Goal: Task Accomplishment & Management: Manage account settings

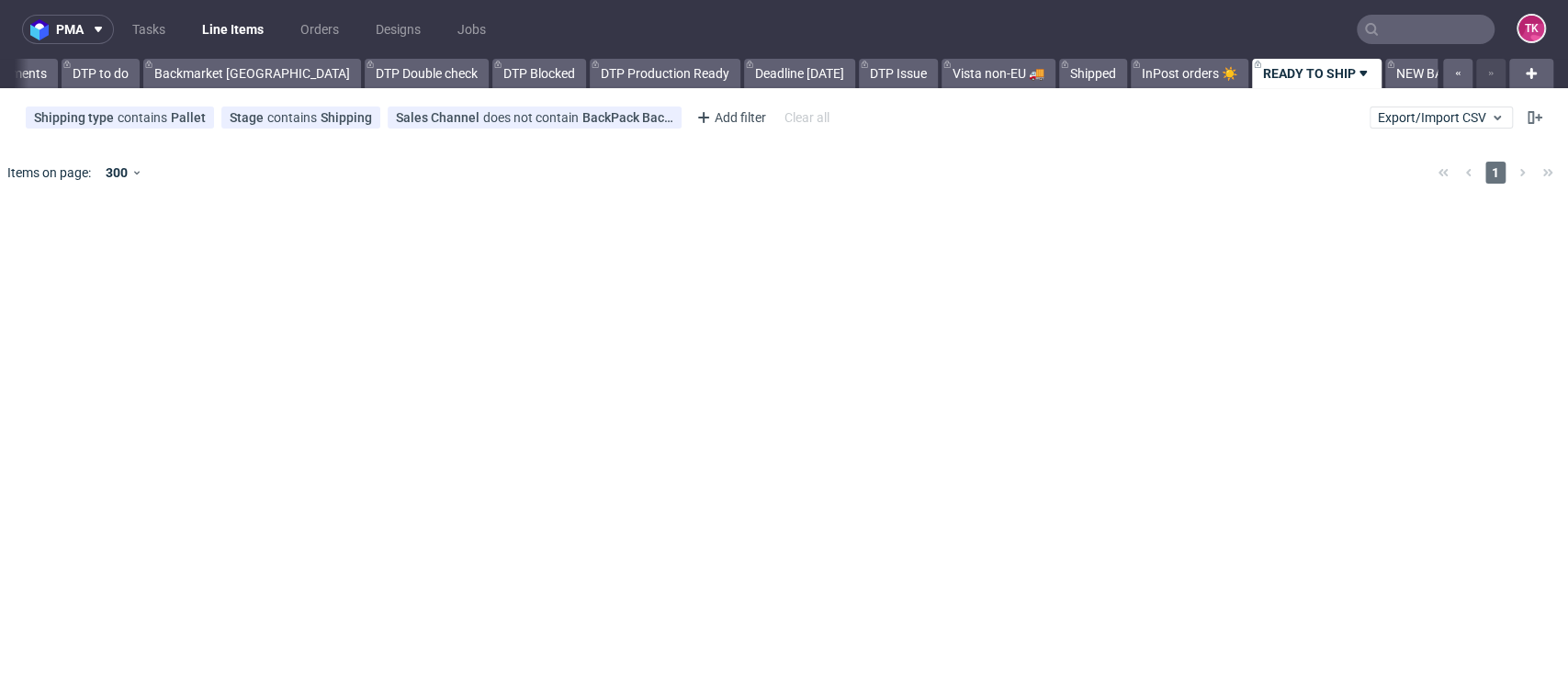
scroll to position [0, 183]
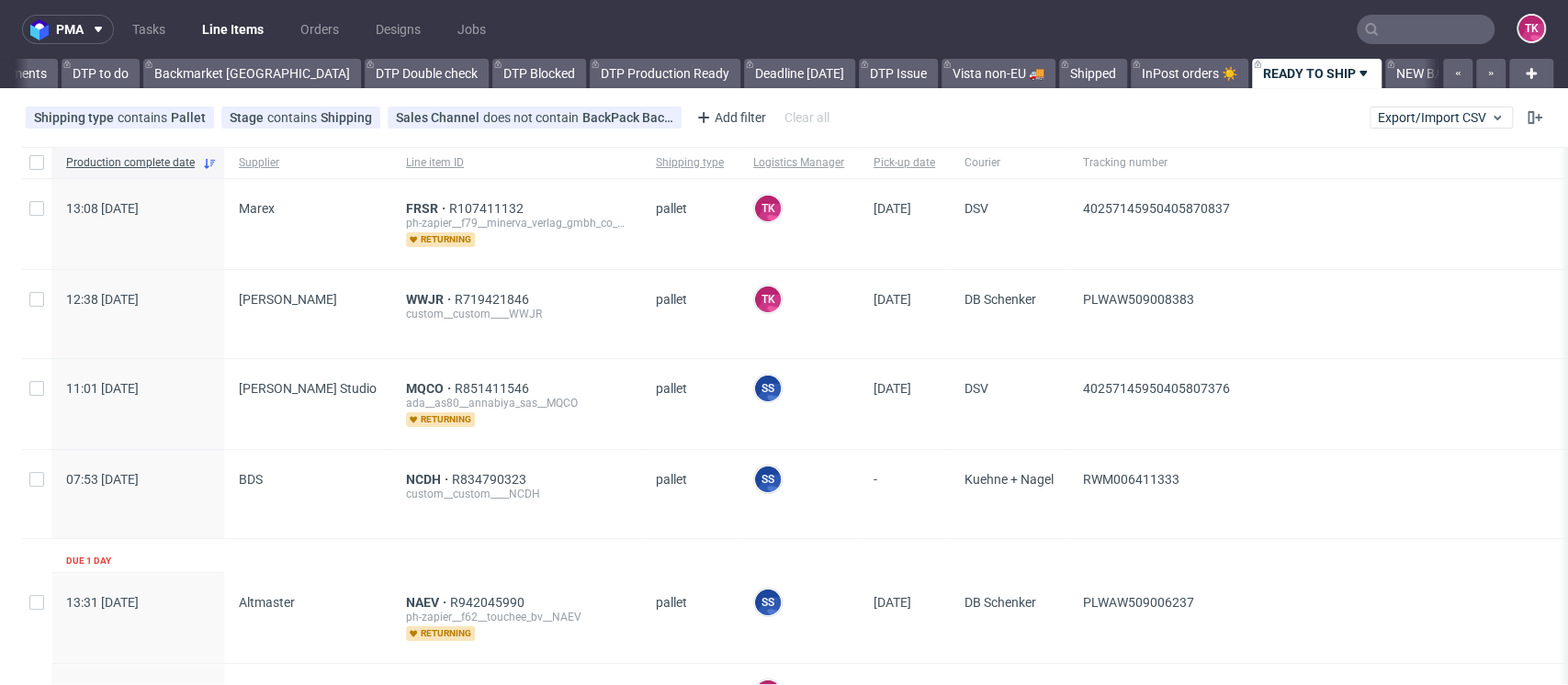
click at [228, 33] on link "Line Items" at bounding box center [233, 30] width 84 height 30
click at [245, 34] on link "Line Items" at bounding box center [233, 30] width 84 height 30
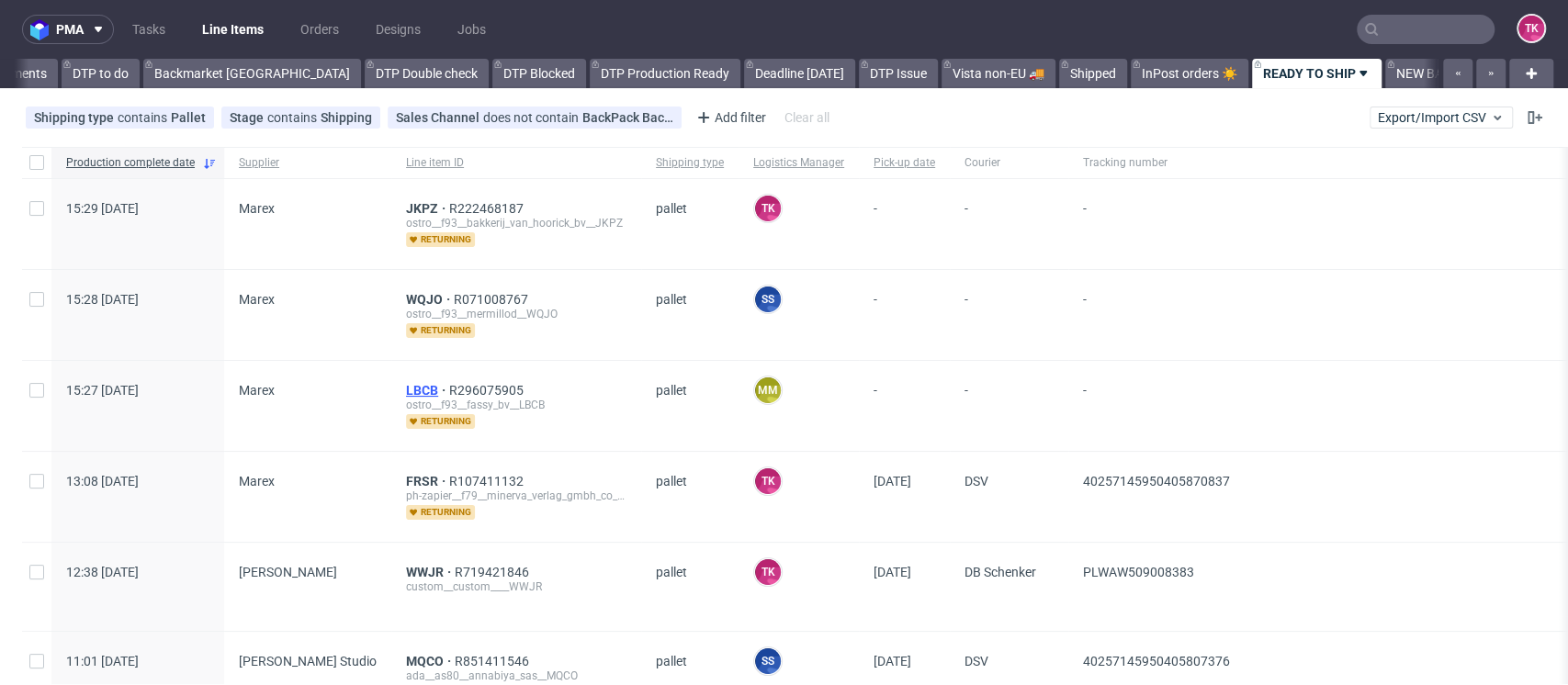
click at [406, 385] on span "LBCB" at bounding box center [428, 390] width 43 height 15
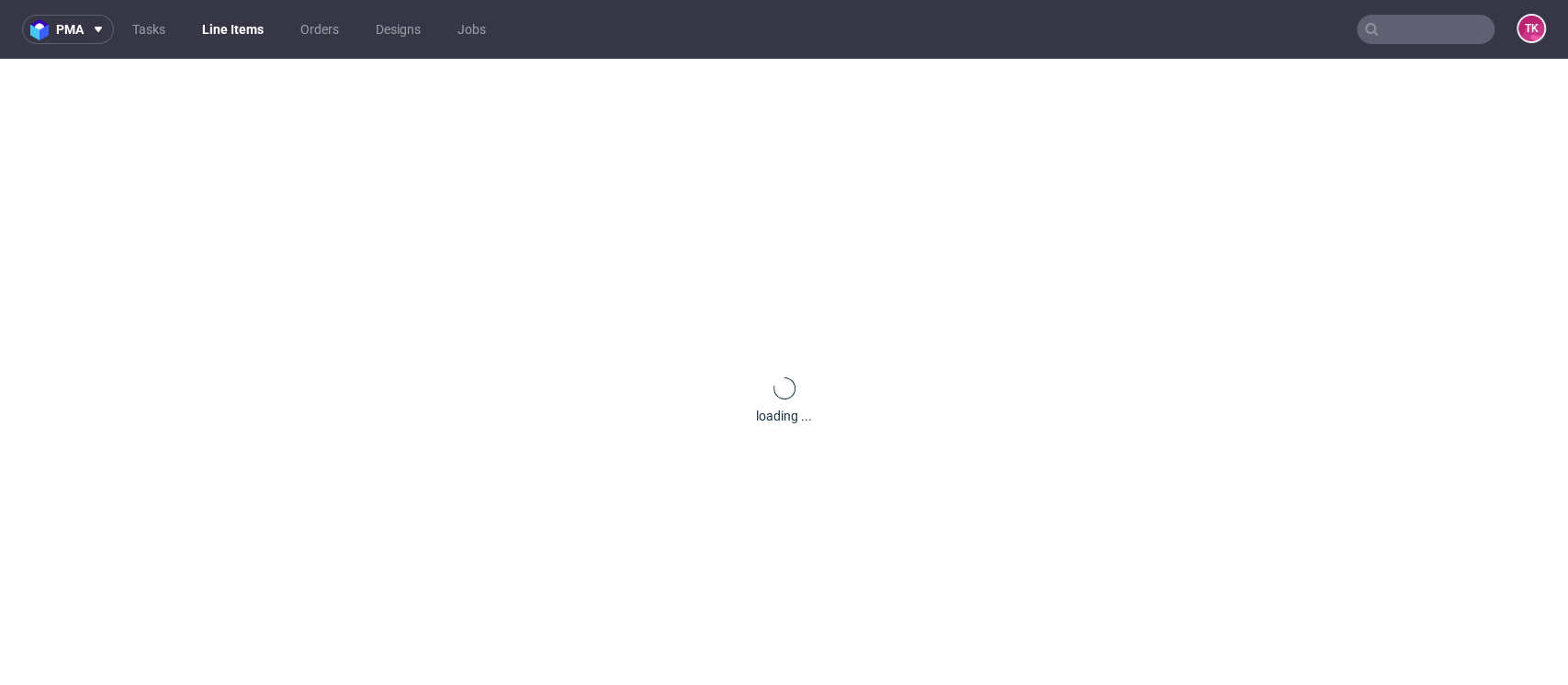
click at [392, 385] on div "loading ..." at bounding box center [784, 401] width 1568 height 685
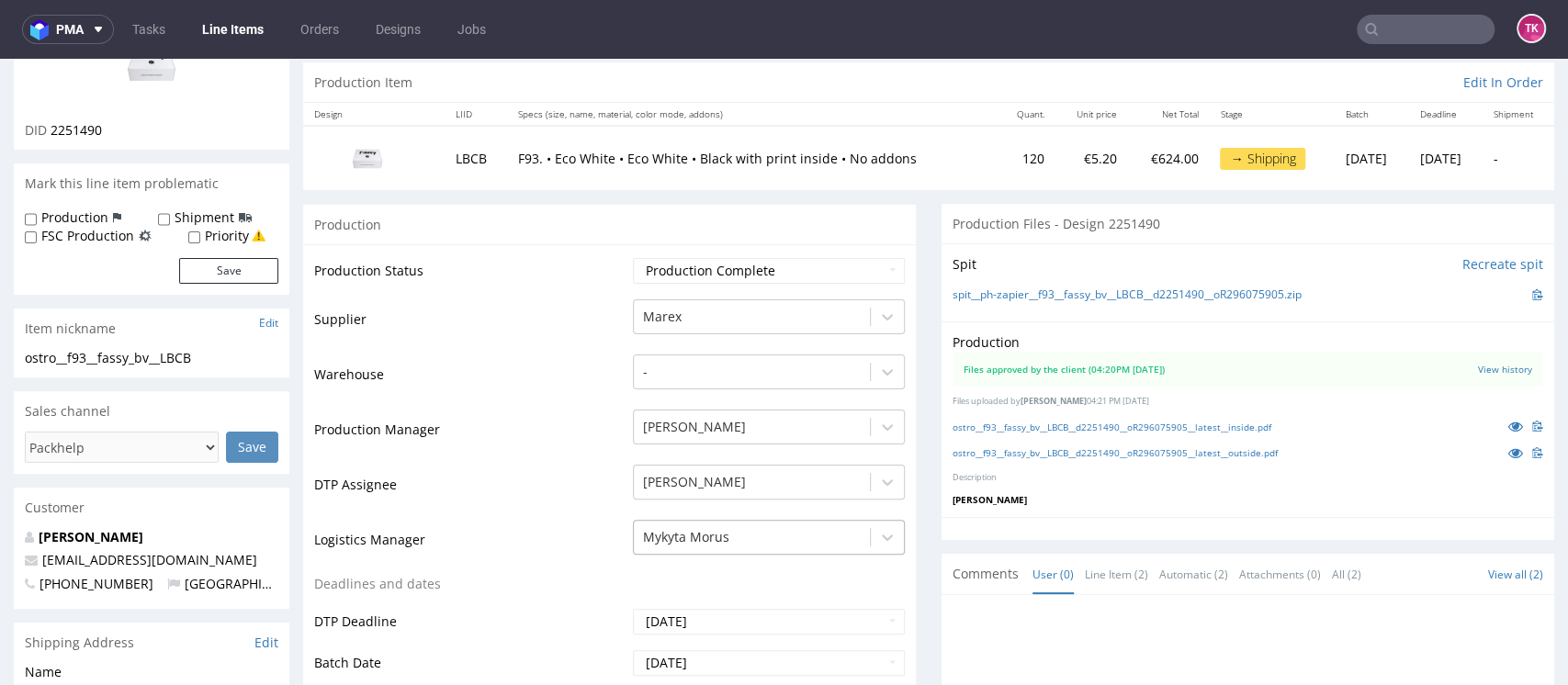
click at [765, 546] on div "Mykyta Morus" at bounding box center [769, 533] width 272 height 26
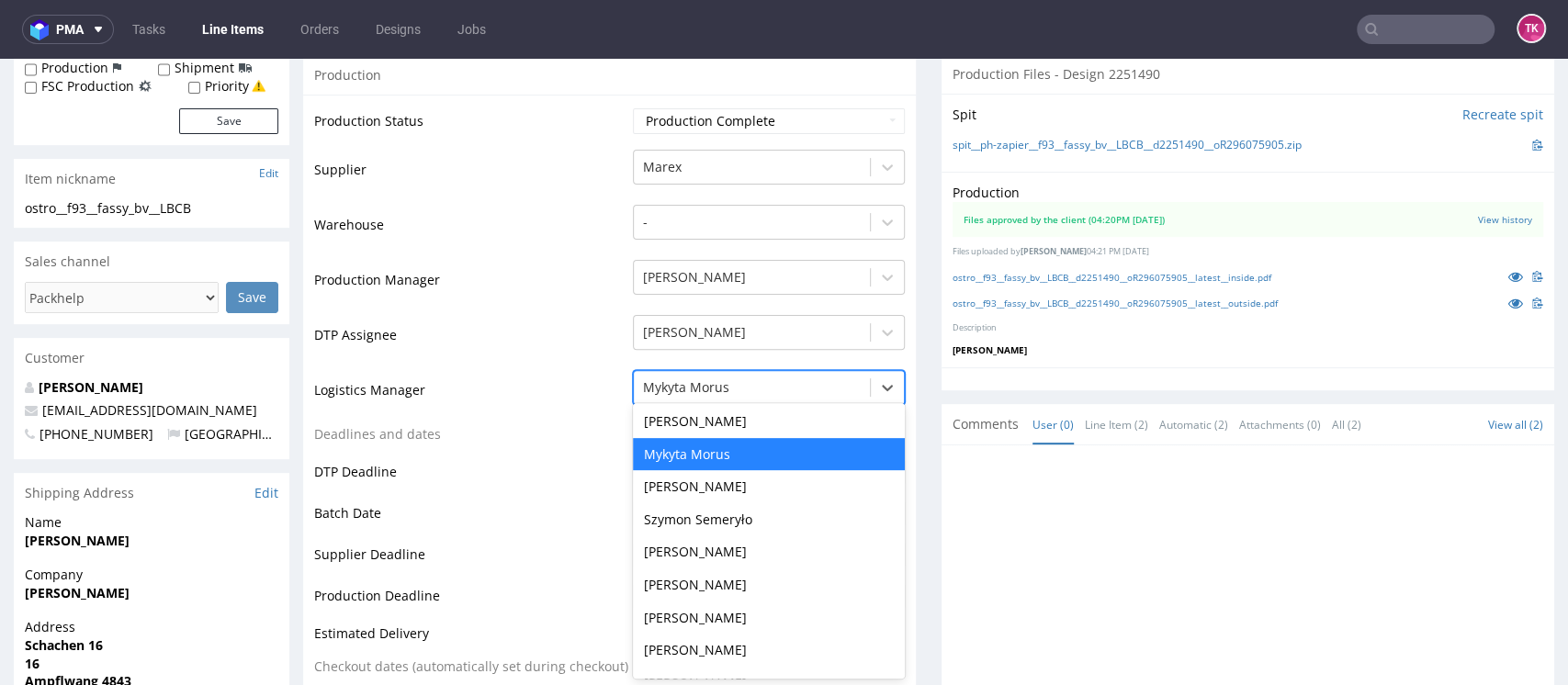
scroll to position [269, 0]
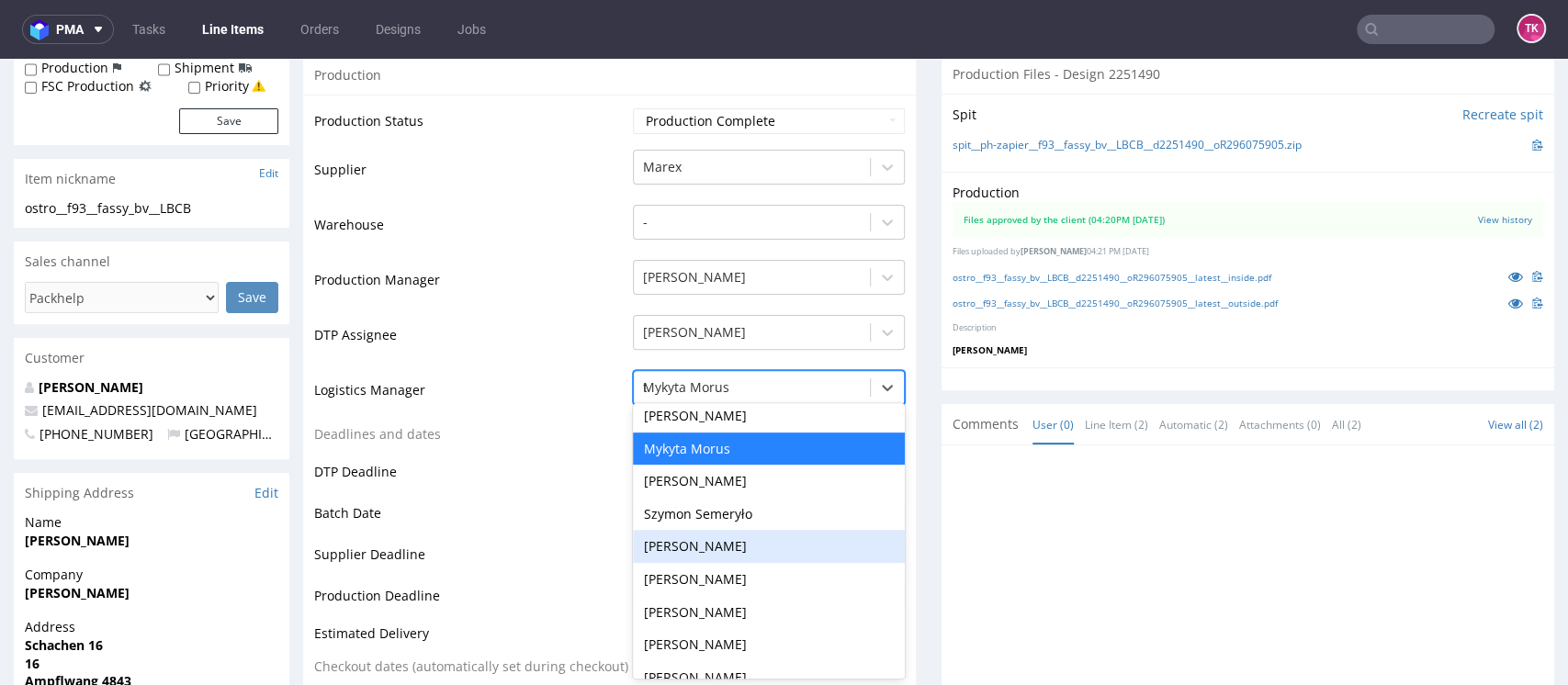
type input "to"
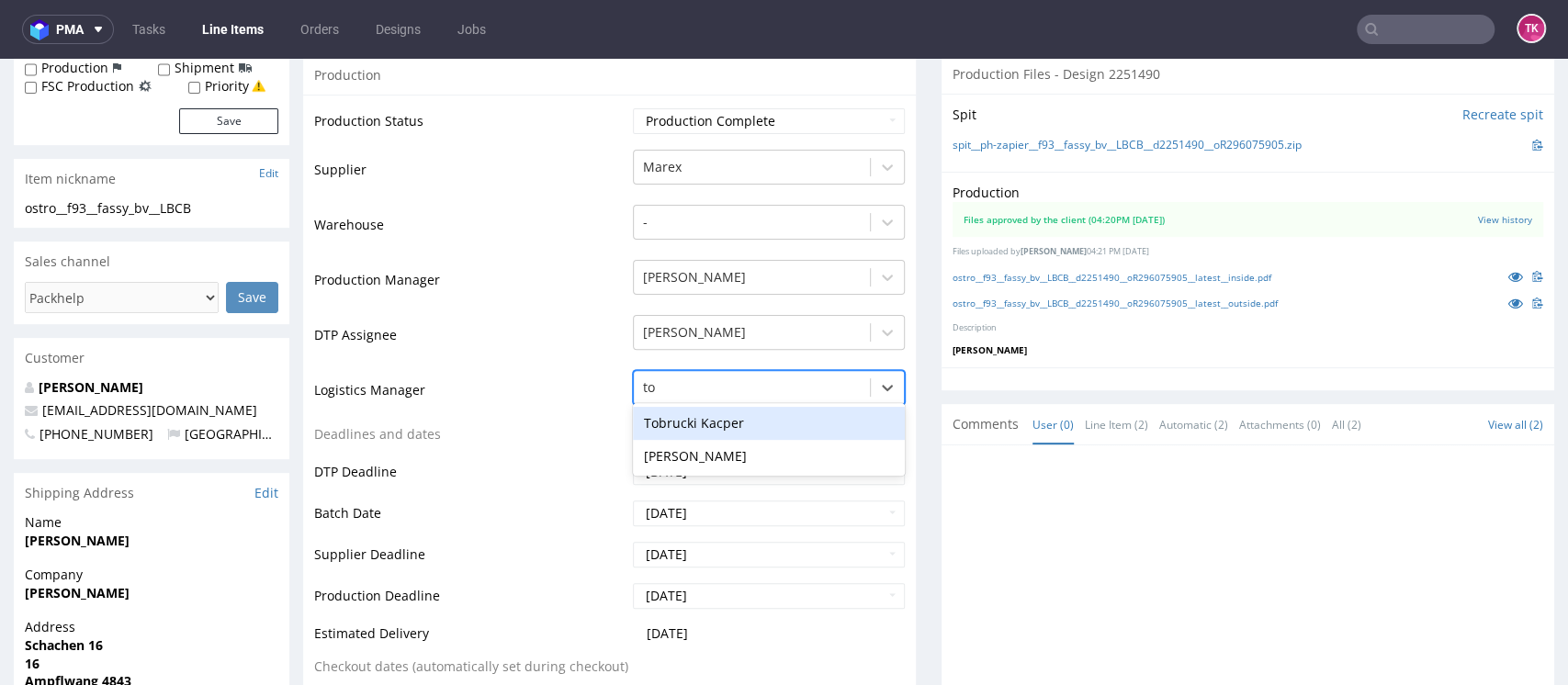
click at [805, 411] on div "Tobrucki Kacper" at bounding box center [769, 424] width 272 height 34
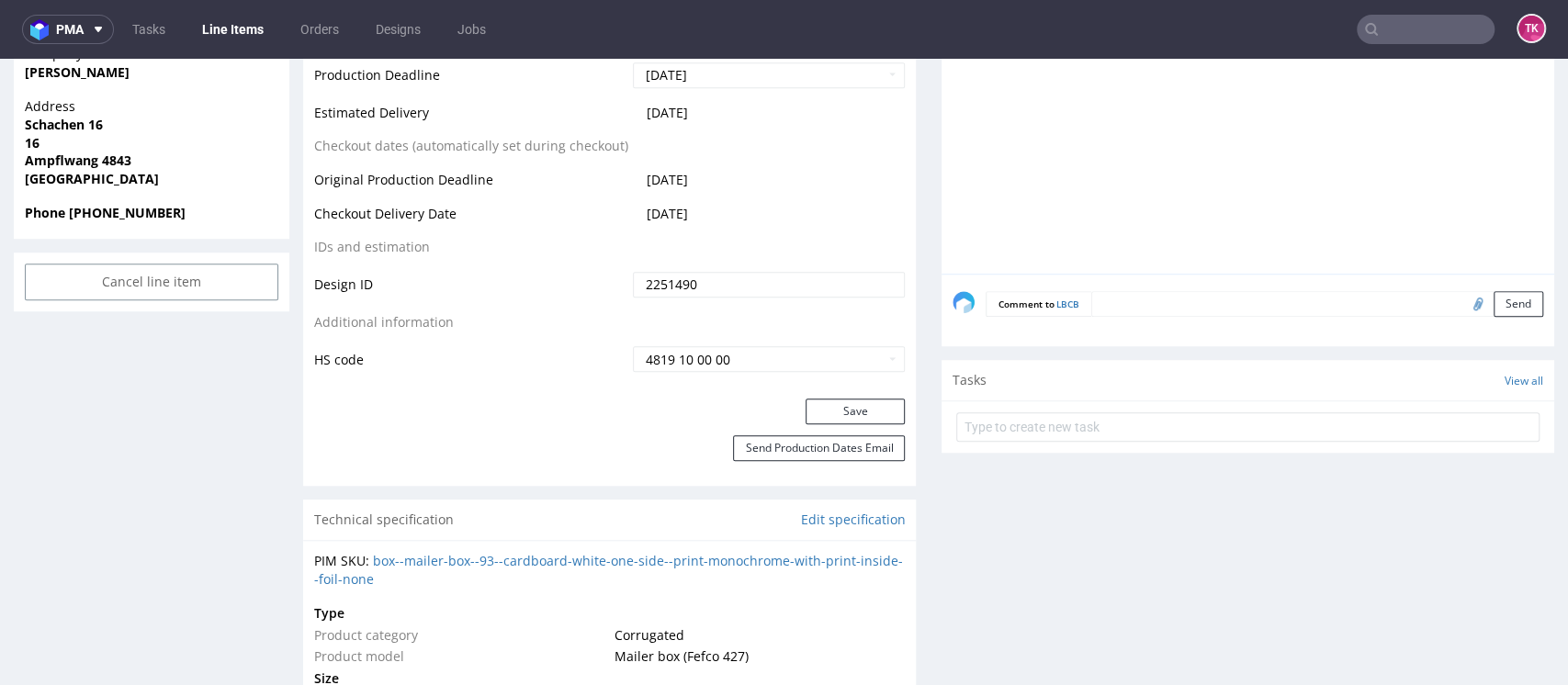
scroll to position [850, 0]
click at [850, 399] on button "Save" at bounding box center [854, 411] width 100 height 26
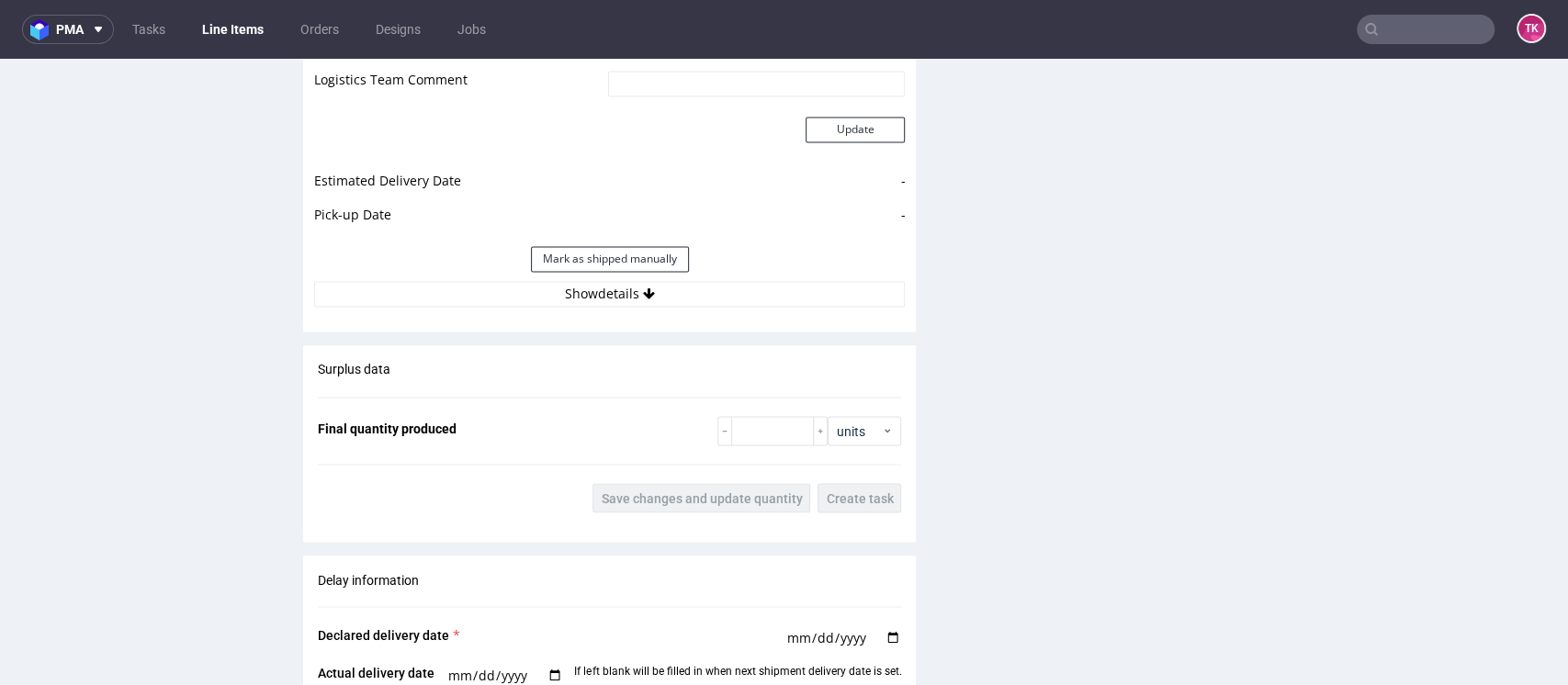
scroll to position [2016, 0]
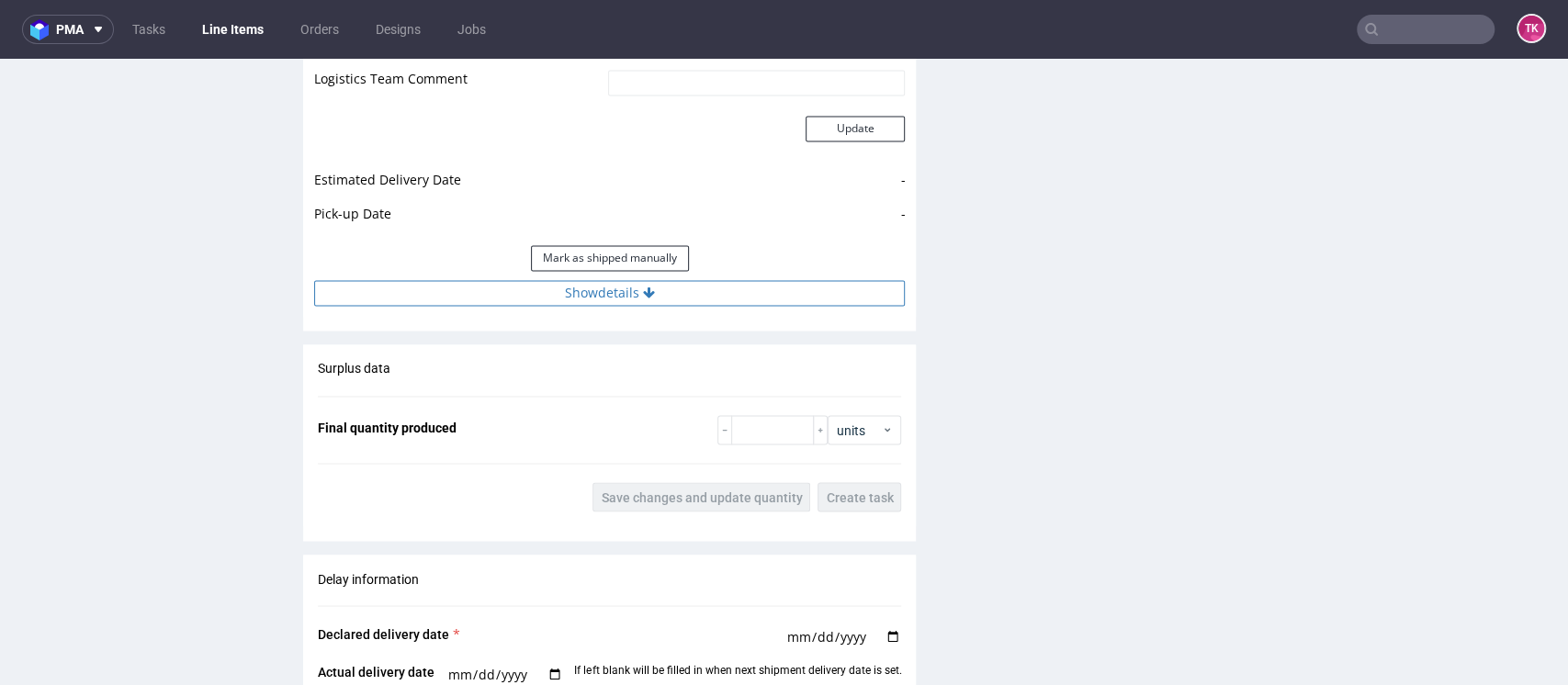
click at [763, 294] on button "Show details" at bounding box center [609, 293] width 590 height 26
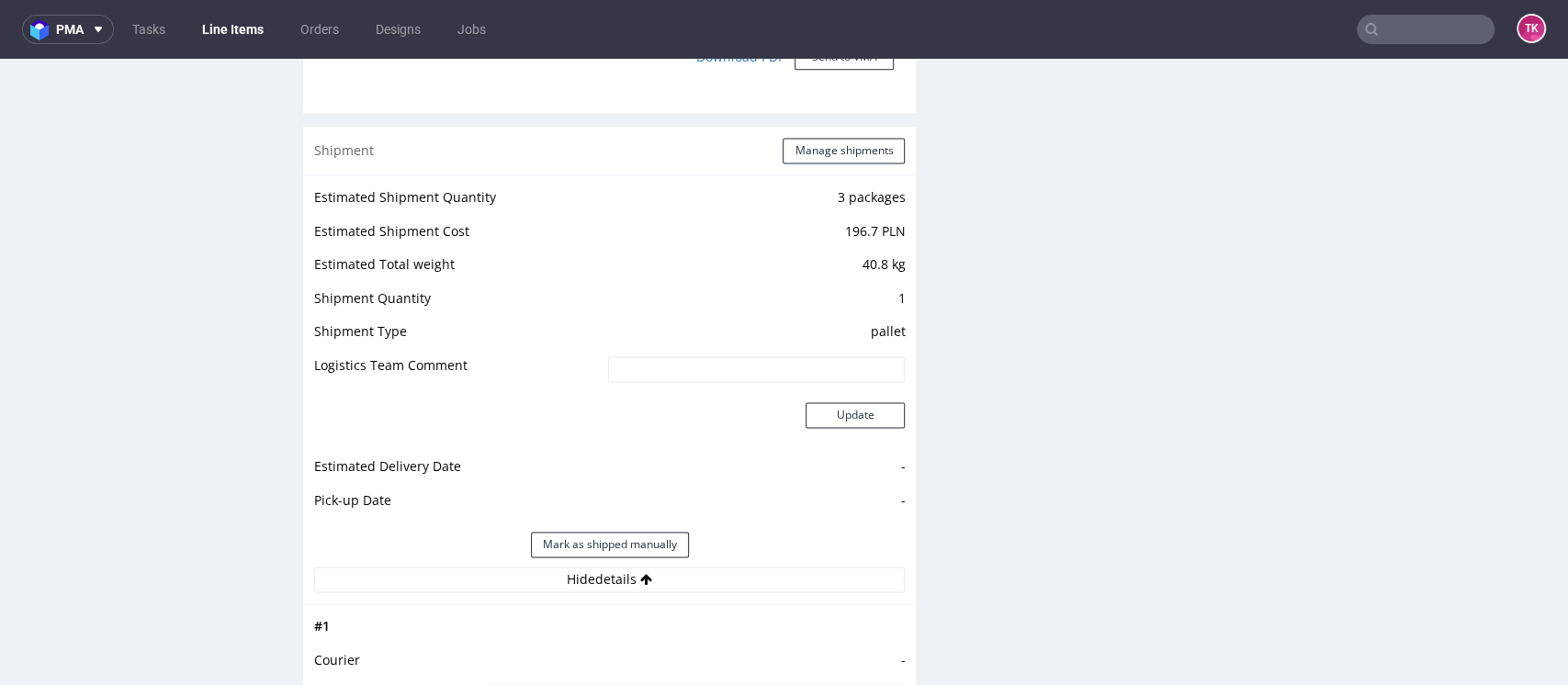
scroll to position [1728, 0]
click at [853, 151] on button "Manage shipments" at bounding box center [844, 152] width 122 height 26
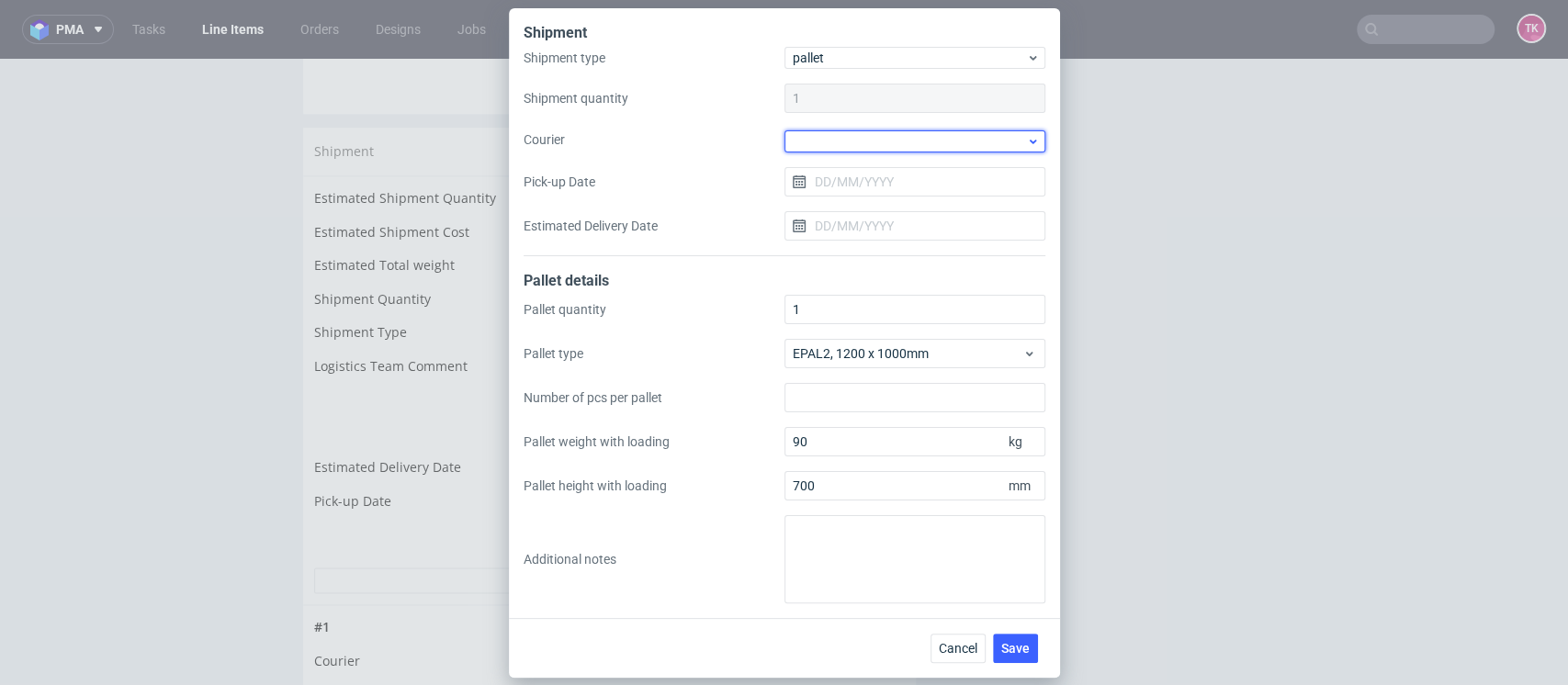
click at [893, 141] on div at bounding box center [915, 141] width 261 height 22
click at [896, 238] on div "DB Schenker" at bounding box center [915, 245] width 246 height 34
click at [916, 176] on input "Pick-up Date" at bounding box center [915, 180] width 261 height 30
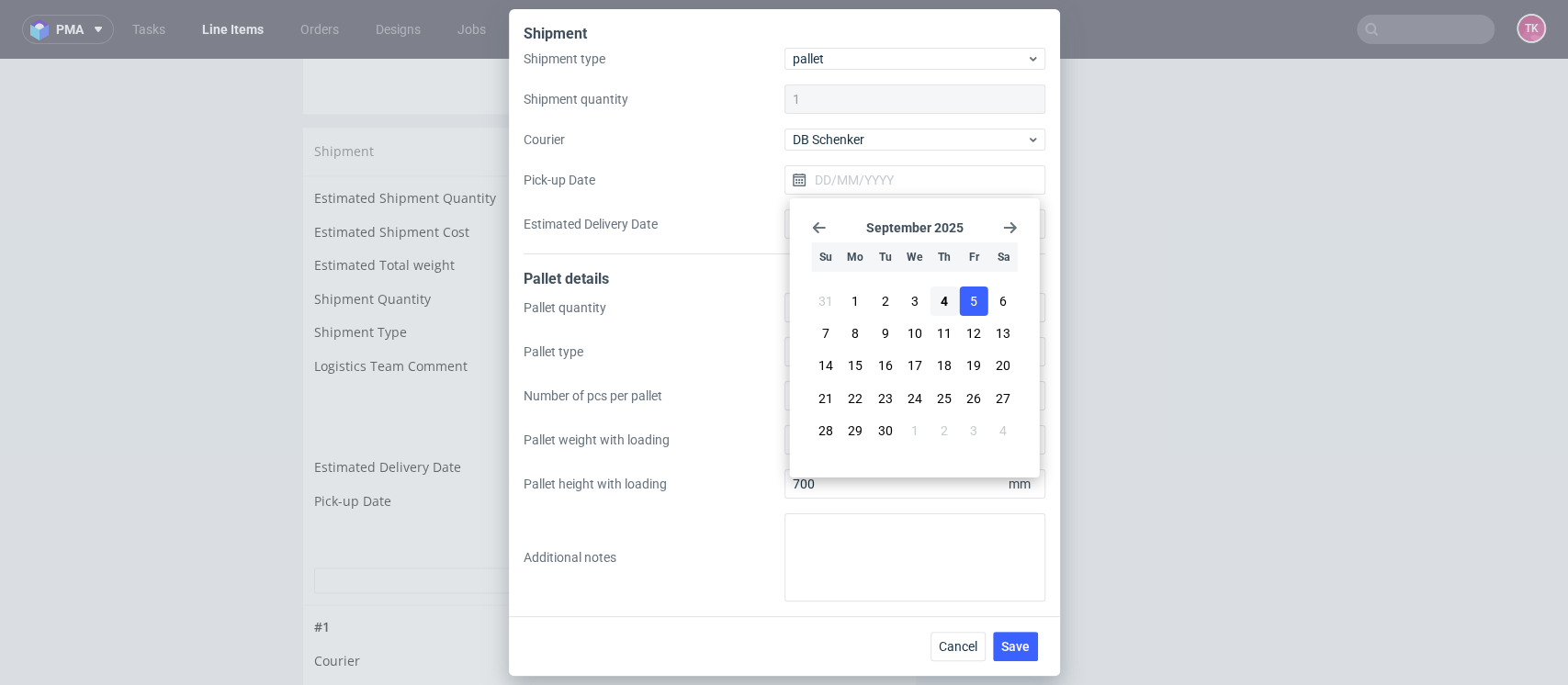
click at [971, 304] on span "5" at bounding box center [973, 301] width 7 height 19
type input "[DATE]"
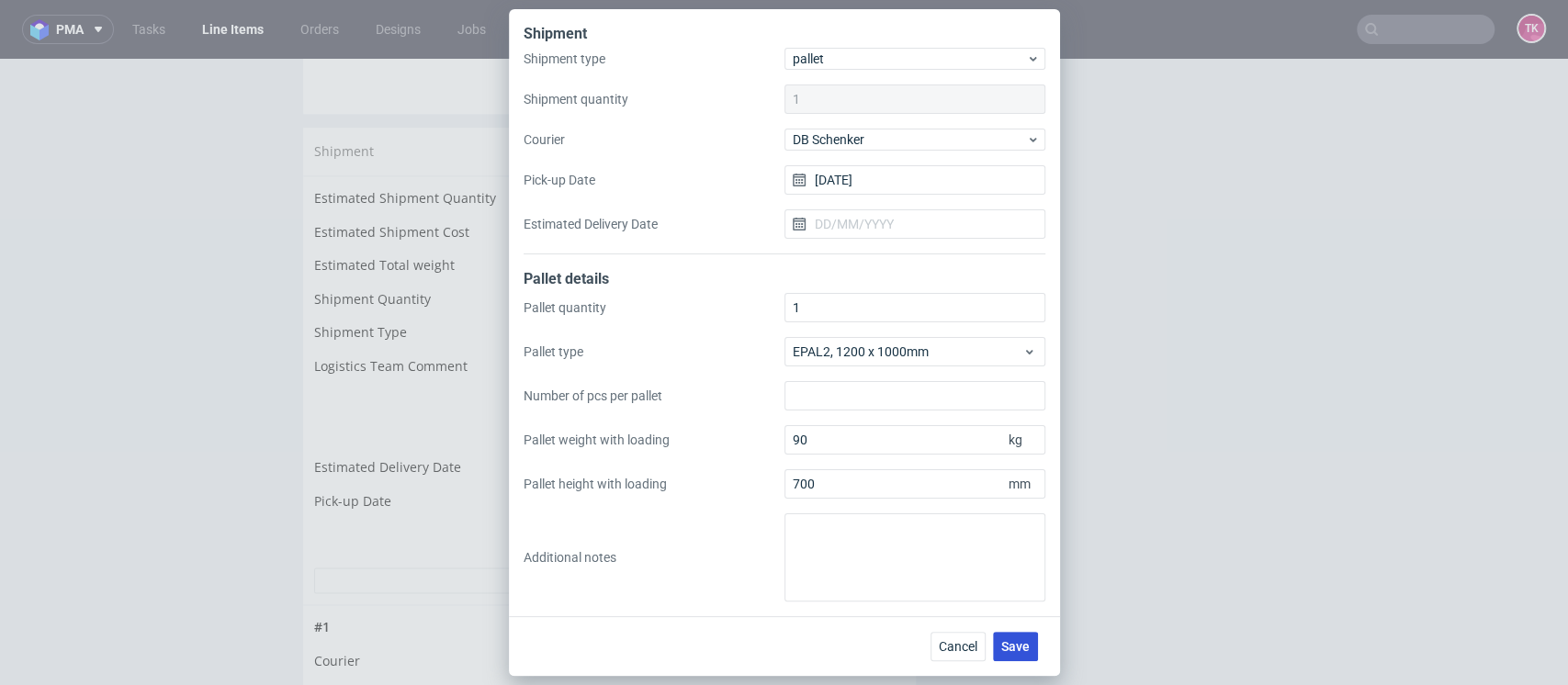
click at [1022, 651] on span "Save" at bounding box center [1015, 647] width 29 height 13
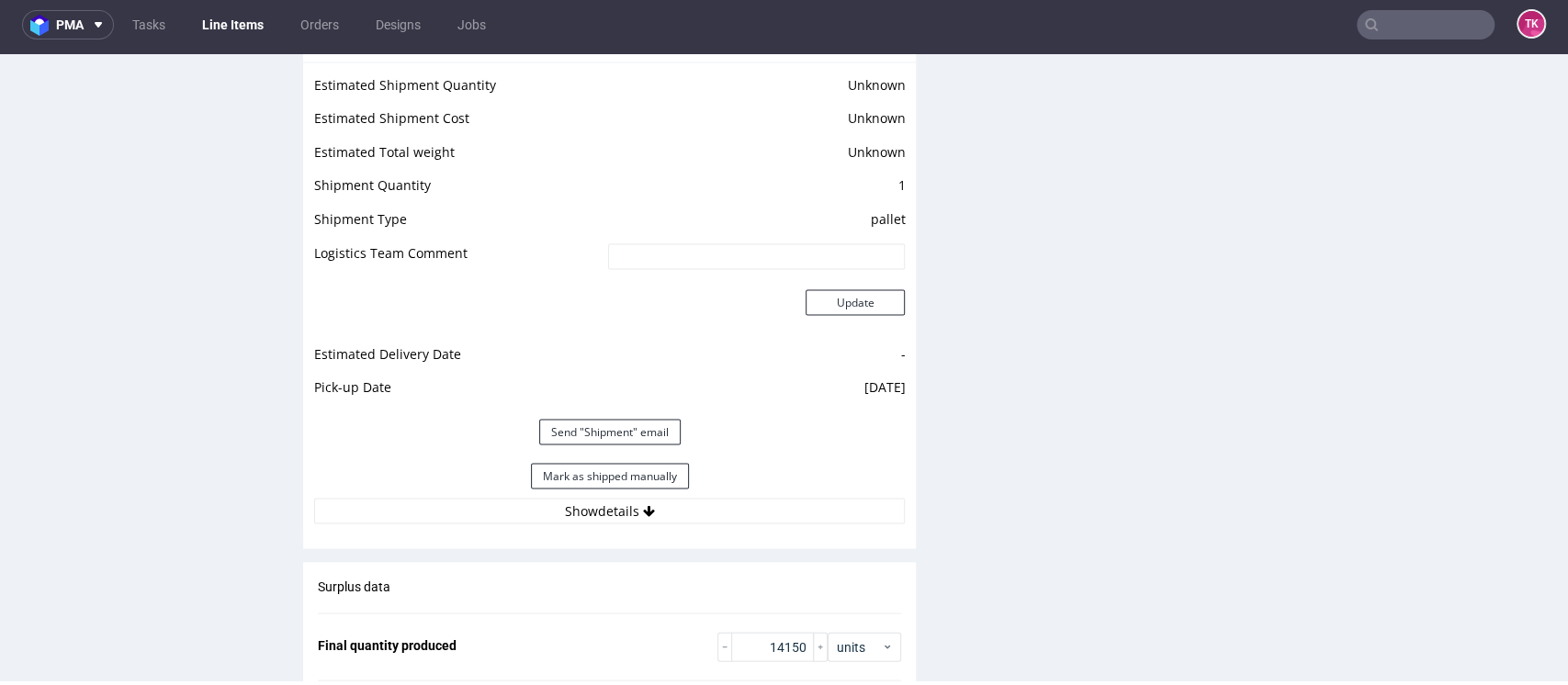
scroll to position [2446, 0]
click at [765, 492] on div "Mark as shipped manually" at bounding box center [609, 474] width 590 height 44
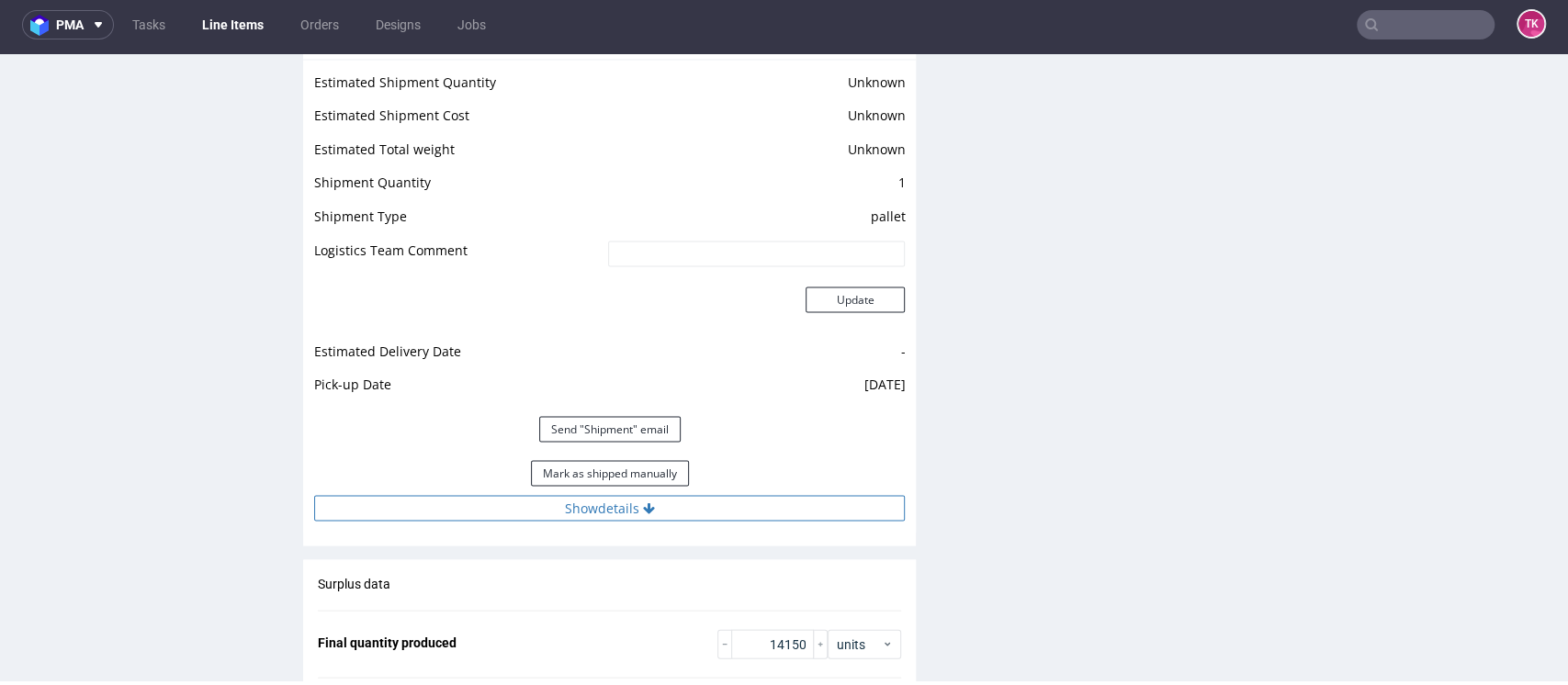
click at [765, 499] on button "Show details" at bounding box center [609, 509] width 590 height 26
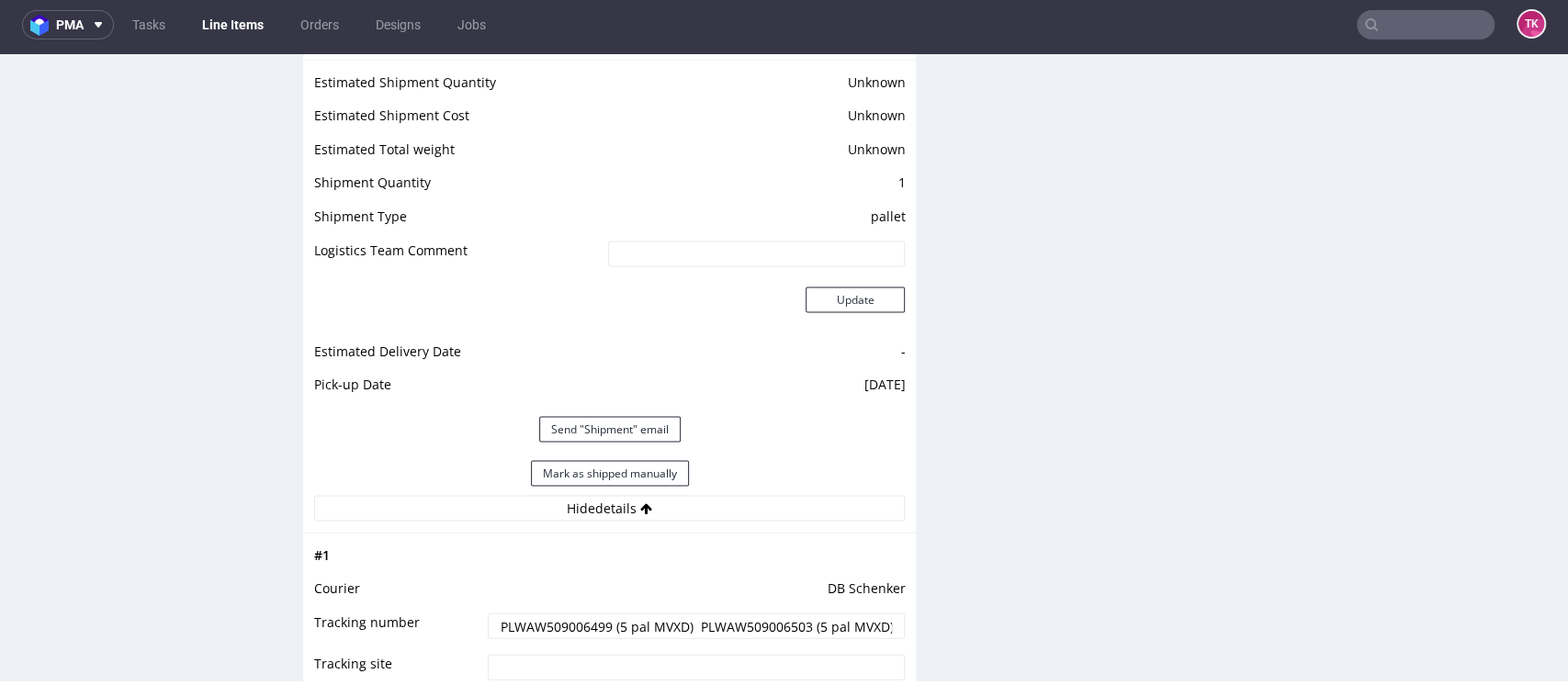
click at [757, 615] on input "PLWAW509006499 (5 pal MVXD) PLWAW509006503 (5 pal MVXD) PLWAW509006504 (4 pal M…" at bounding box center [697, 627] width 418 height 26
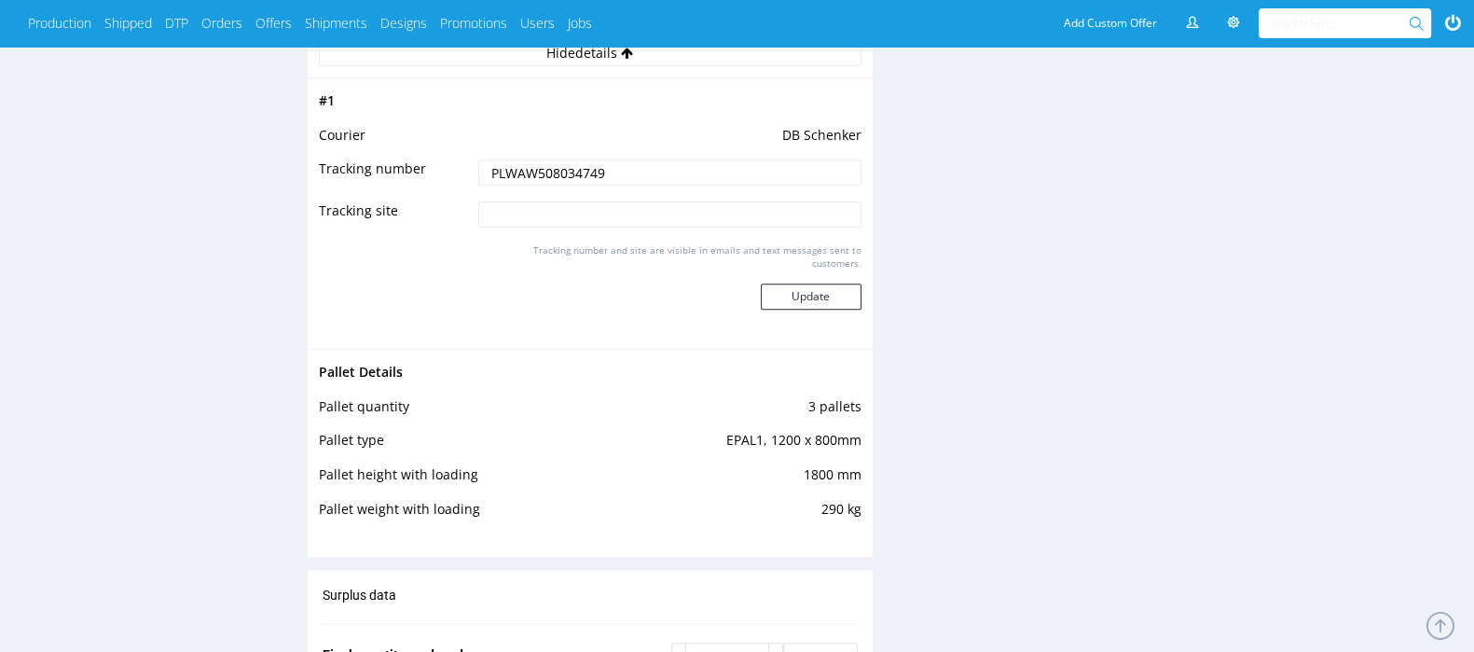
scroll to position [98, 0]
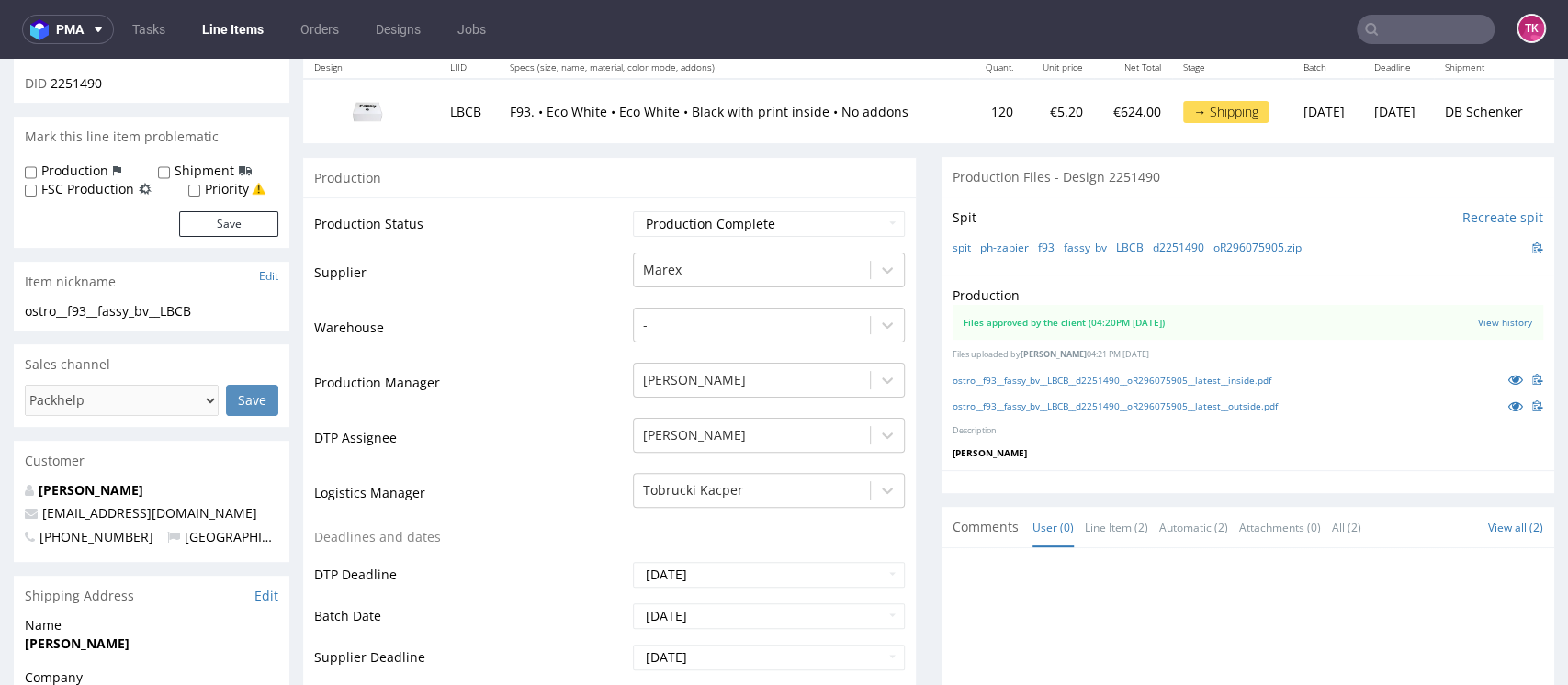
scroll to position [505, 0]
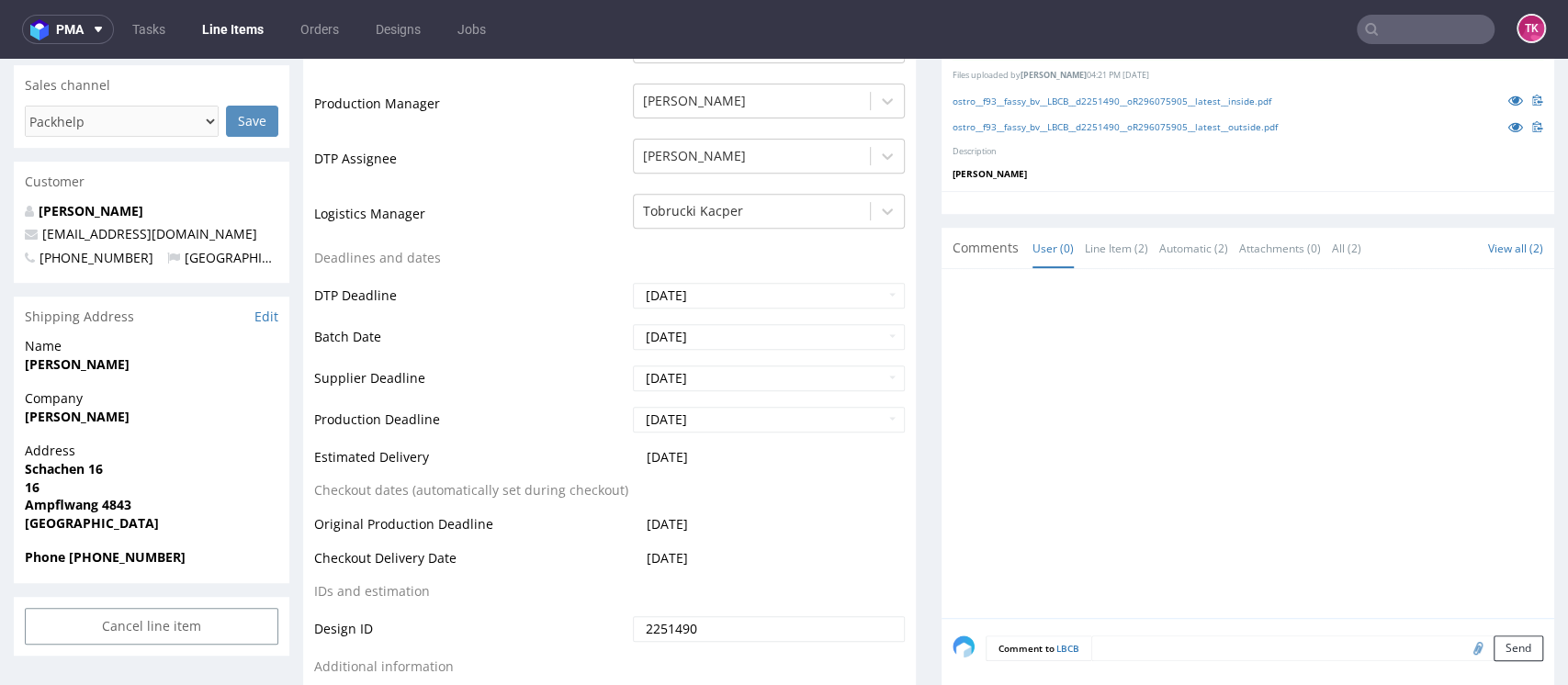
drag, startPoint x: 166, startPoint y: 407, endPoint x: 5, endPoint y: 426, distance: 162.1
copy strong "[PERSON_NAME]"
drag, startPoint x: 113, startPoint y: 357, endPoint x: 0, endPoint y: 373, distance: 114.1
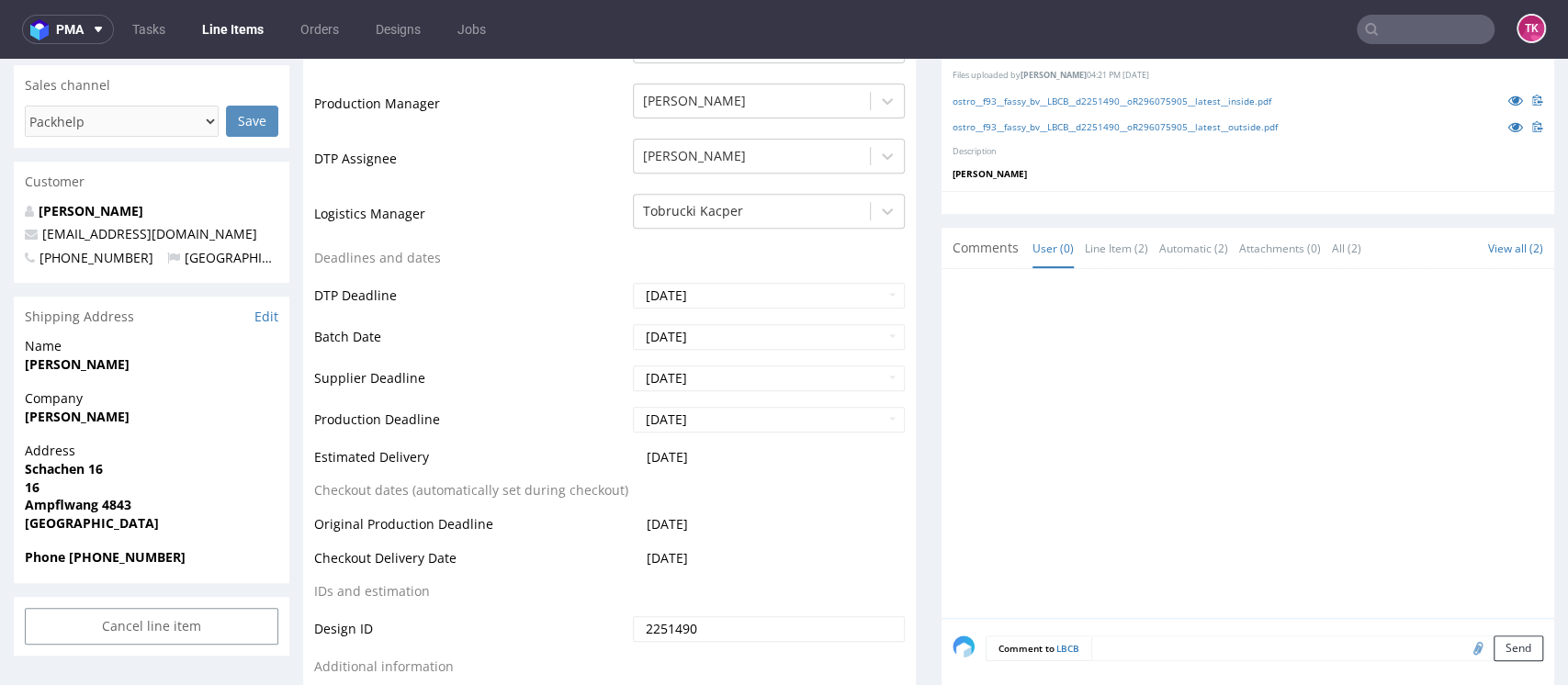
copy strong "[PERSON_NAME]"
drag, startPoint x: 0, startPoint y: 466, endPoint x: 115, endPoint y: 473, distance: 115.2
copy strong "Schachen 16"
drag, startPoint x: 286, startPoint y: 224, endPoint x: 17, endPoint y: 239, distance: 269.4
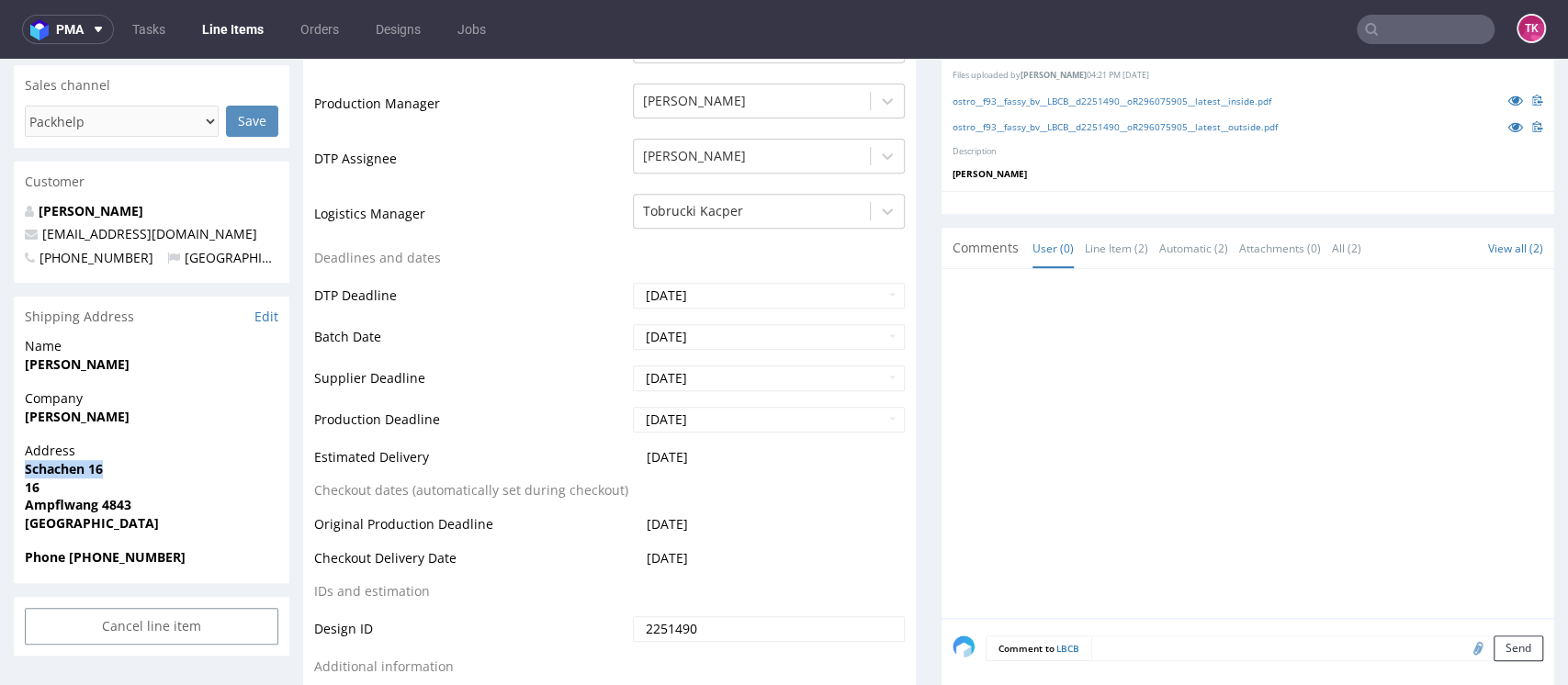
click at [17, 239] on div "Faßbender Noah noah.fassbender0403@gmail.com +4369913114333 Netherlands" at bounding box center [152, 242] width 276 height 82
copy span "[EMAIL_ADDRESS][DOMAIN_NAME]"
drag, startPoint x: 69, startPoint y: 552, endPoint x: 222, endPoint y: 560, distance: 153.2
click at [222, 560] on span "Phone +4369913114333" at bounding box center [151, 557] width 253 height 19
copy strong "+4369913114333"
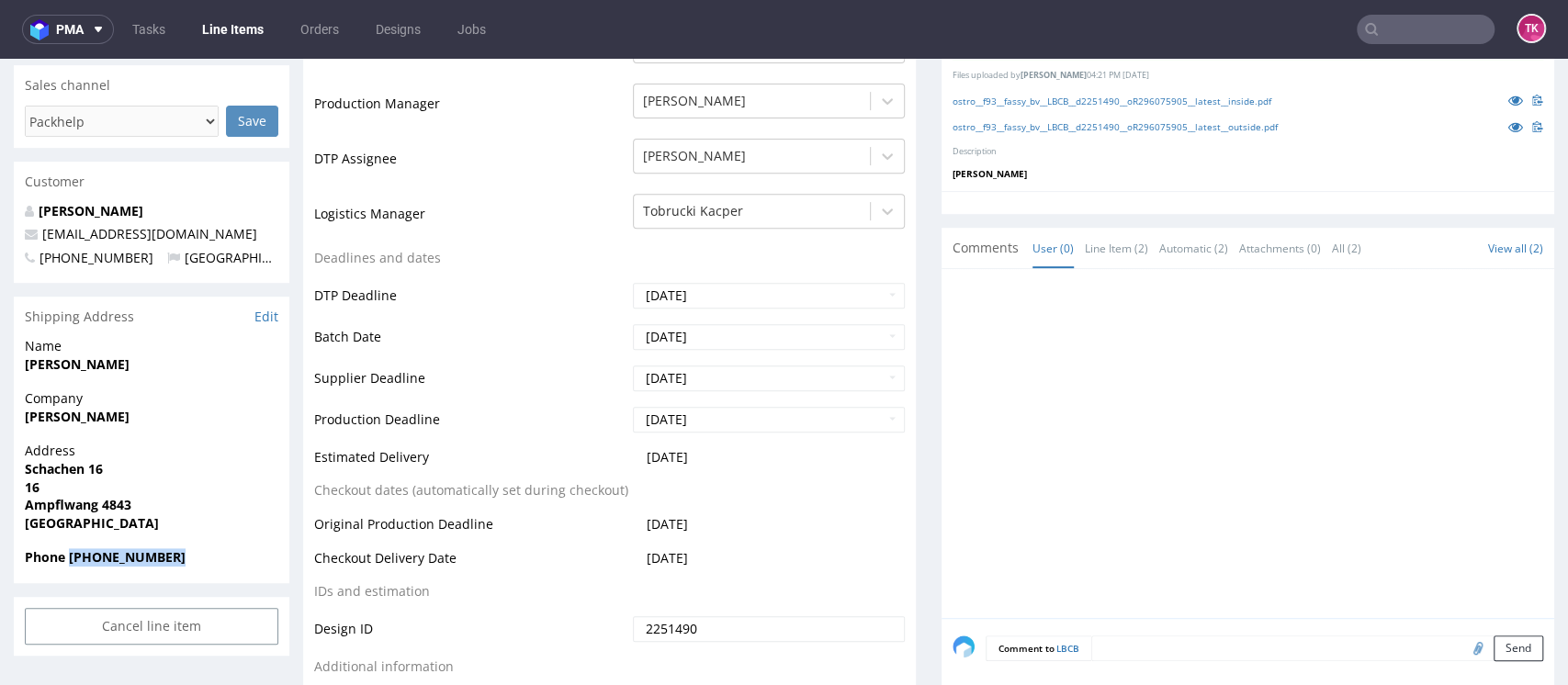
scroll to position [0, 0]
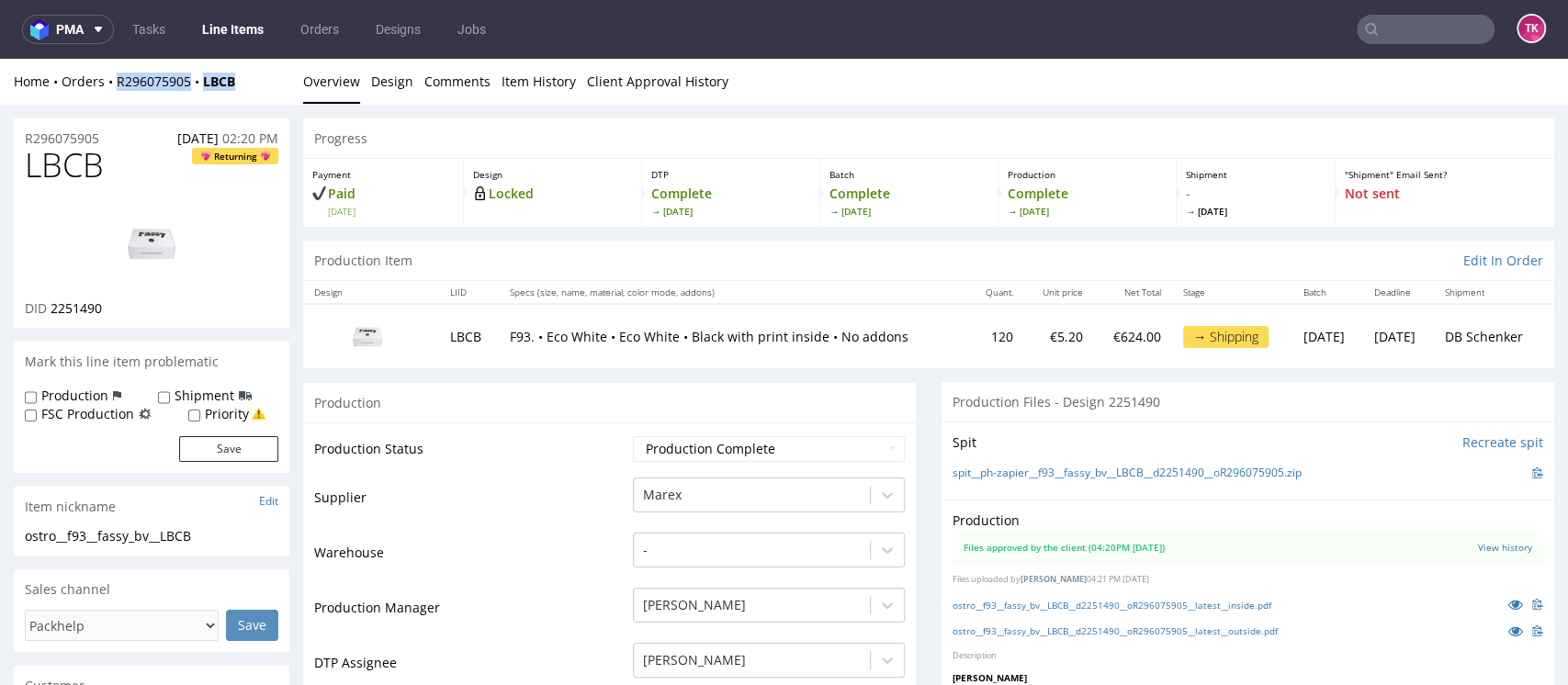
drag, startPoint x: 250, startPoint y: 74, endPoint x: 108, endPoint y: 96, distance: 143.7
click at [108, 96] on div "Home Orders R296075905 LBCB Overview Design Comments Item History Client Approv…" at bounding box center [784, 82] width 1568 height 46
copy div "R296075905 LBCB"
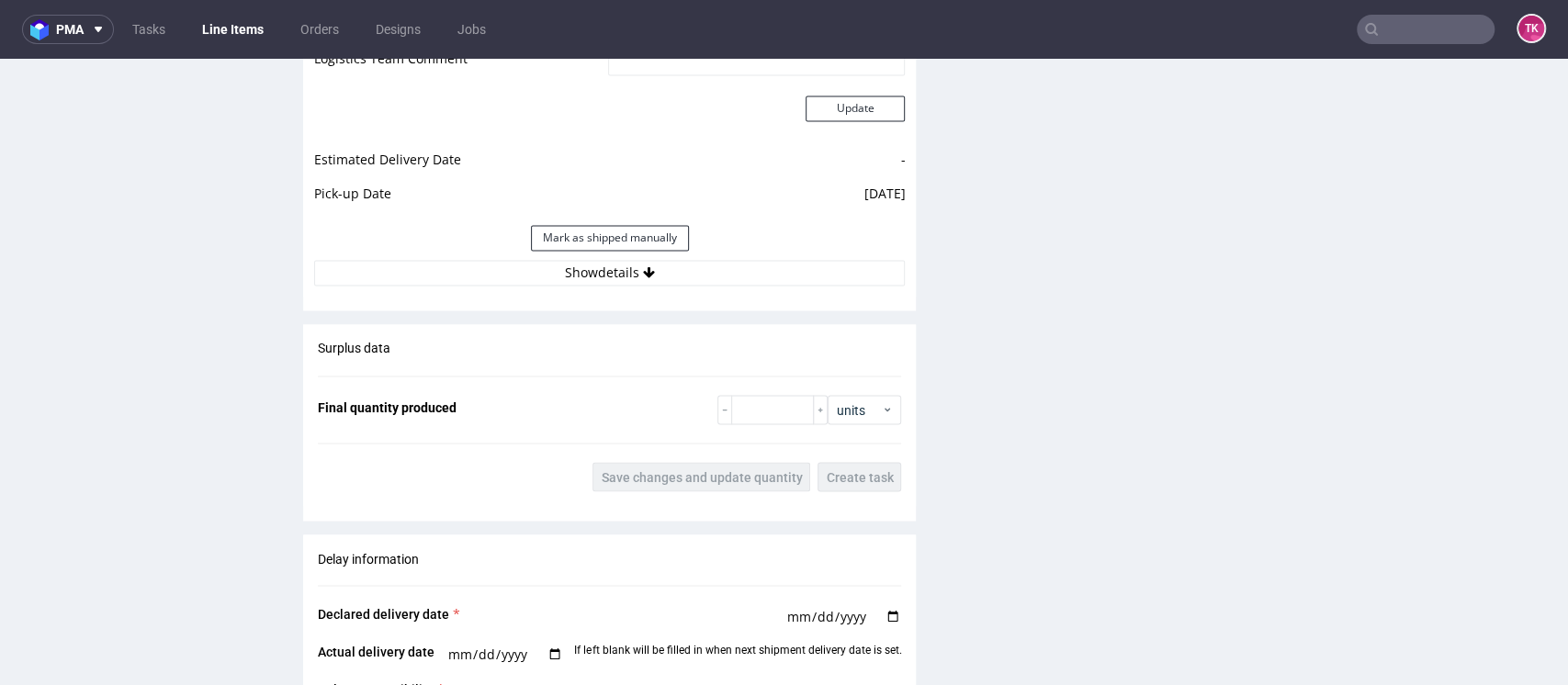
scroll to position [2037, 0]
click at [730, 262] on button "Show details" at bounding box center [609, 272] width 590 height 26
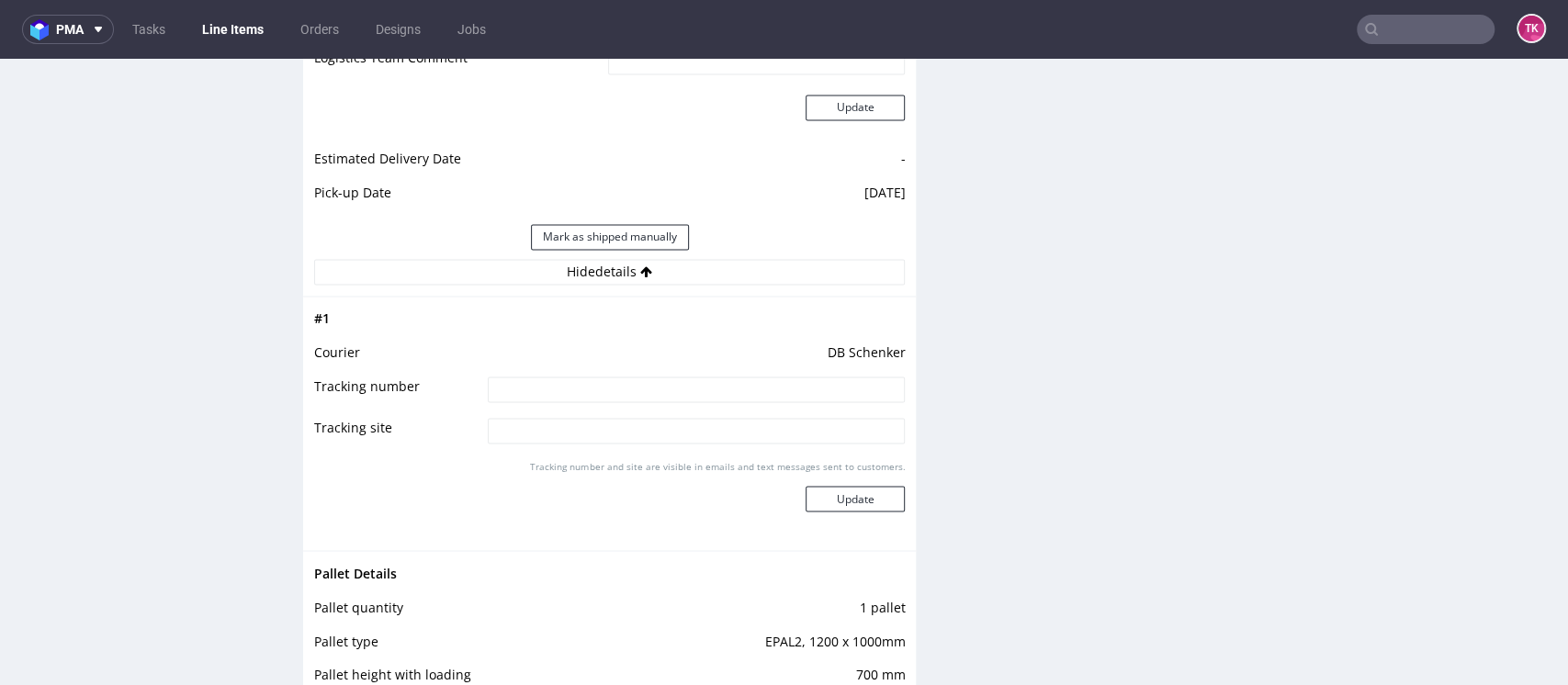
click at [705, 377] on input at bounding box center [697, 389] width 418 height 26
paste input "PLWAW509008871"
type input "PLWAW509008871"
click at [817, 495] on button "Update" at bounding box center [854, 499] width 100 height 26
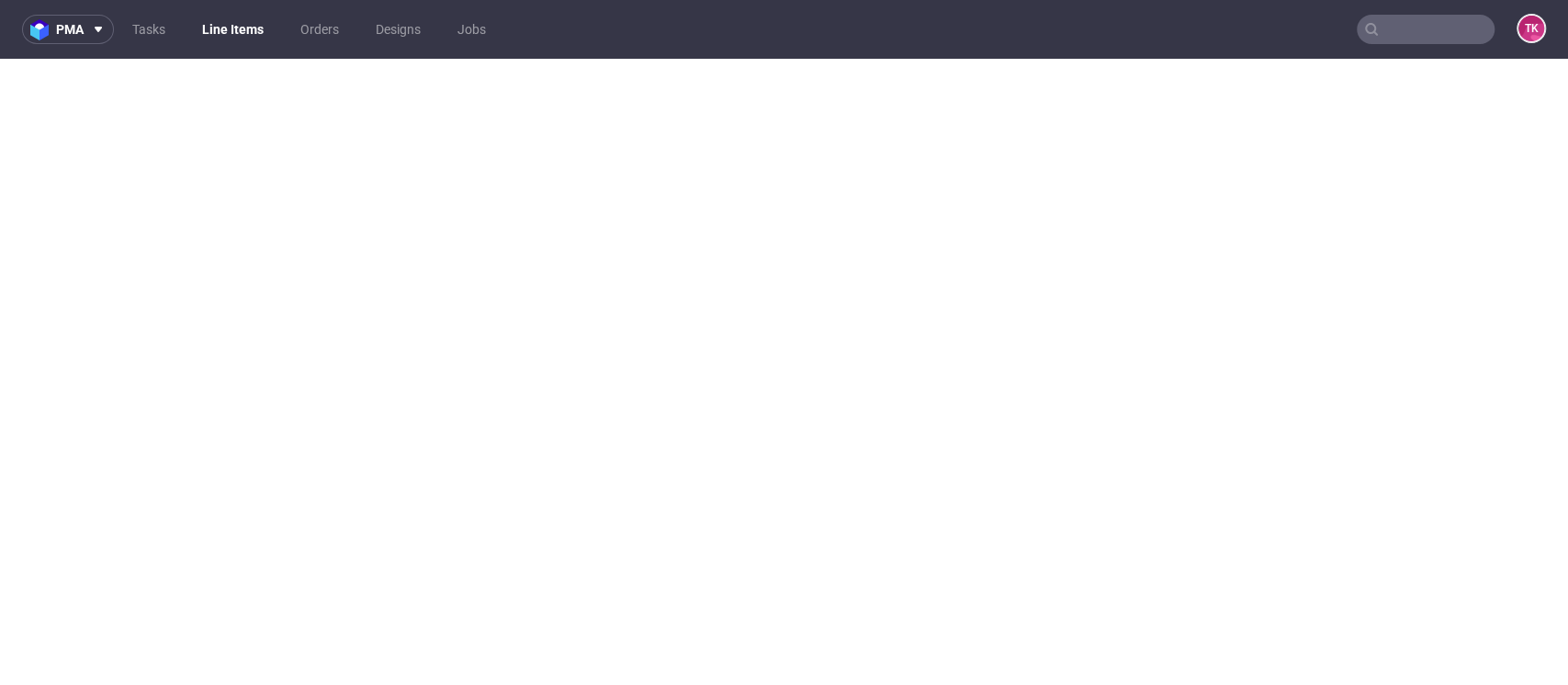
scroll to position [0, 0]
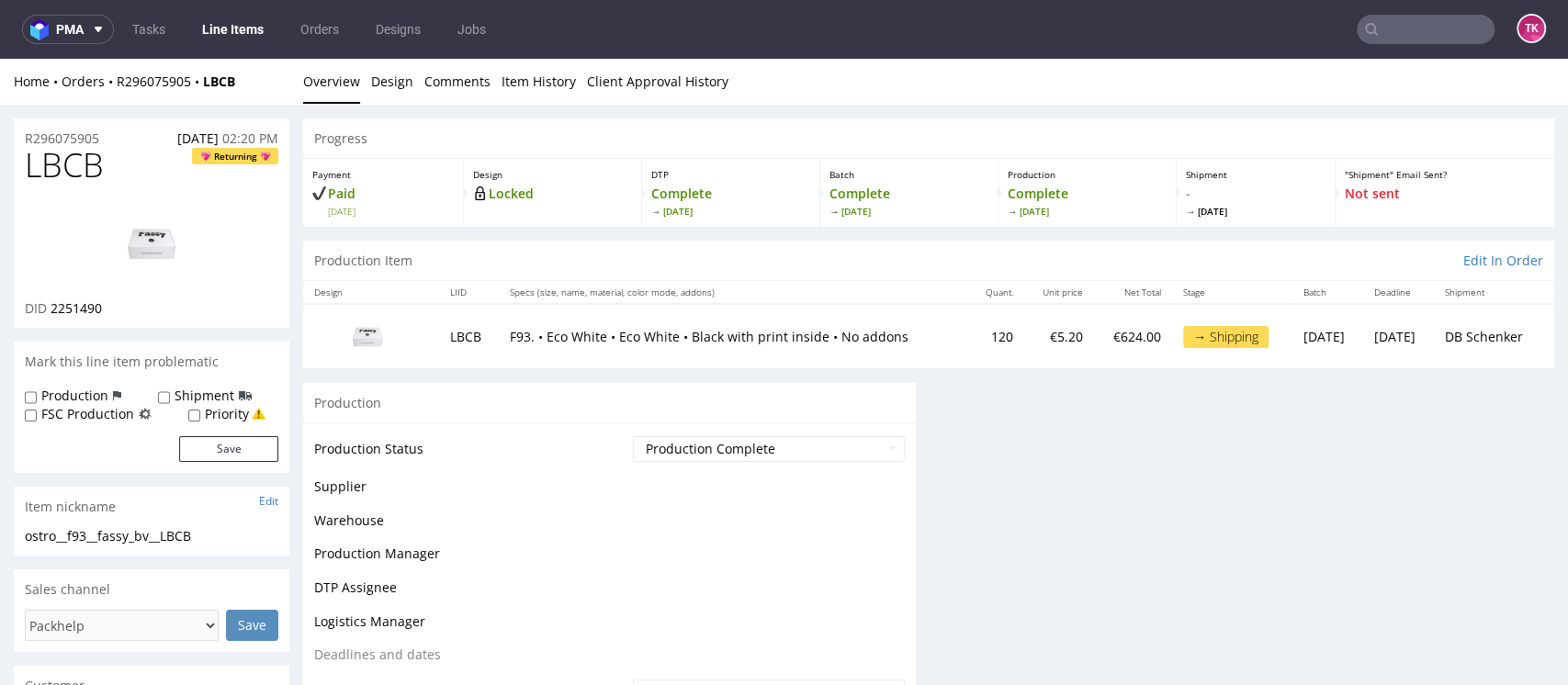
click at [228, 29] on link "Line Items" at bounding box center [233, 30] width 84 height 30
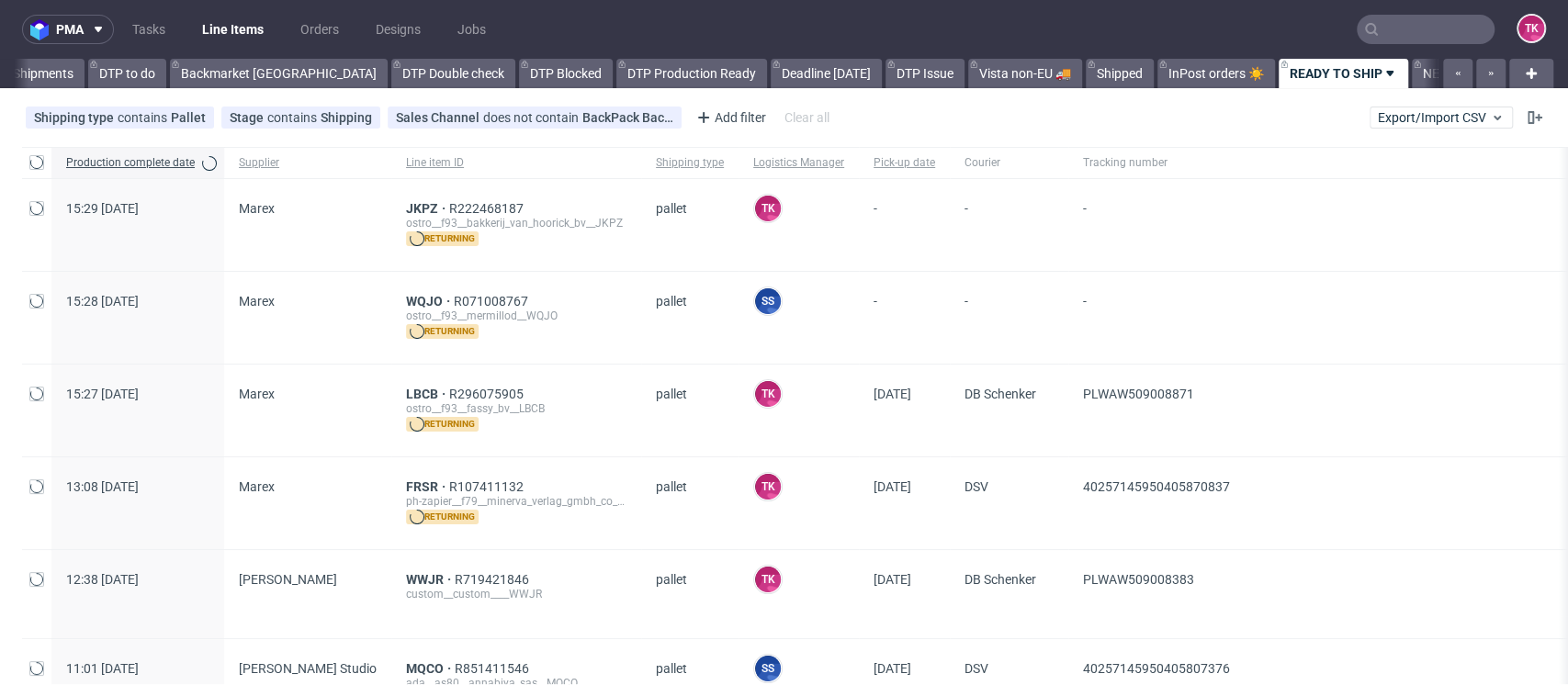
scroll to position [0, 183]
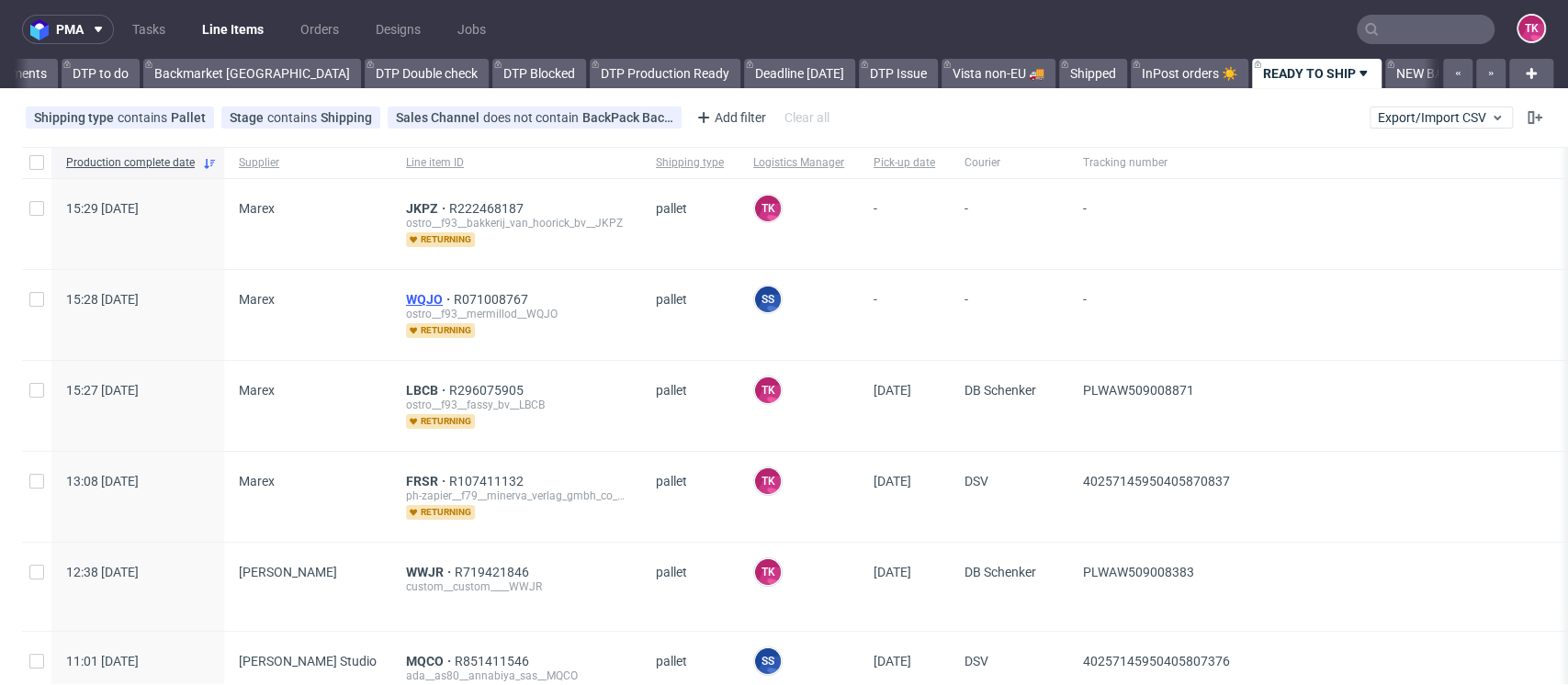
click at [406, 298] on span "WQJO" at bounding box center [430, 299] width 47 height 15
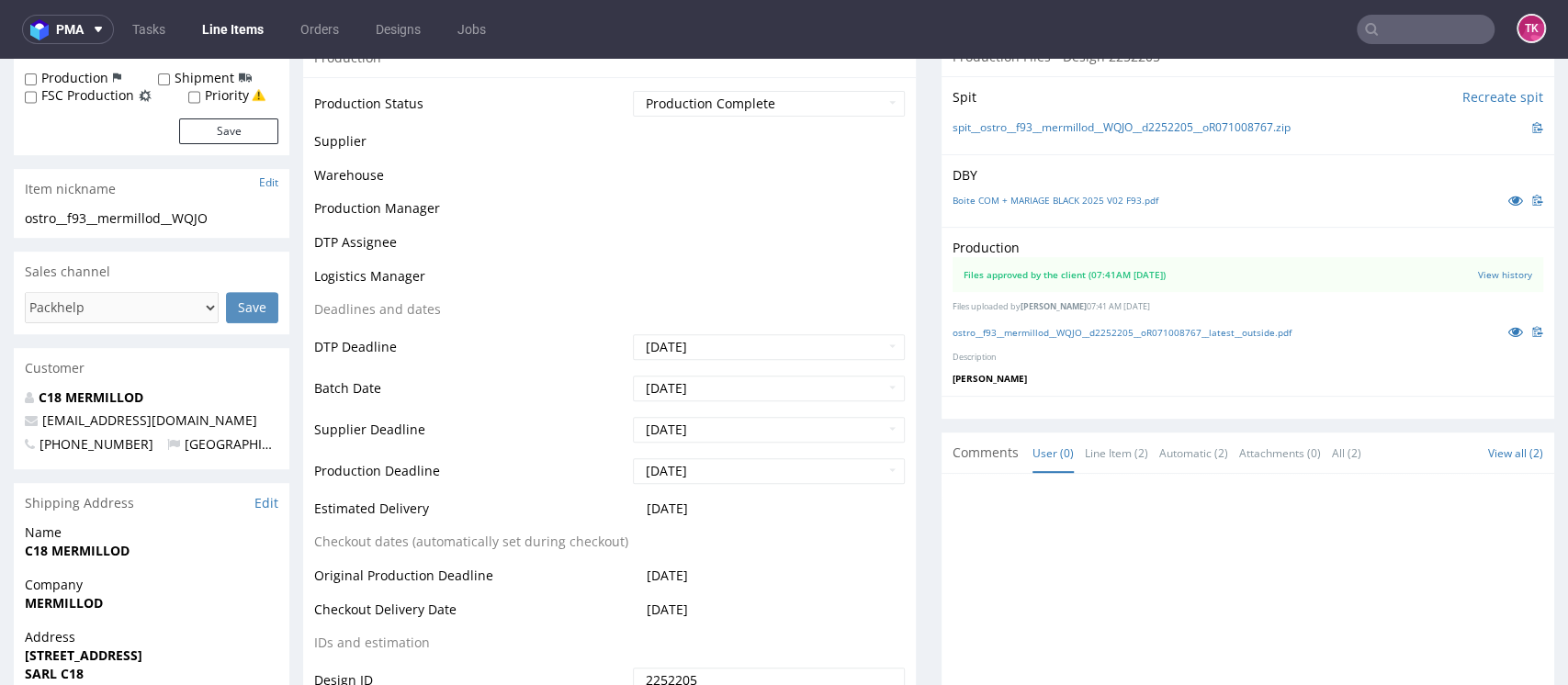
scroll to position [548, 0]
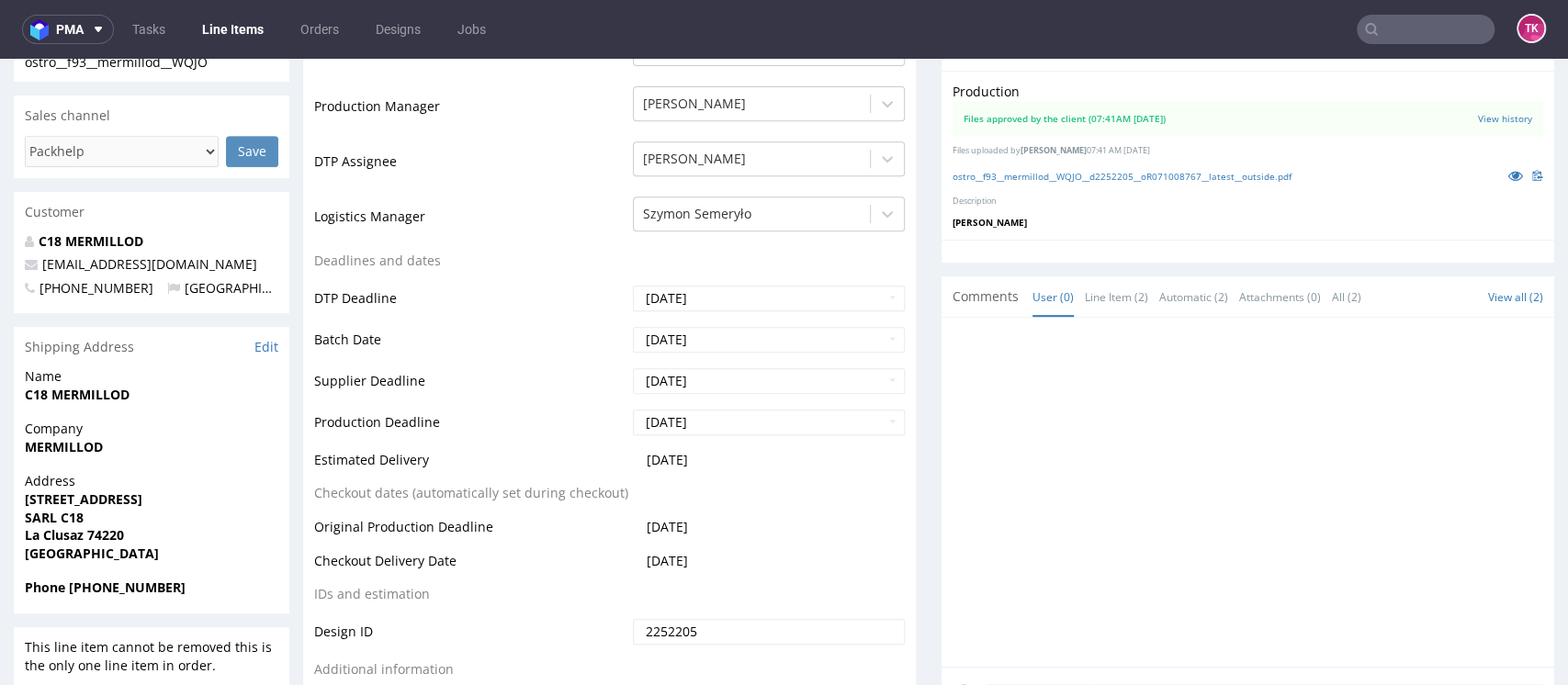
click at [264, 30] on link "Line Items" at bounding box center [233, 30] width 84 height 30
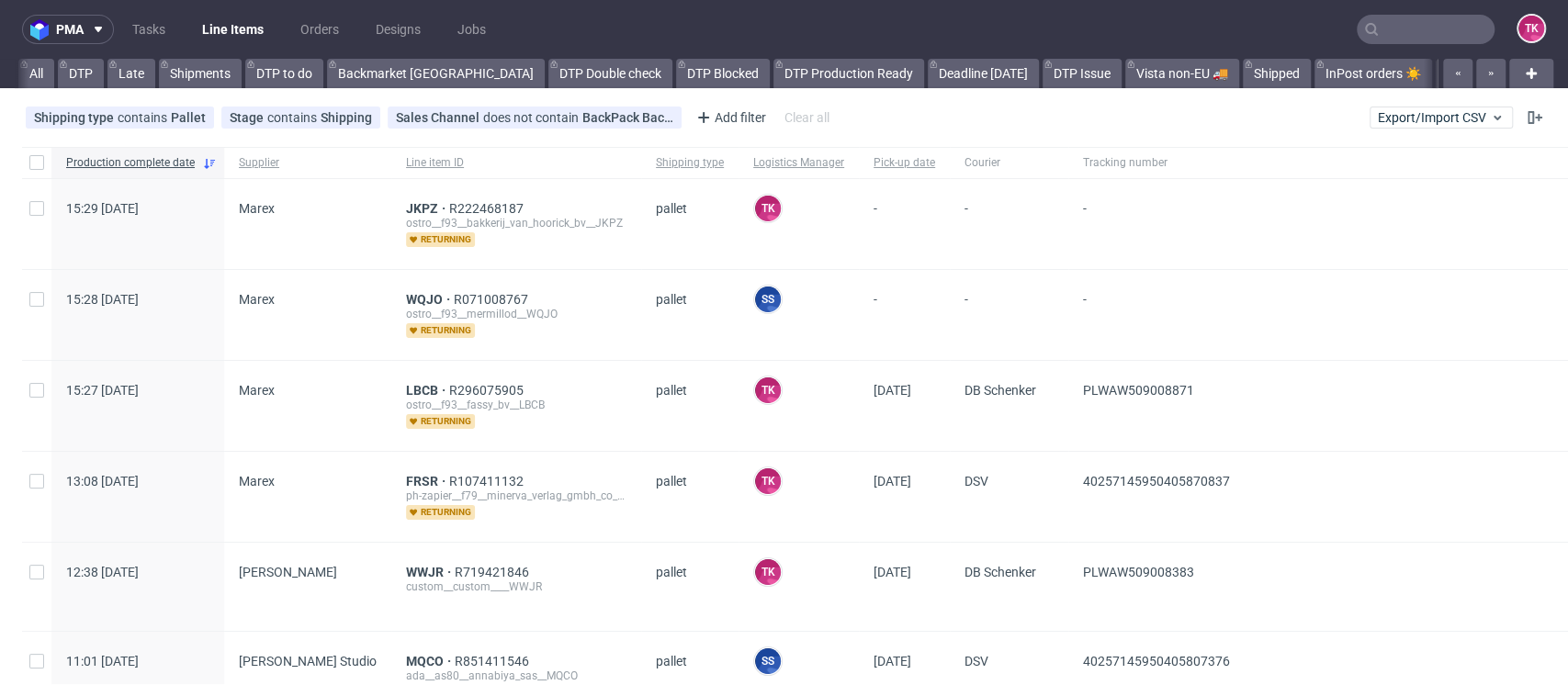
scroll to position [0, 183]
click at [406, 201] on span "JKPZ" at bounding box center [428, 208] width 43 height 15
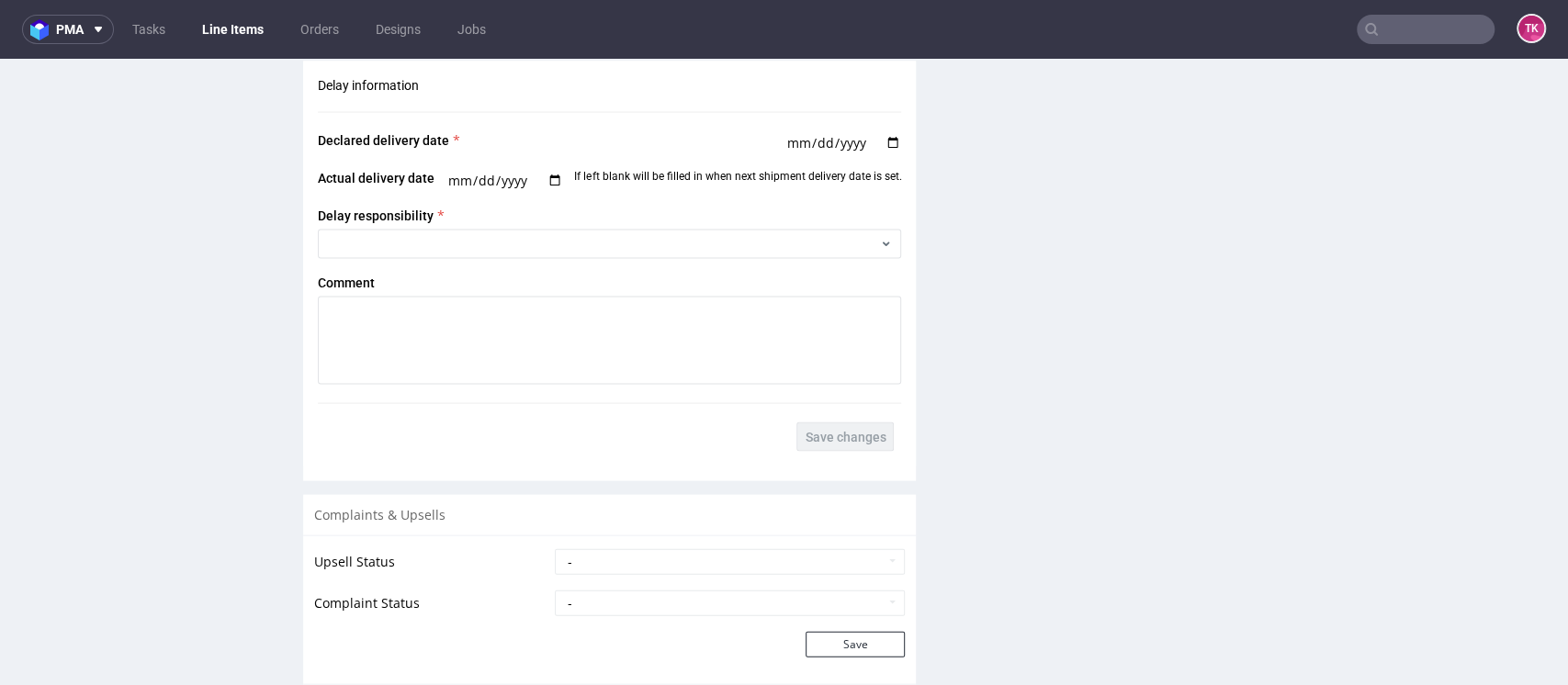
drag, startPoint x: 900, startPoint y: 250, endPoint x: 640, endPoint y: 500, distance: 360.7
click at [640, 500] on div "Complaints & Upsells" at bounding box center [610, 514] width 613 height 40
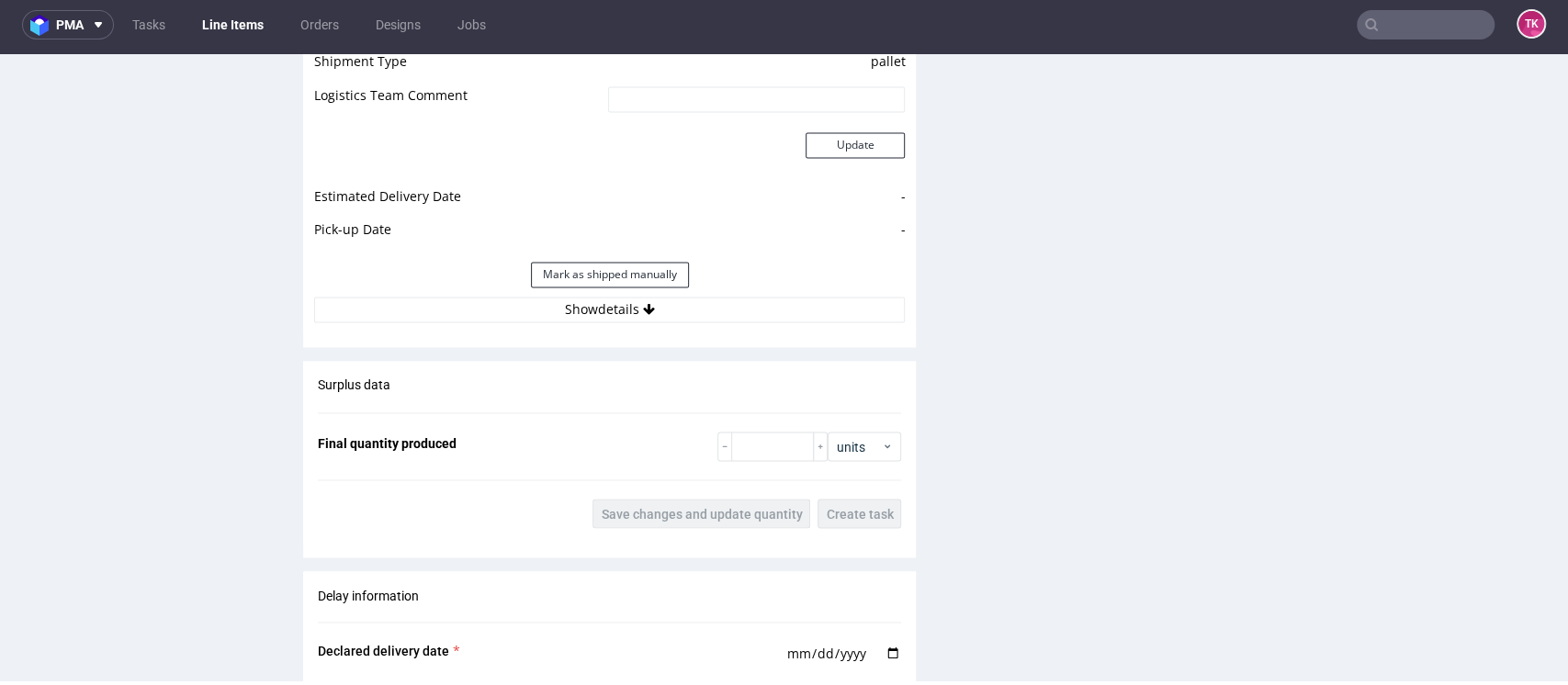
scroll to position [1954, 0]
click at [692, 302] on button "Show details" at bounding box center [609, 310] width 590 height 26
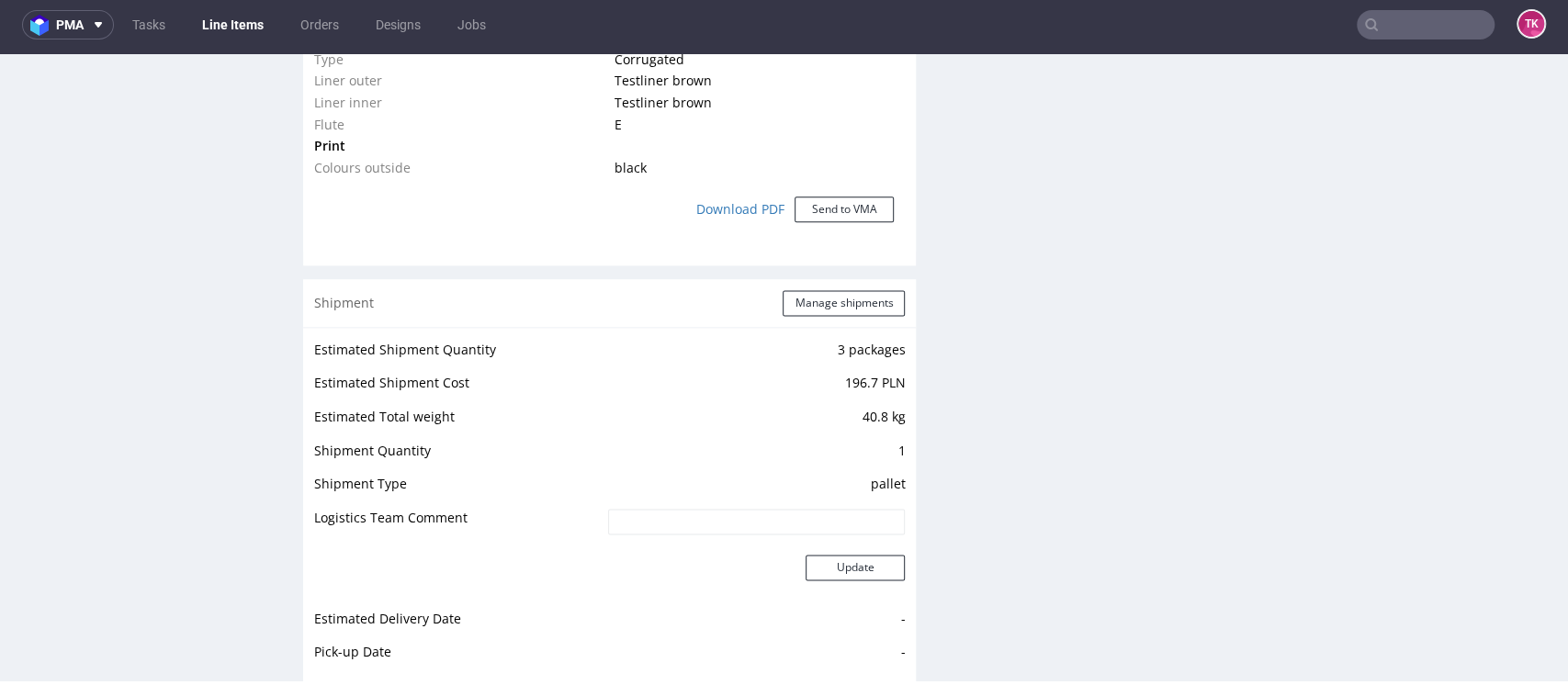
scroll to position [1536, 0]
click at [805, 301] on button "Manage shipments" at bounding box center [844, 301] width 122 height 26
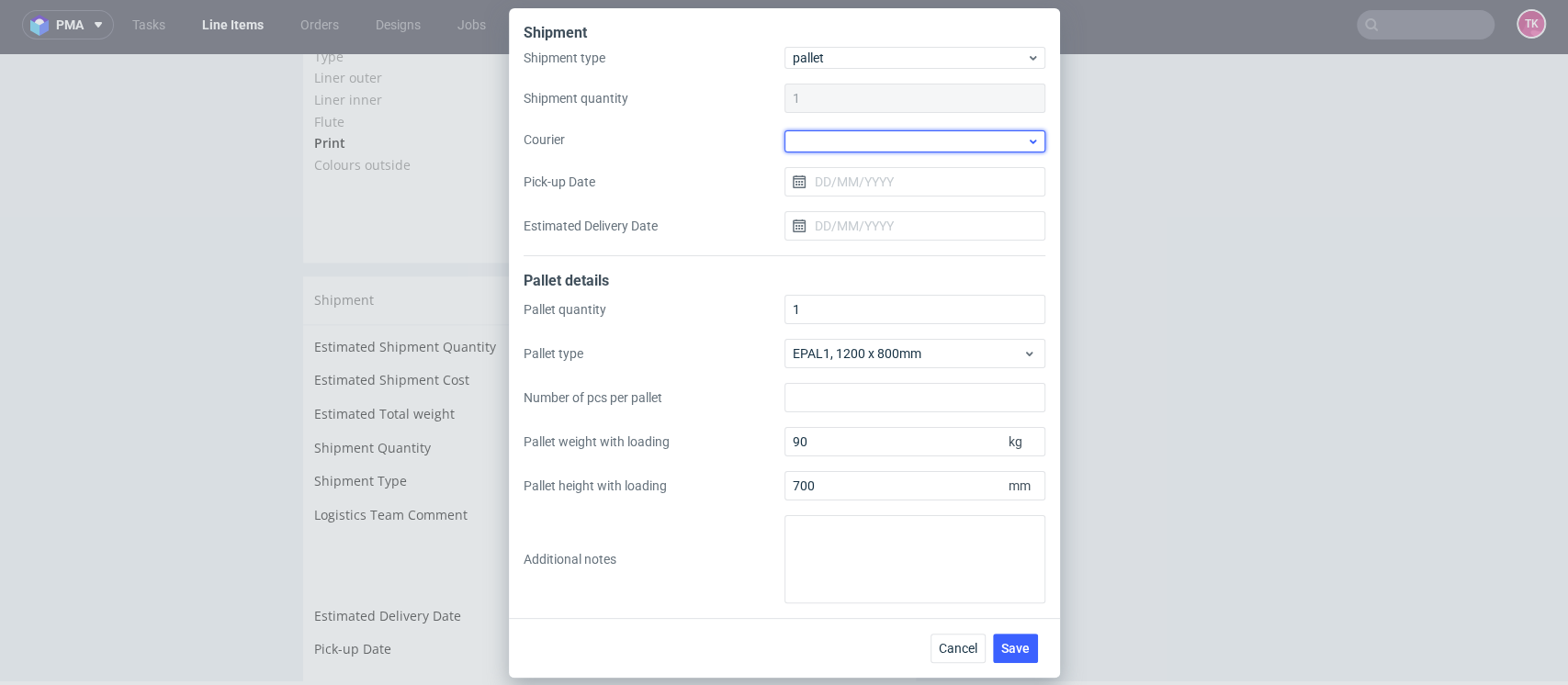
click at [935, 142] on div at bounding box center [915, 141] width 261 height 22
click at [913, 235] on div "DB Schenker" at bounding box center [915, 245] width 246 height 34
click at [932, 179] on input "Pick-up Date" at bounding box center [915, 180] width 261 height 30
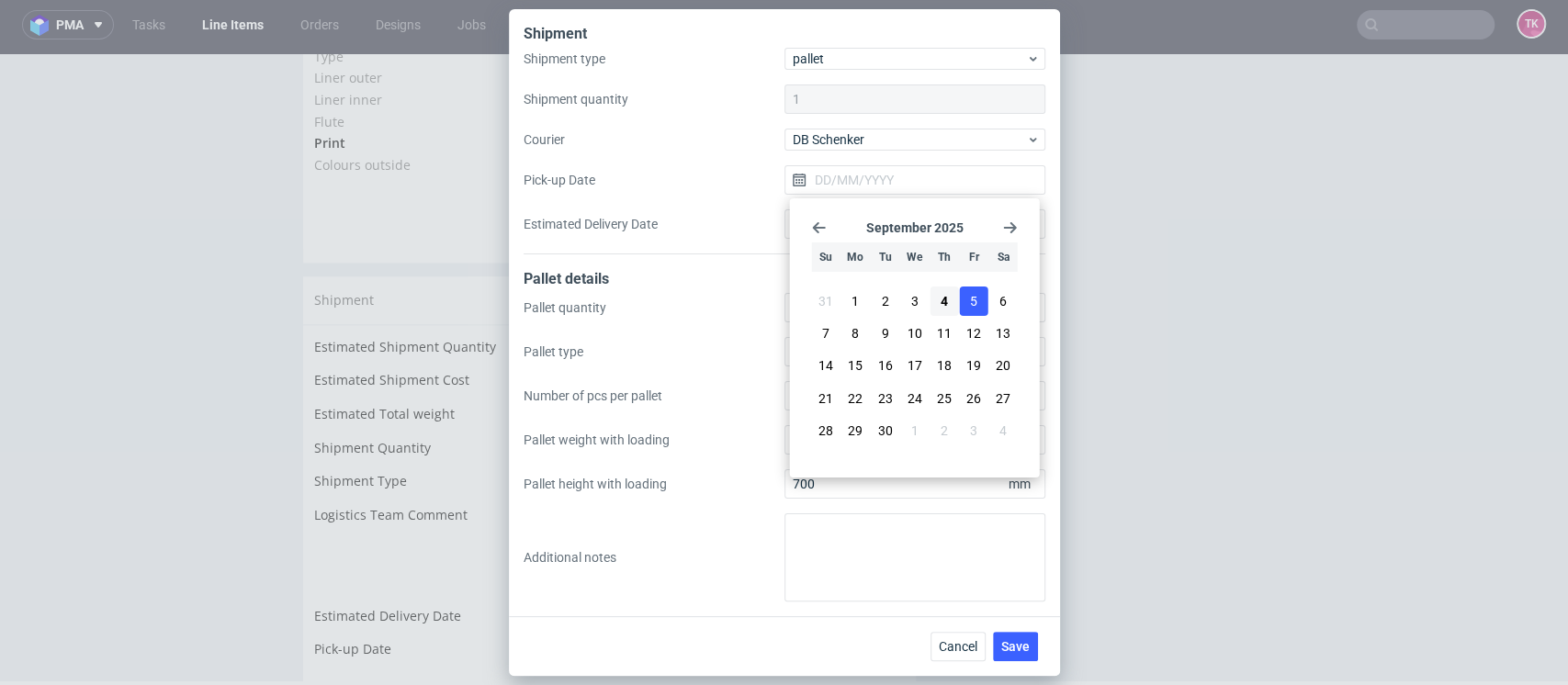
click at [985, 299] on button "5" at bounding box center [973, 302] width 29 height 30
type input "[DATE]"
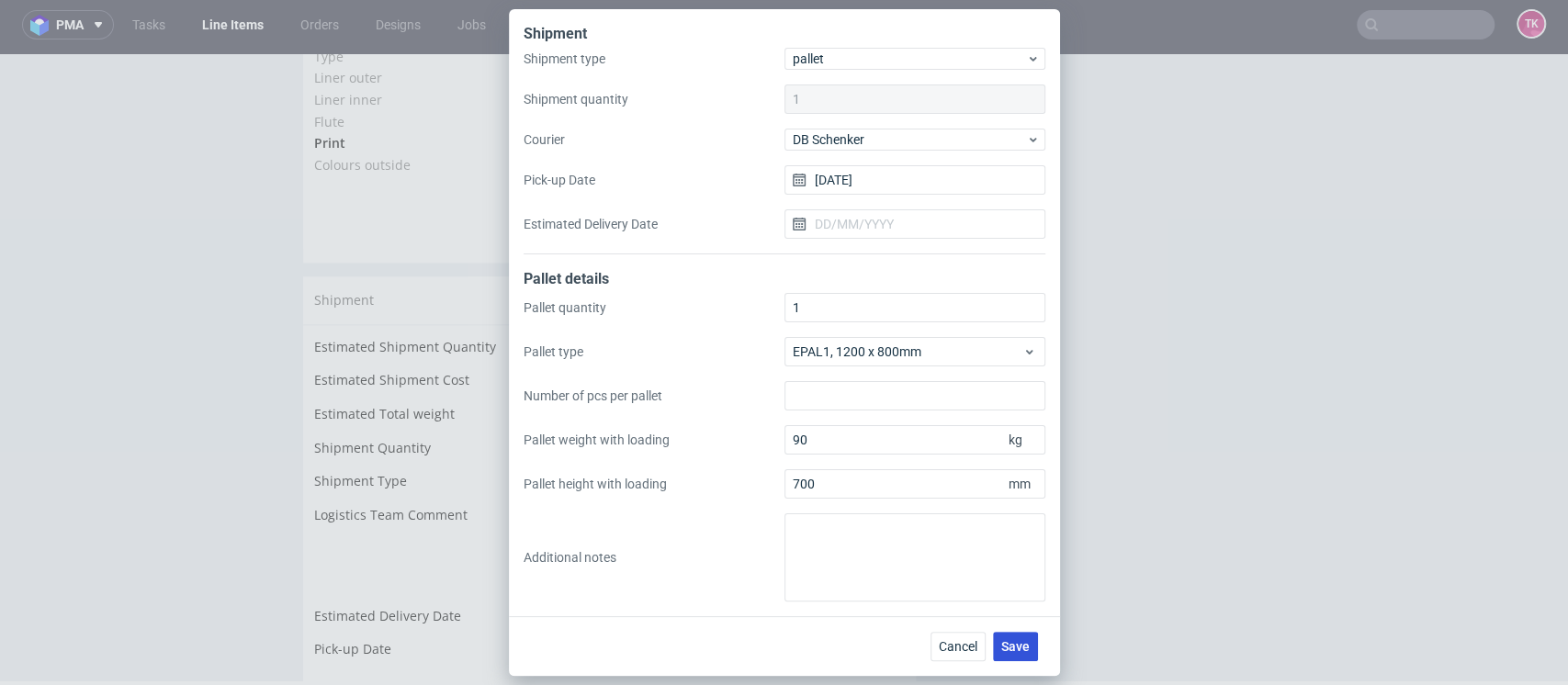
click at [1011, 637] on button "Save" at bounding box center [1016, 647] width 45 height 30
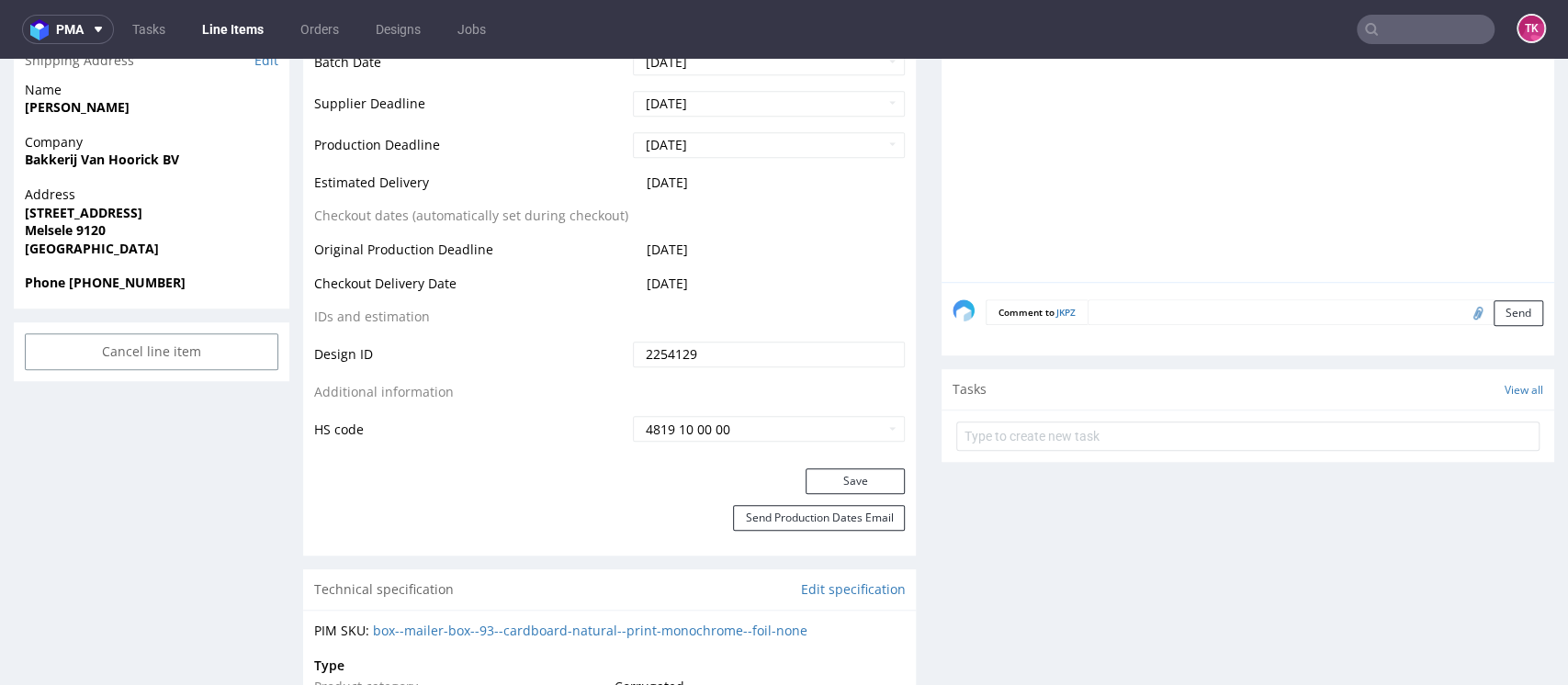
scroll to position [788, 0]
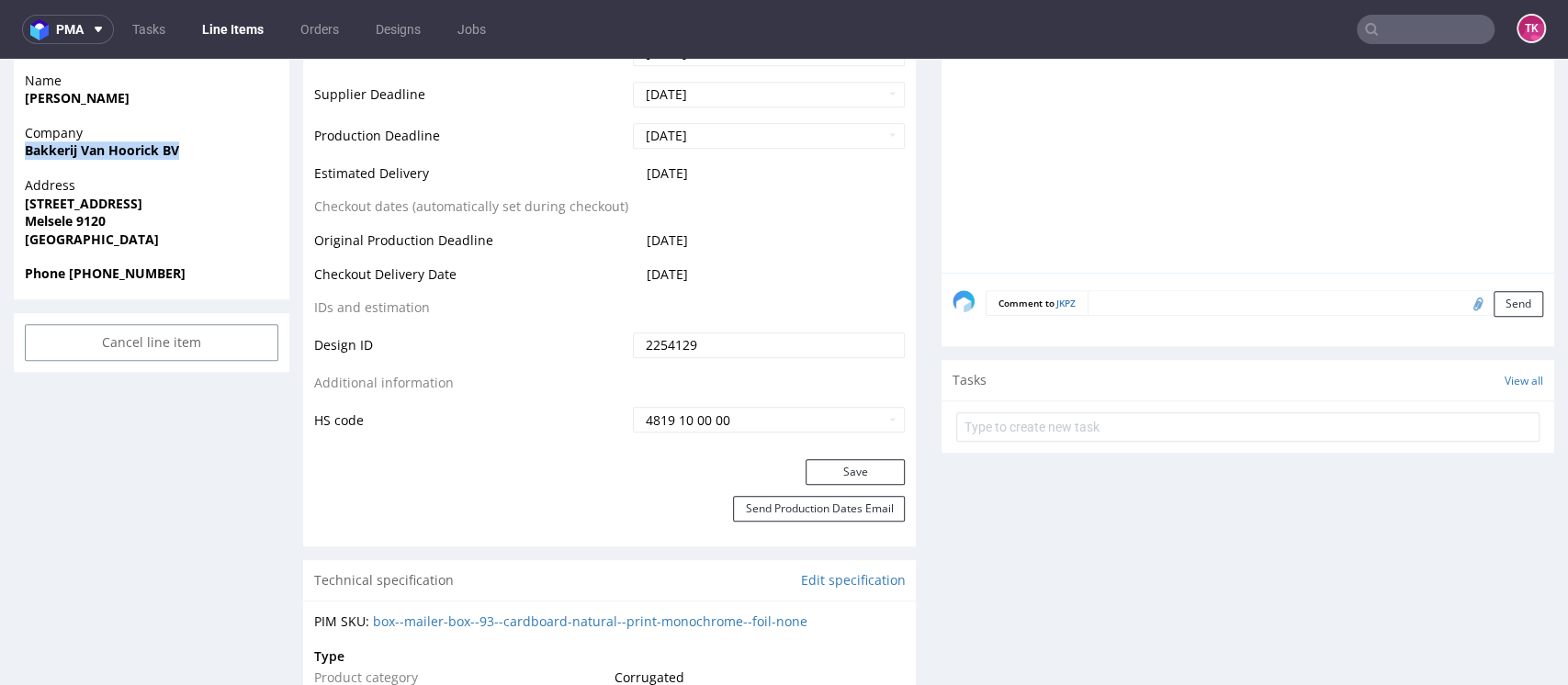
drag, startPoint x: 204, startPoint y: 161, endPoint x: 0, endPoint y: 166, distance: 204.1
copy strong "Bakkerij Van Hoorick BV"
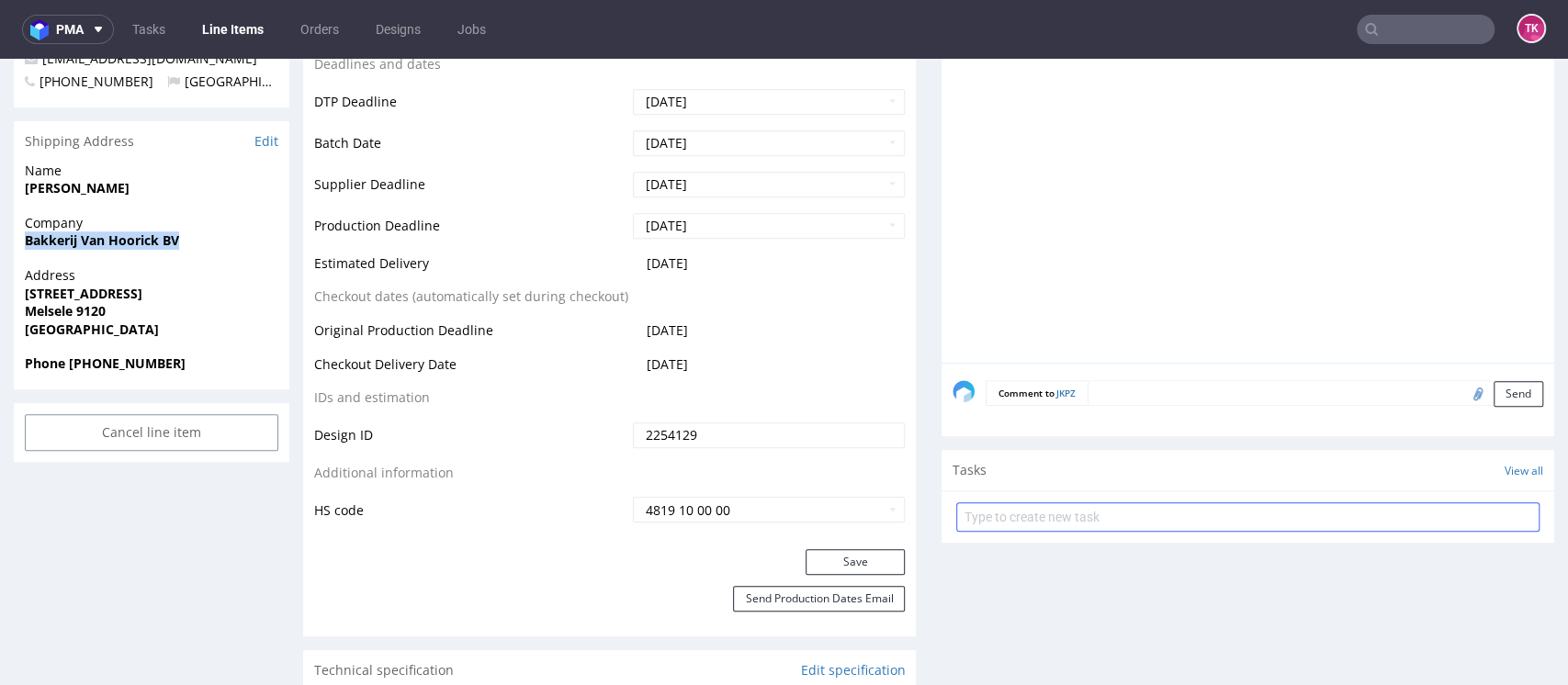
scroll to position [697, 0]
drag, startPoint x: 17, startPoint y: 186, endPoint x: 186, endPoint y: 81, distance: 199.0
click at [204, 209] on div "Name [PERSON_NAME]" at bounding box center [152, 188] width 276 height 52
copy strong "[PERSON_NAME]"
click at [81, 305] on strong "Melsele 9120" at bounding box center [65, 312] width 81 height 18
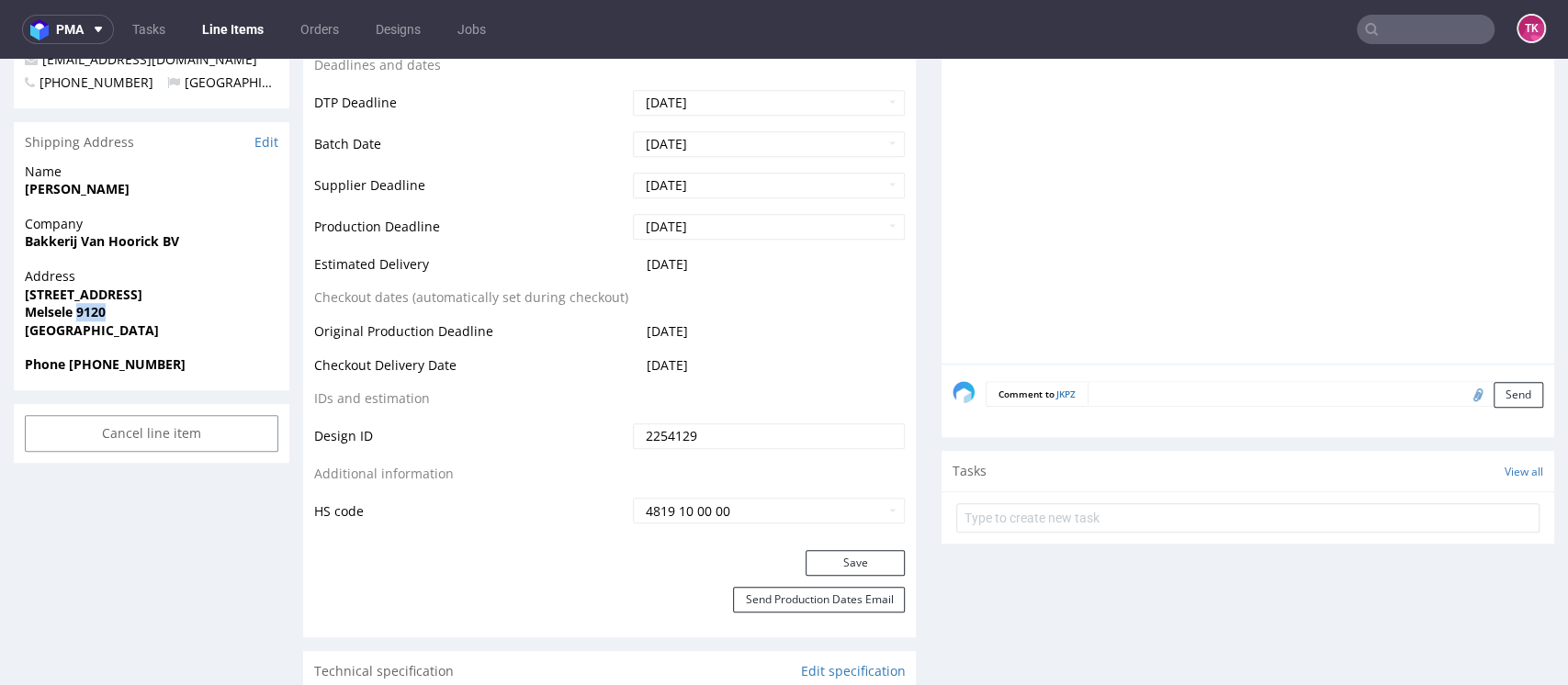
click at [81, 305] on strong "Melsele 9120" at bounding box center [65, 312] width 81 height 18
copy strong "9120"
drag, startPoint x: 257, startPoint y: 290, endPoint x: 11, endPoint y: 292, distance: 246.0
copy strong "[STREET_ADDRESS]"
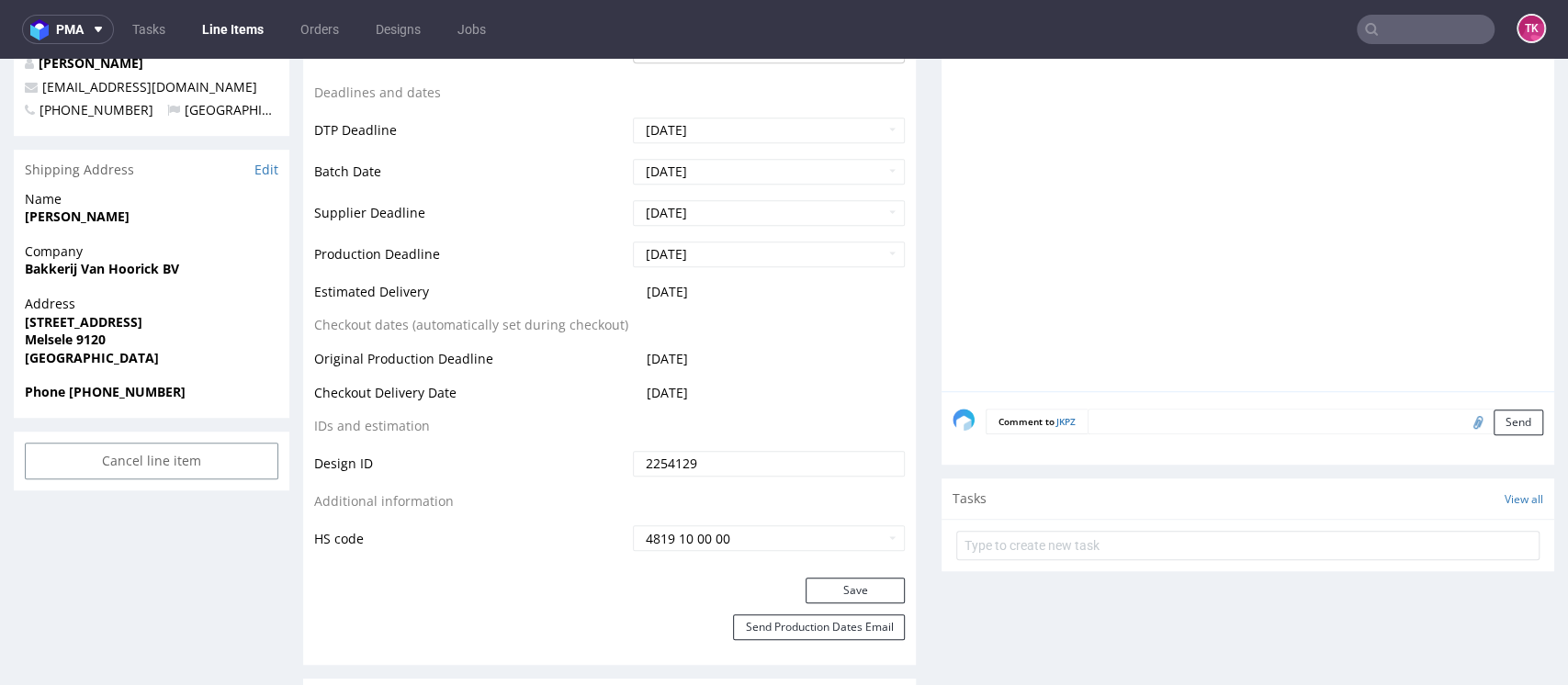
scroll to position [669, 0]
drag, startPoint x: 242, startPoint y: 65, endPoint x: 279, endPoint y: 87, distance: 43.0
click at [279, 87] on div "Jade Strobbe info@bakkerijvanhoorick.be +32485485859 Belgium" at bounding box center [152, 96] width 276 height 82
copy div "[EMAIL_ADDRESS][DOMAIN_NAME]"
drag, startPoint x: 74, startPoint y: 394, endPoint x: 170, endPoint y: 408, distance: 97.0
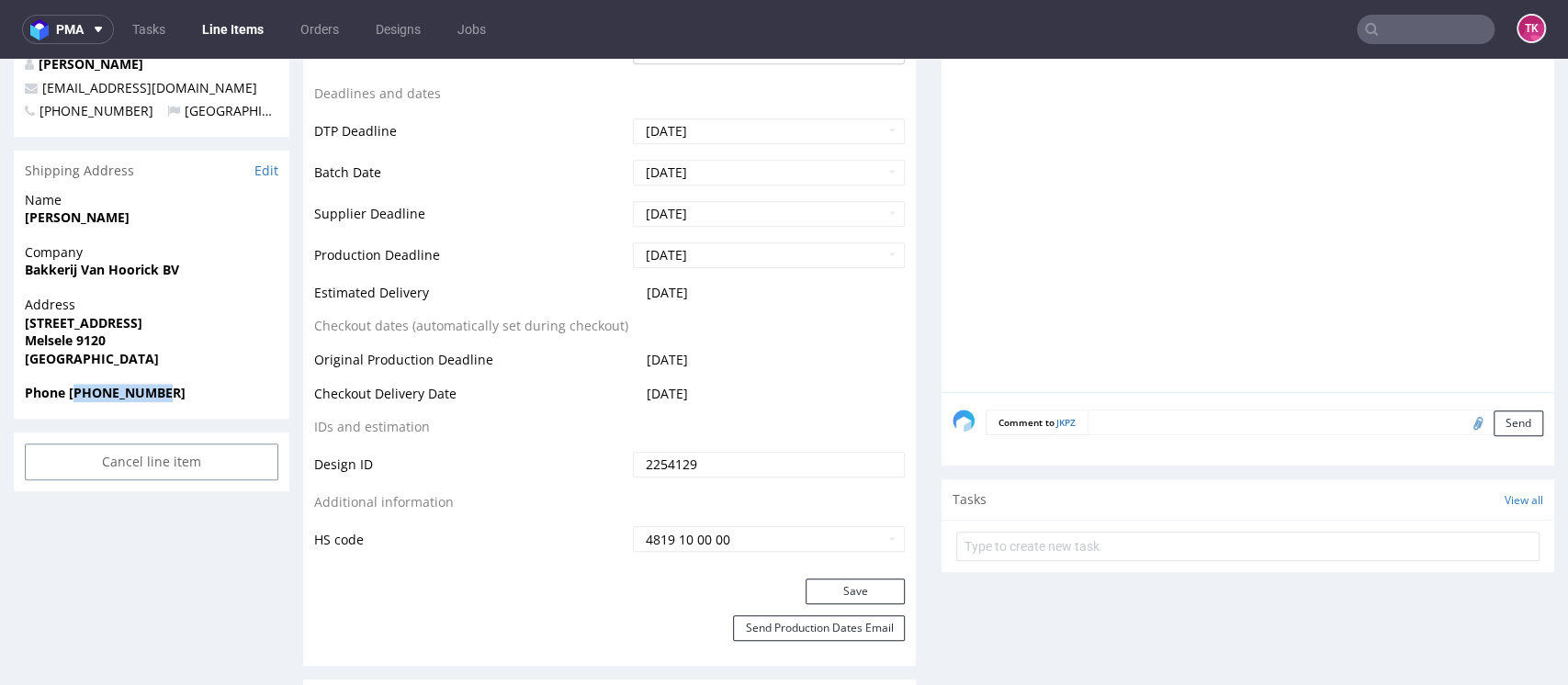
click at [170, 408] on div "Phone +32485485859" at bounding box center [152, 401] width 276 height 34
copy strong "32485485859"
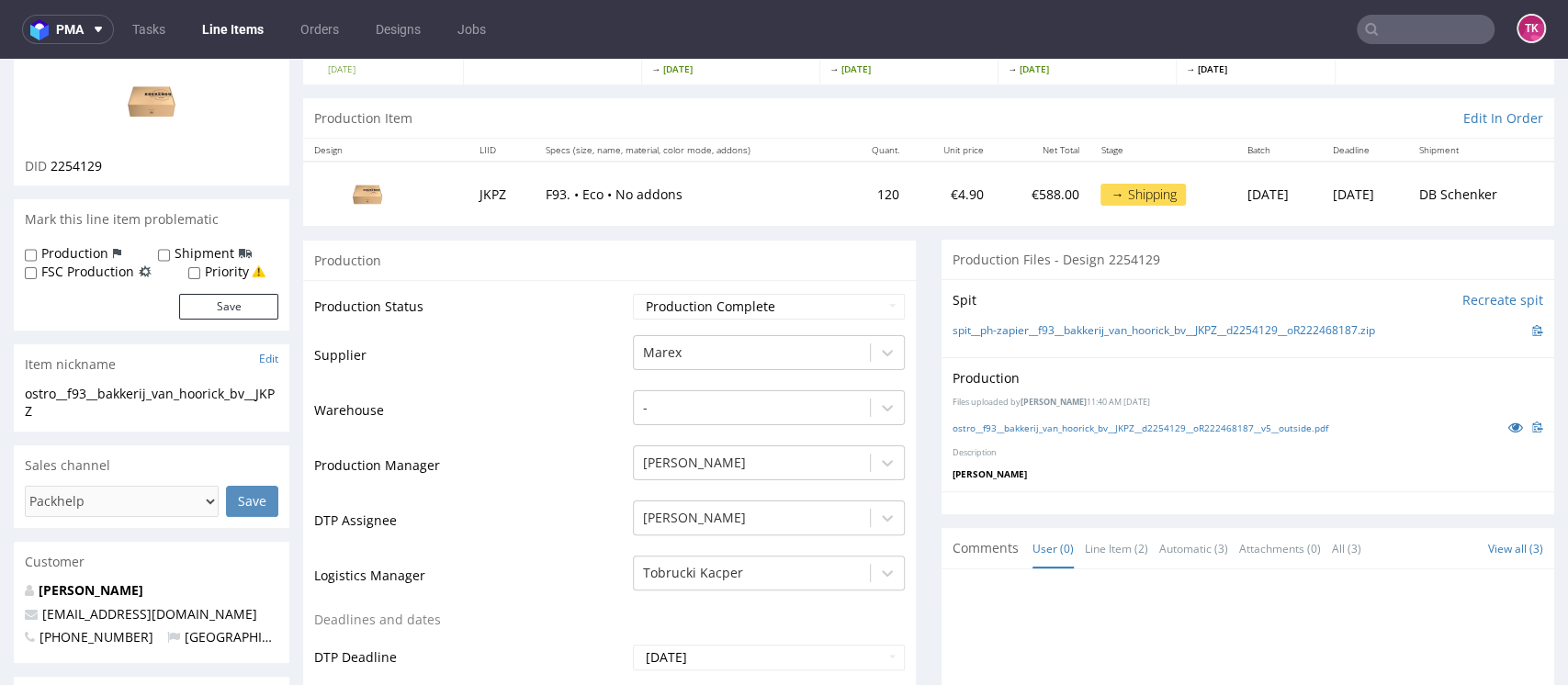
scroll to position [0, 0]
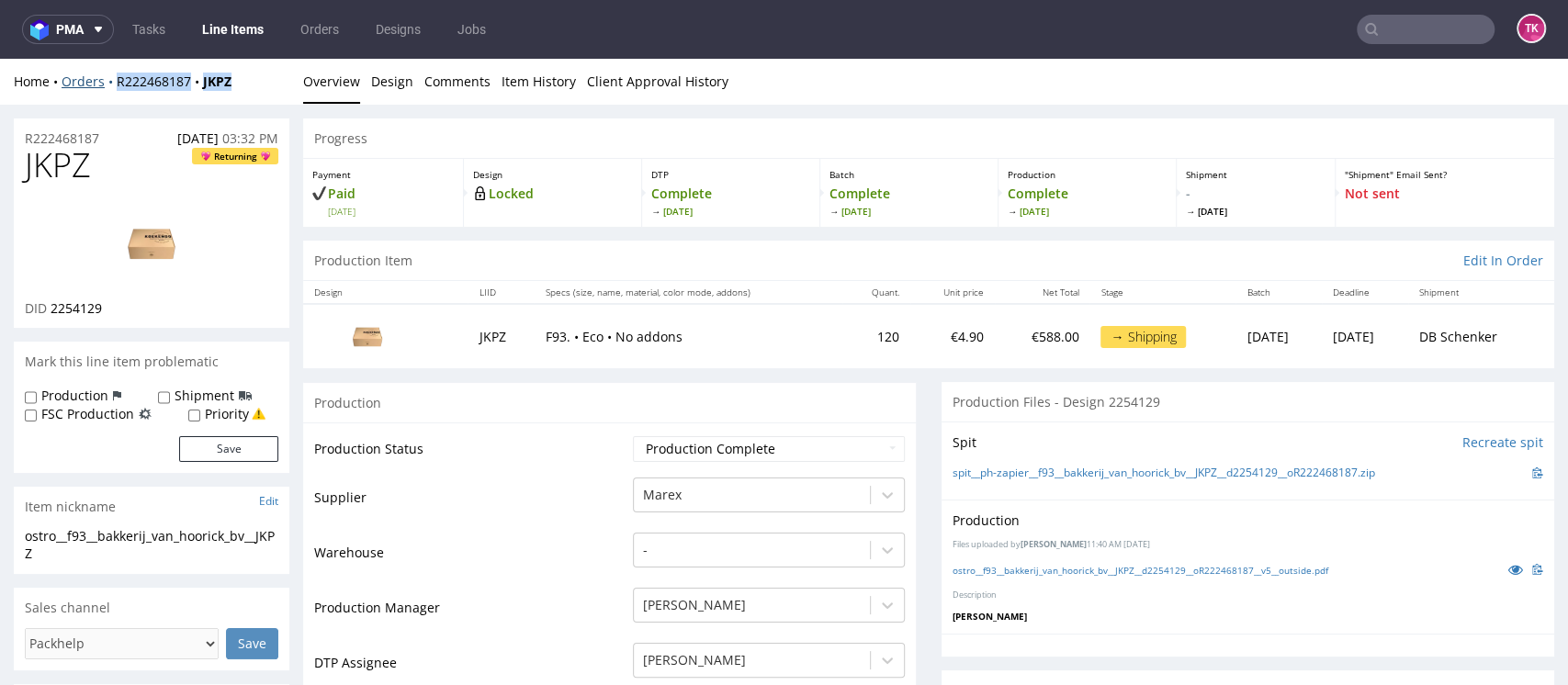
drag, startPoint x: 265, startPoint y: 79, endPoint x: 113, endPoint y: 89, distance: 152.3
click at [113, 89] on div "Home Orders R222468187 JKPZ" at bounding box center [152, 82] width 276 height 19
copy div "R222468187 JKPZ"
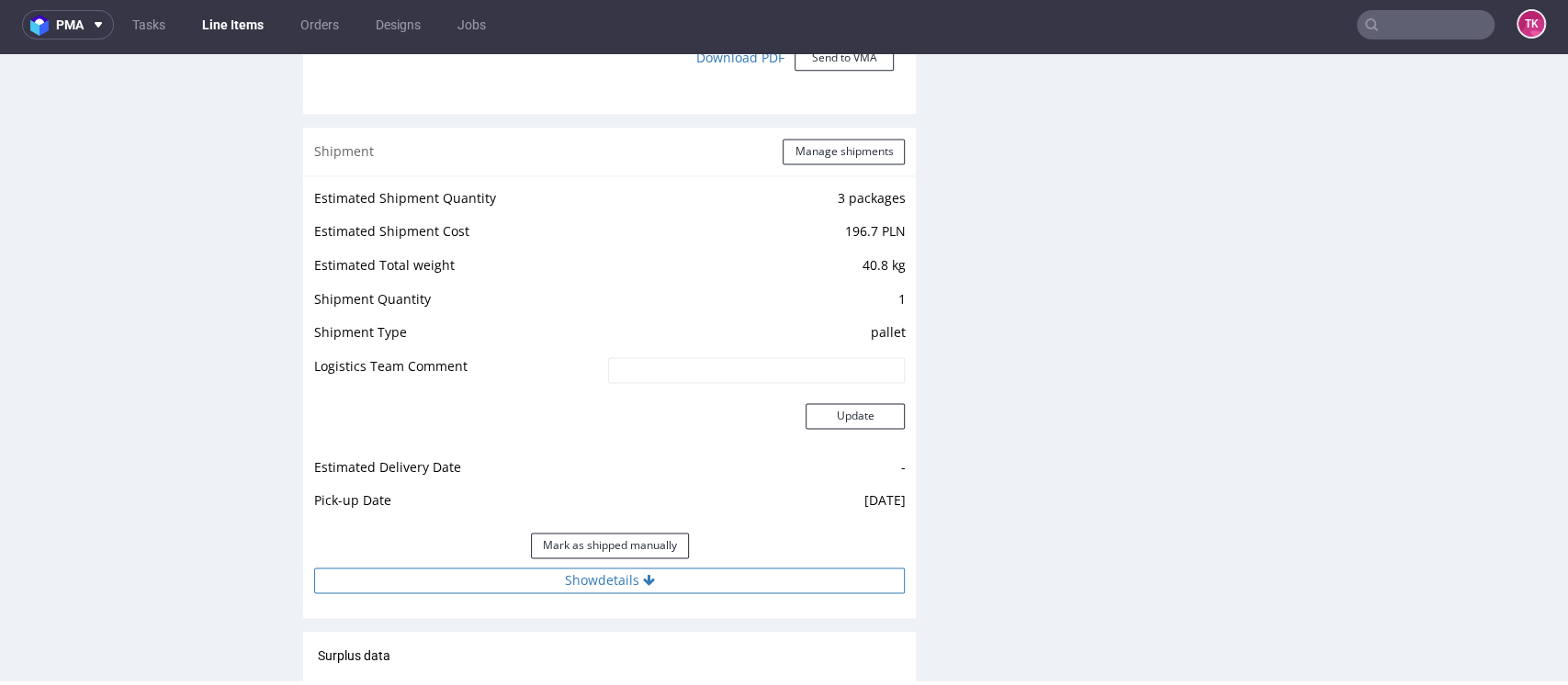
click at [505, 582] on button "Show details" at bounding box center [609, 581] width 590 height 26
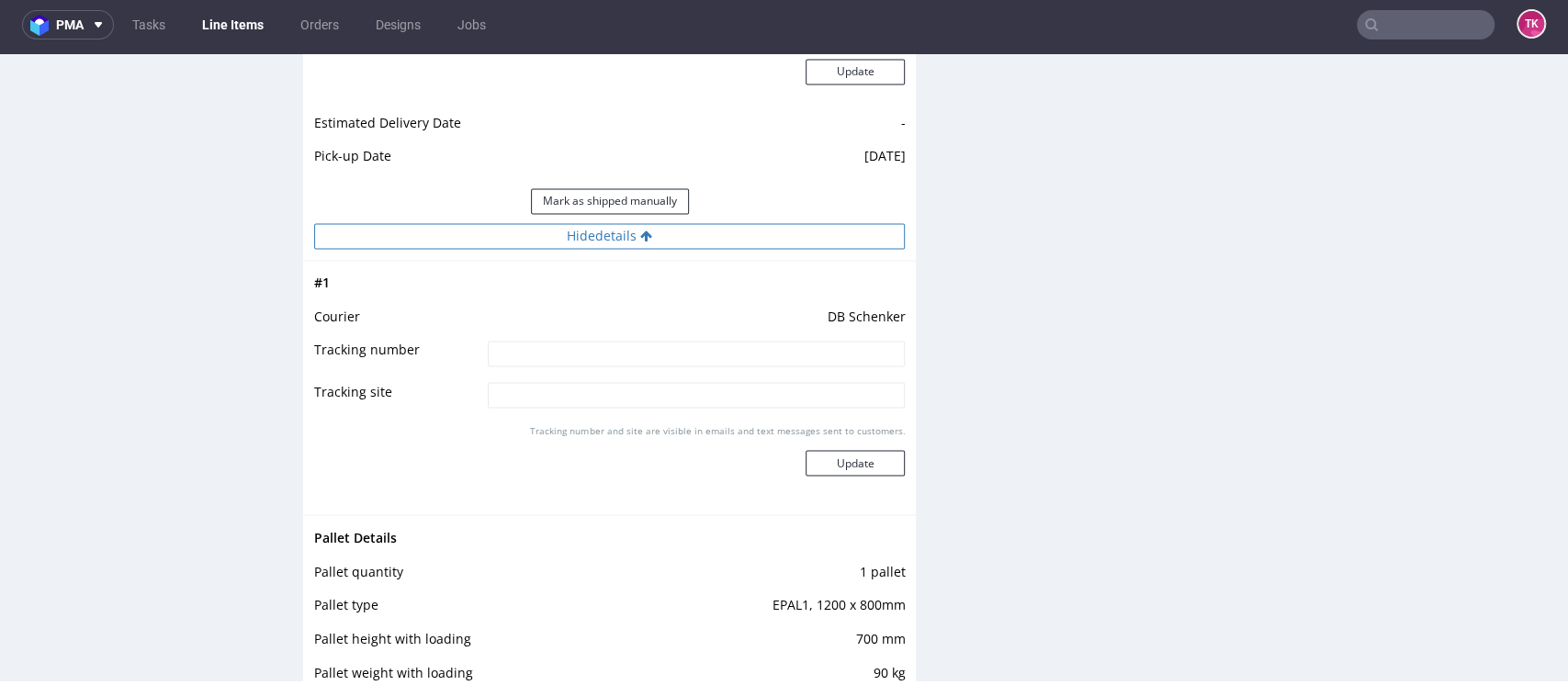
scroll to position [2070, 0]
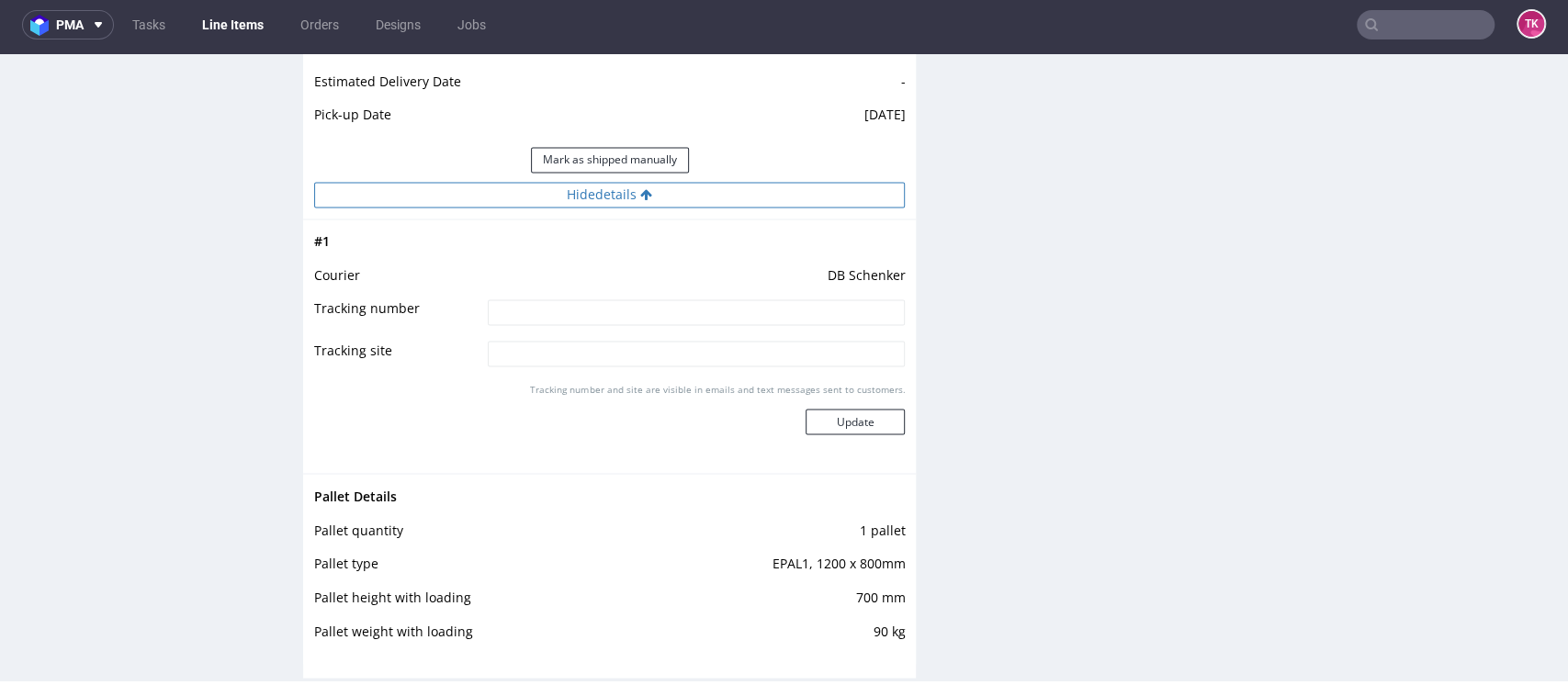
click at [314, 182] on button "Hide details" at bounding box center [609, 195] width 590 height 26
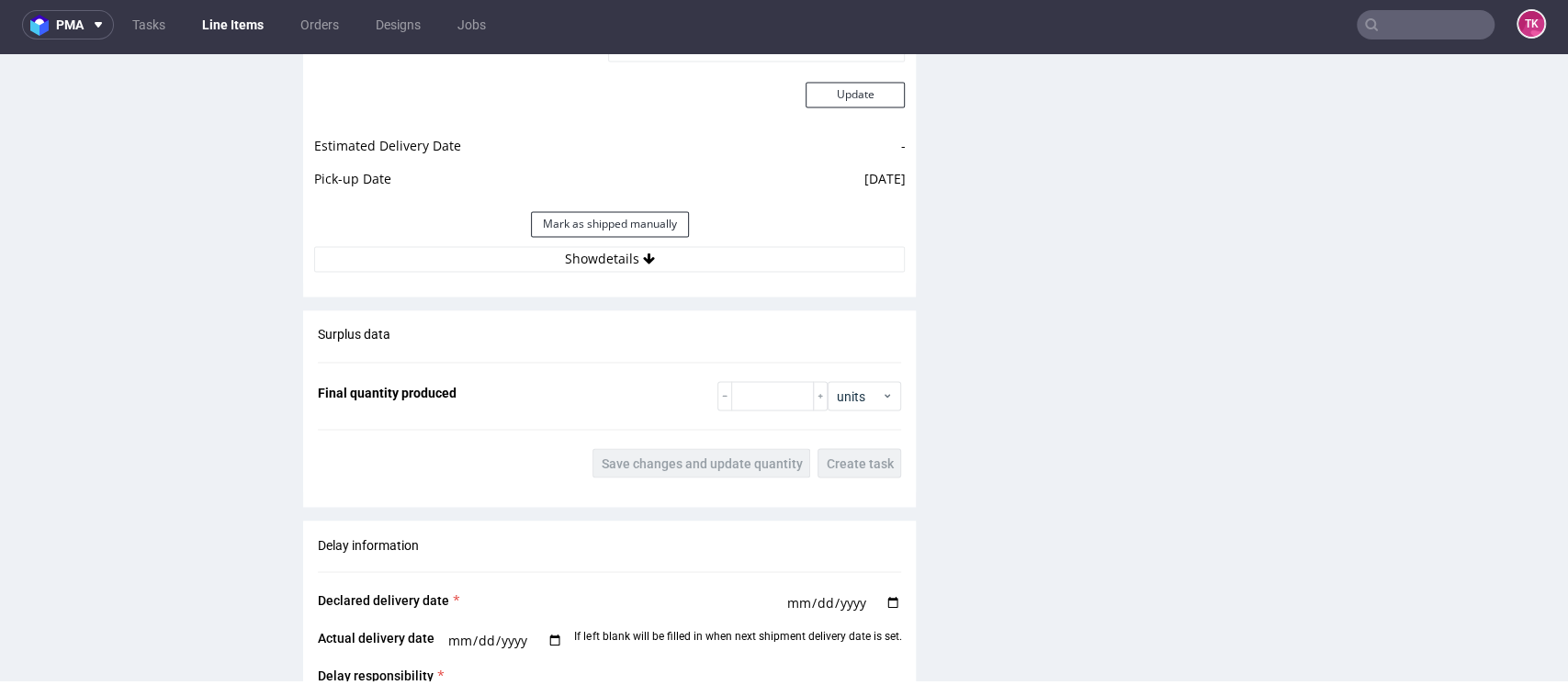
scroll to position [2016, 0]
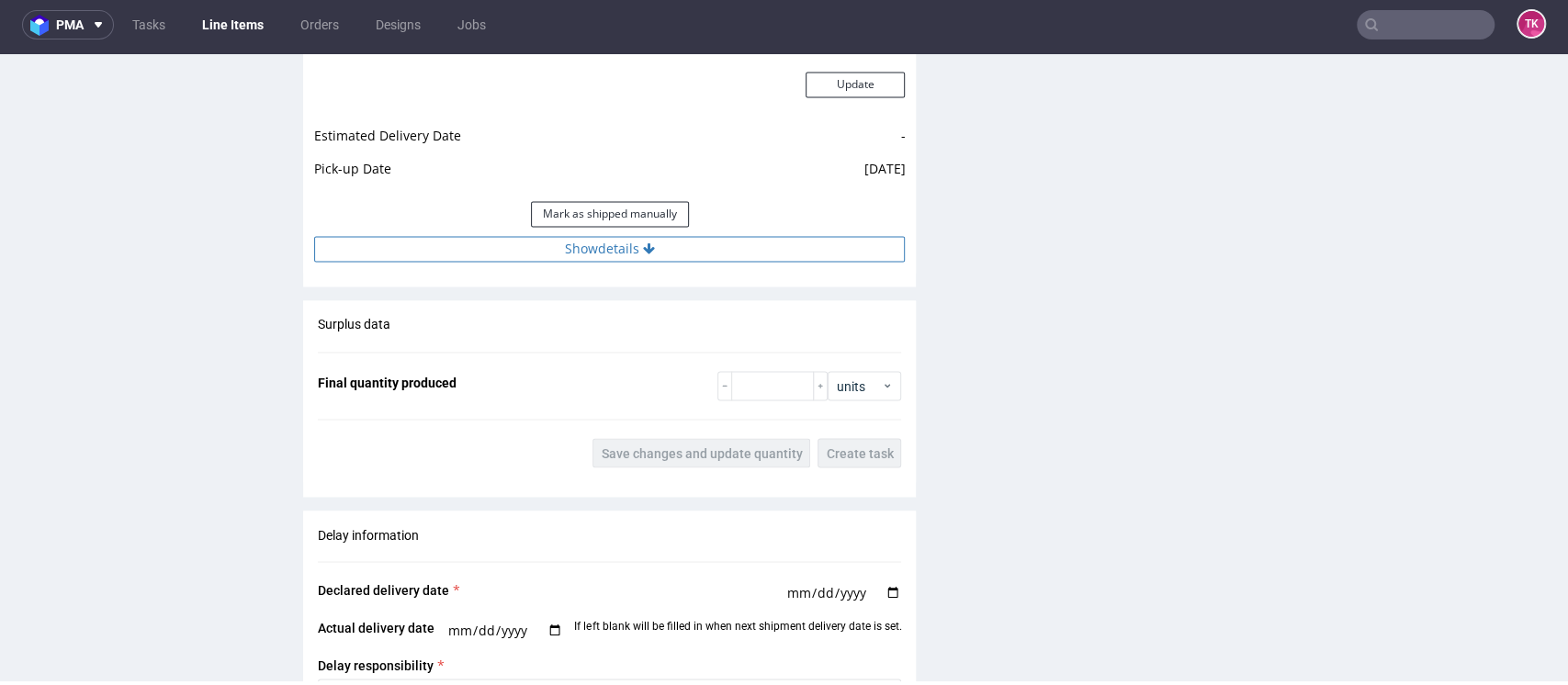
click at [493, 256] on button "Show details" at bounding box center [609, 249] width 590 height 26
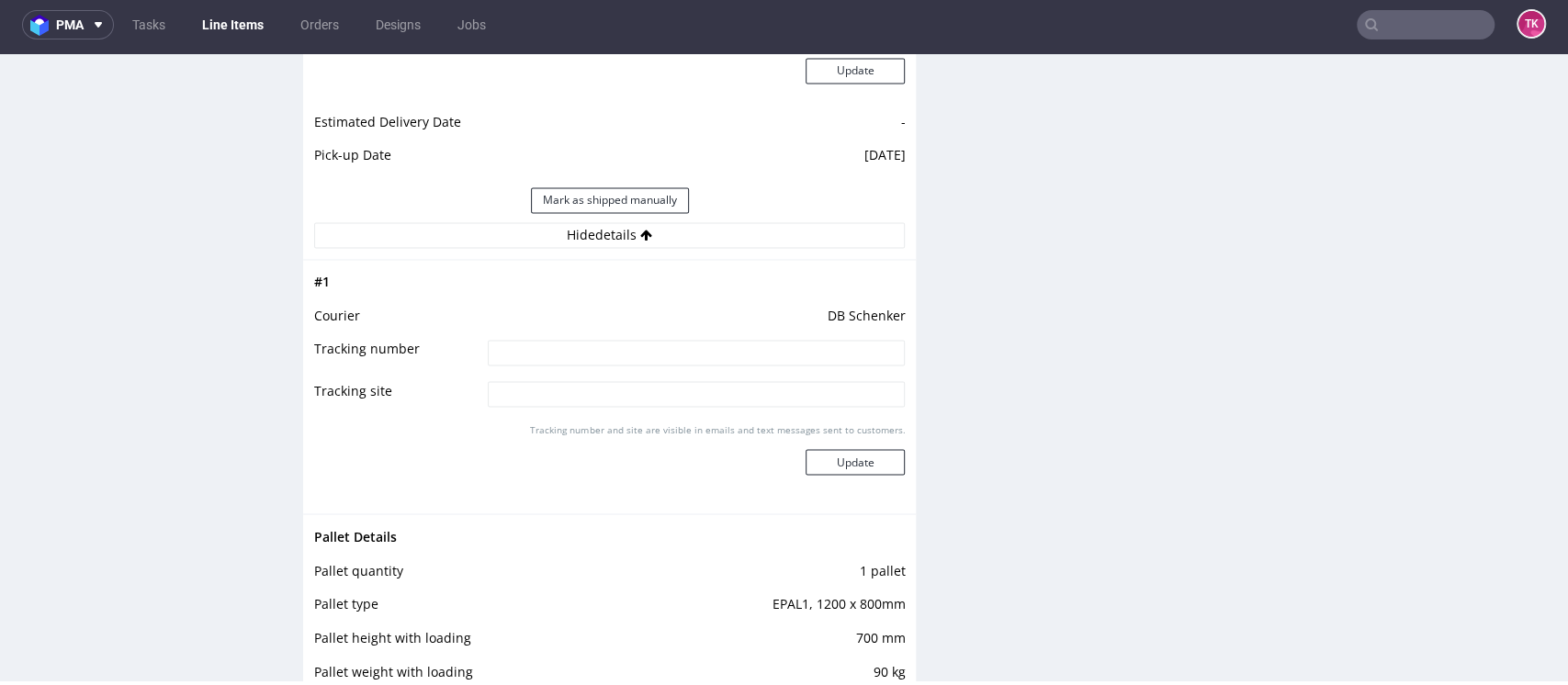
scroll to position [2032, 0]
click at [588, 359] on input at bounding box center [697, 350] width 418 height 26
paste input "PLWAW509008878"
type input "PLWAW509008878"
click at [810, 457] on button "Update" at bounding box center [854, 459] width 100 height 26
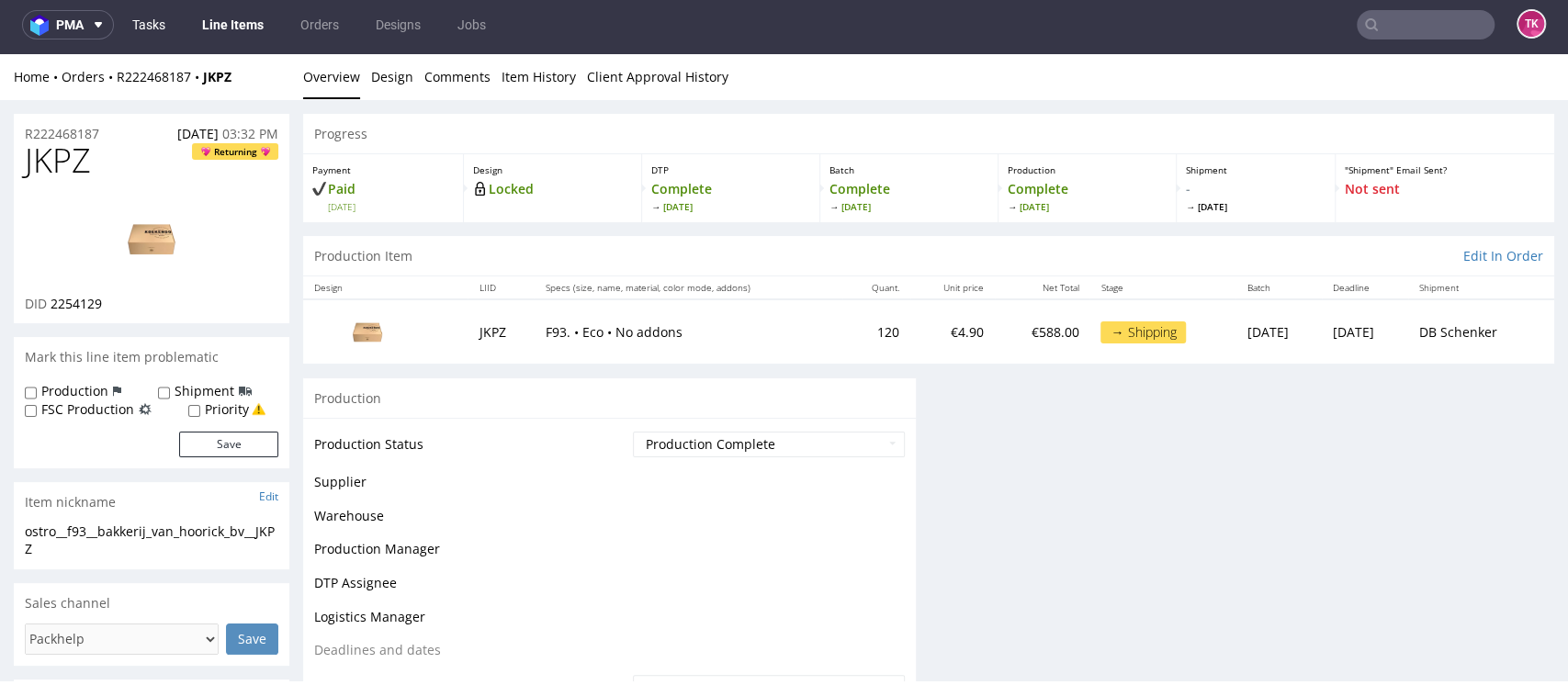
scroll to position [0, 0]
click at [210, 10] on link "Line Items" at bounding box center [233, 25] width 84 height 30
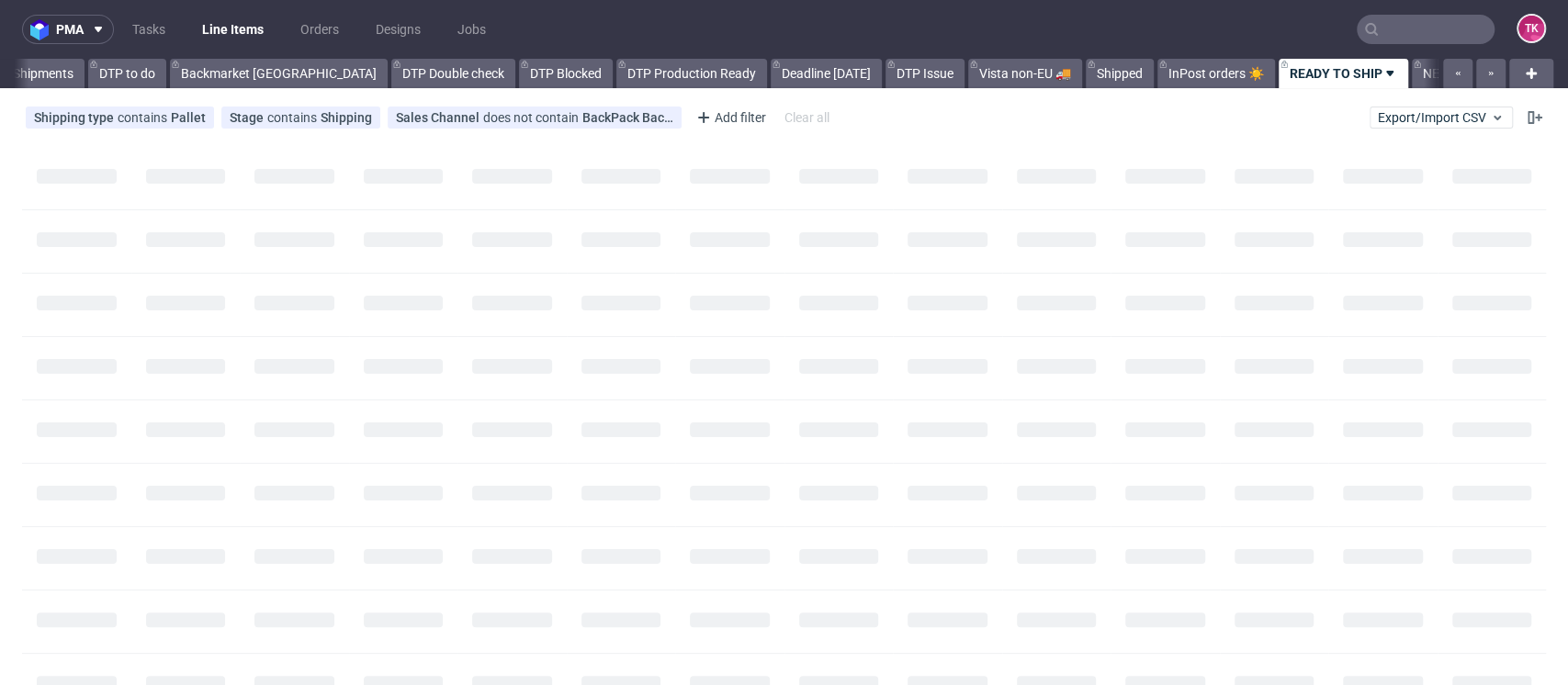
scroll to position [0, 183]
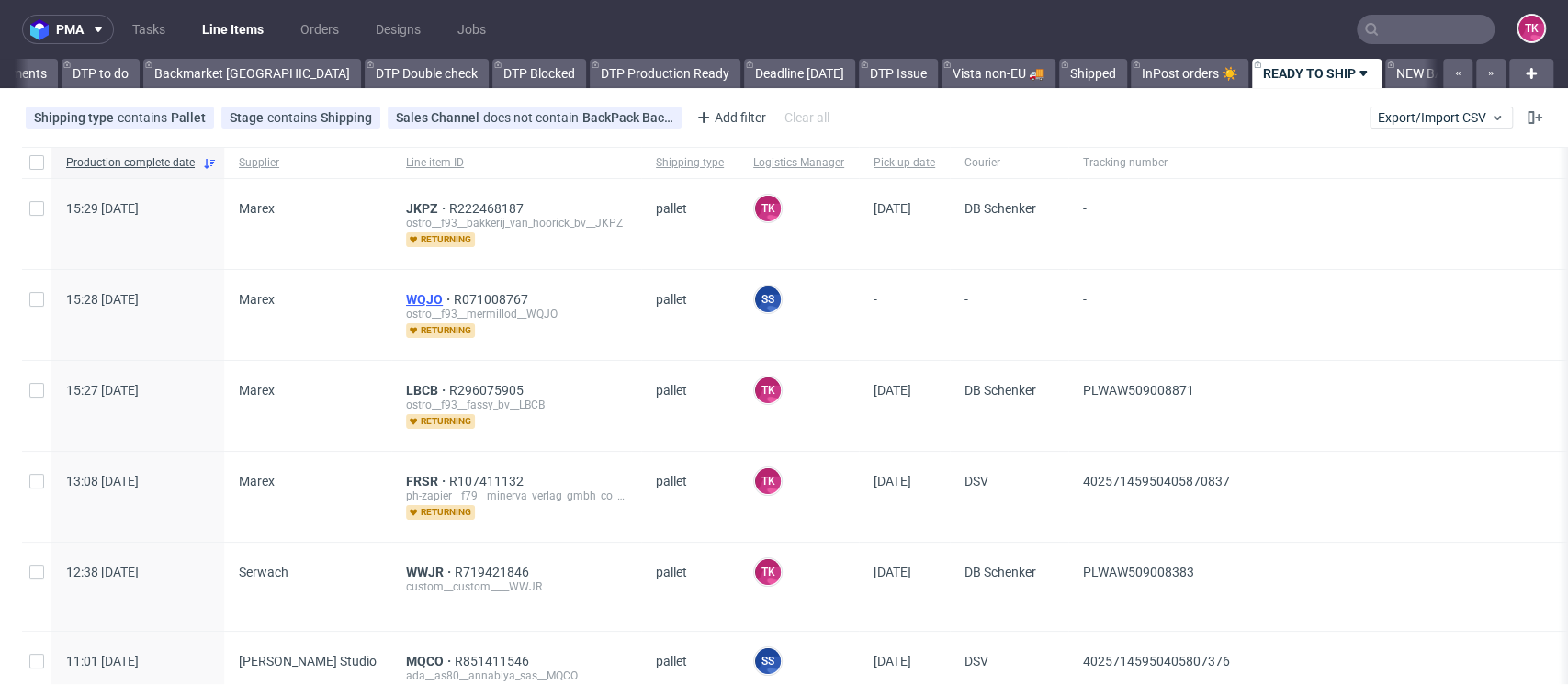
click at [406, 294] on span "WQJO" at bounding box center [430, 299] width 47 height 15
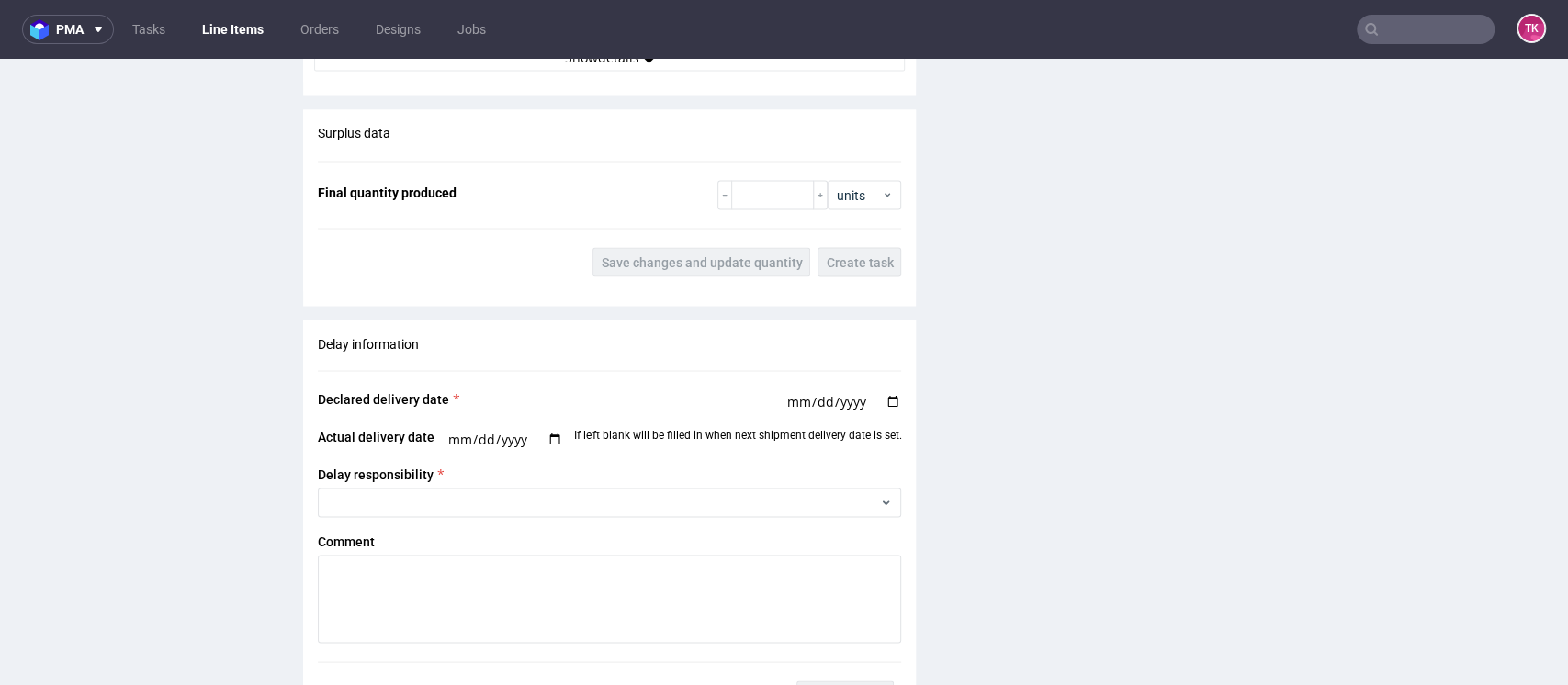
scroll to position [2239, 0]
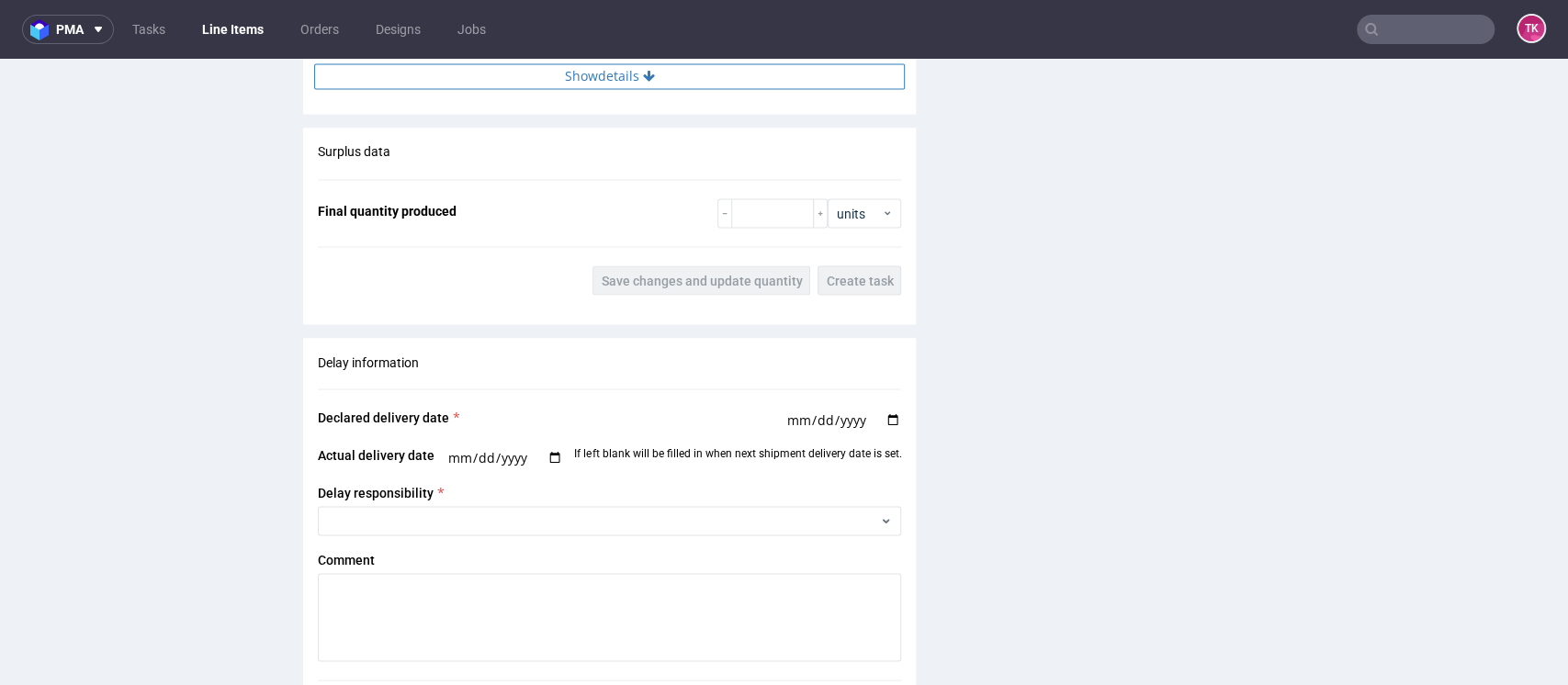
click at [603, 77] on button "Show details" at bounding box center [609, 76] width 590 height 26
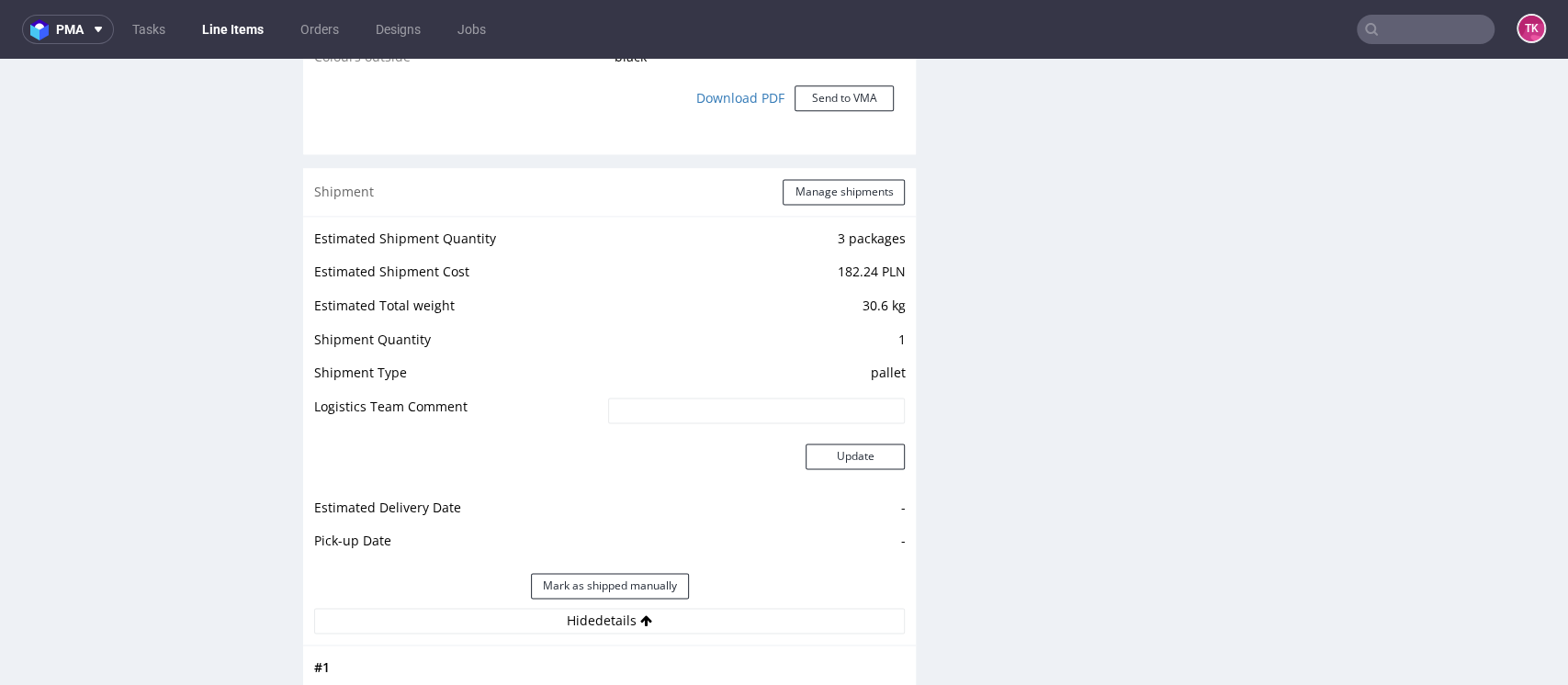
scroll to position [1691, 0]
click at [839, 179] on div "Shipment Manage shipments" at bounding box center [610, 194] width 613 height 47
drag, startPoint x: 838, startPoint y: 188, endPoint x: 839, endPoint y: 179, distance: 9.1
click at [839, 179] on div "Shipment Manage shipments" at bounding box center [610, 194] width 613 height 47
drag, startPoint x: 838, startPoint y: 194, endPoint x: 839, endPoint y: 179, distance: 15.0
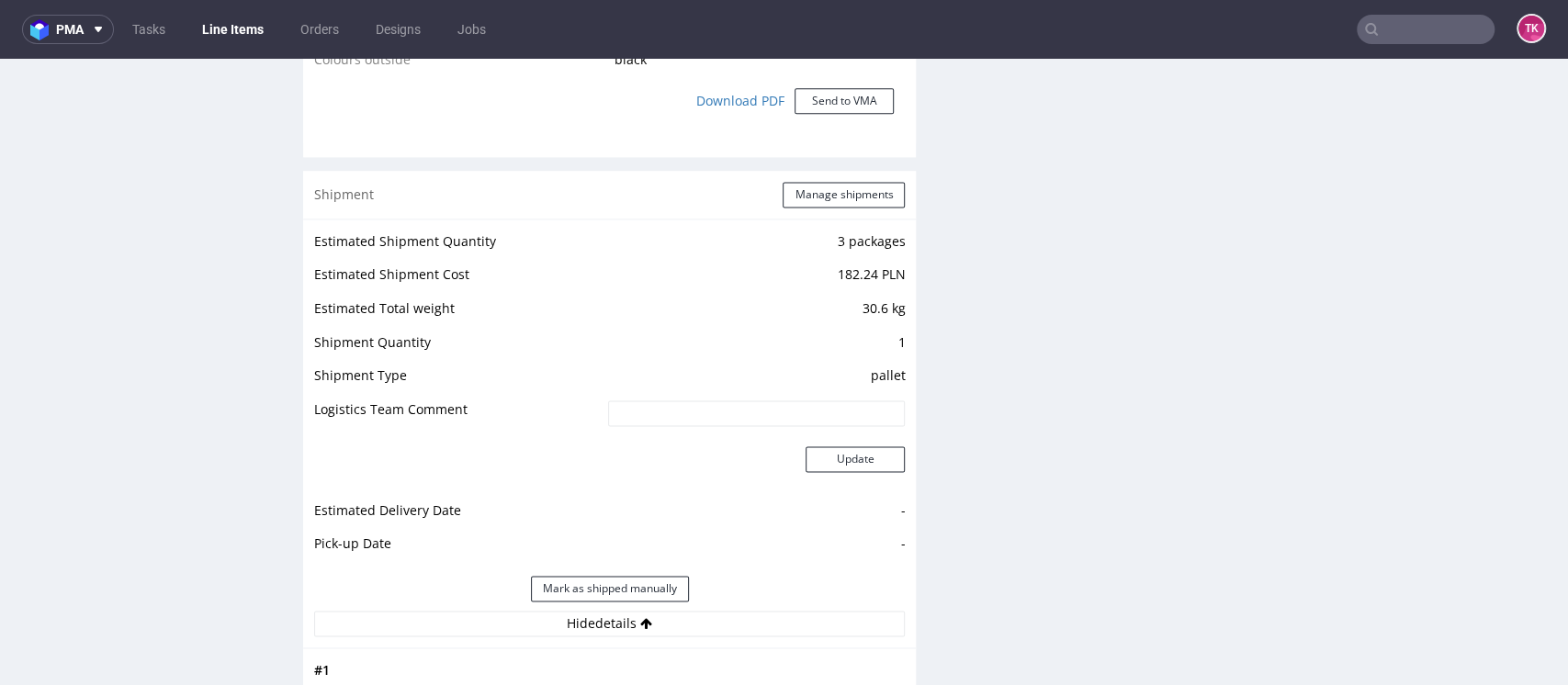
click at [839, 179] on div "Shipment Manage shipments" at bounding box center [610, 194] width 613 height 47
click at [839, 196] on button "Manage shipments" at bounding box center [844, 195] width 122 height 26
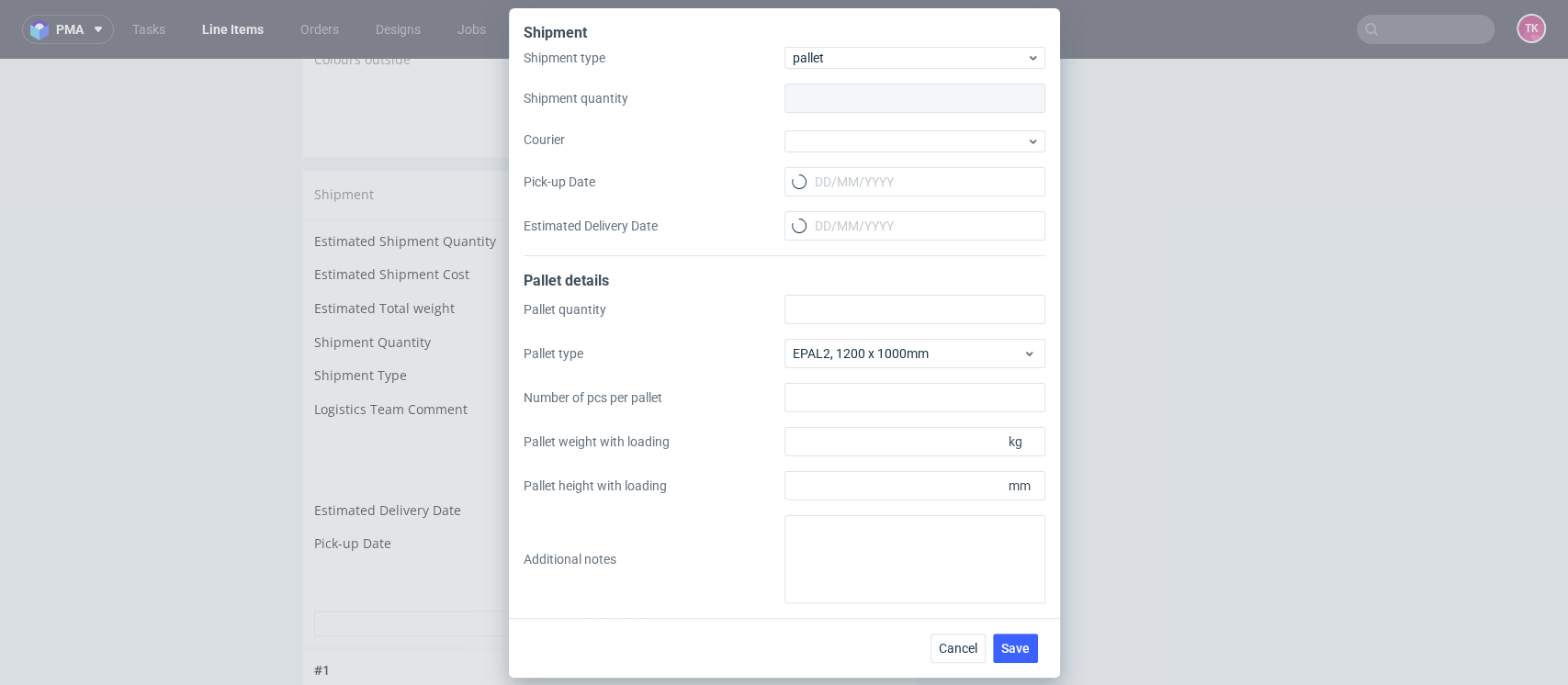
type input "1"
type input "75"
type input "600"
click at [910, 147] on div at bounding box center [915, 141] width 261 height 22
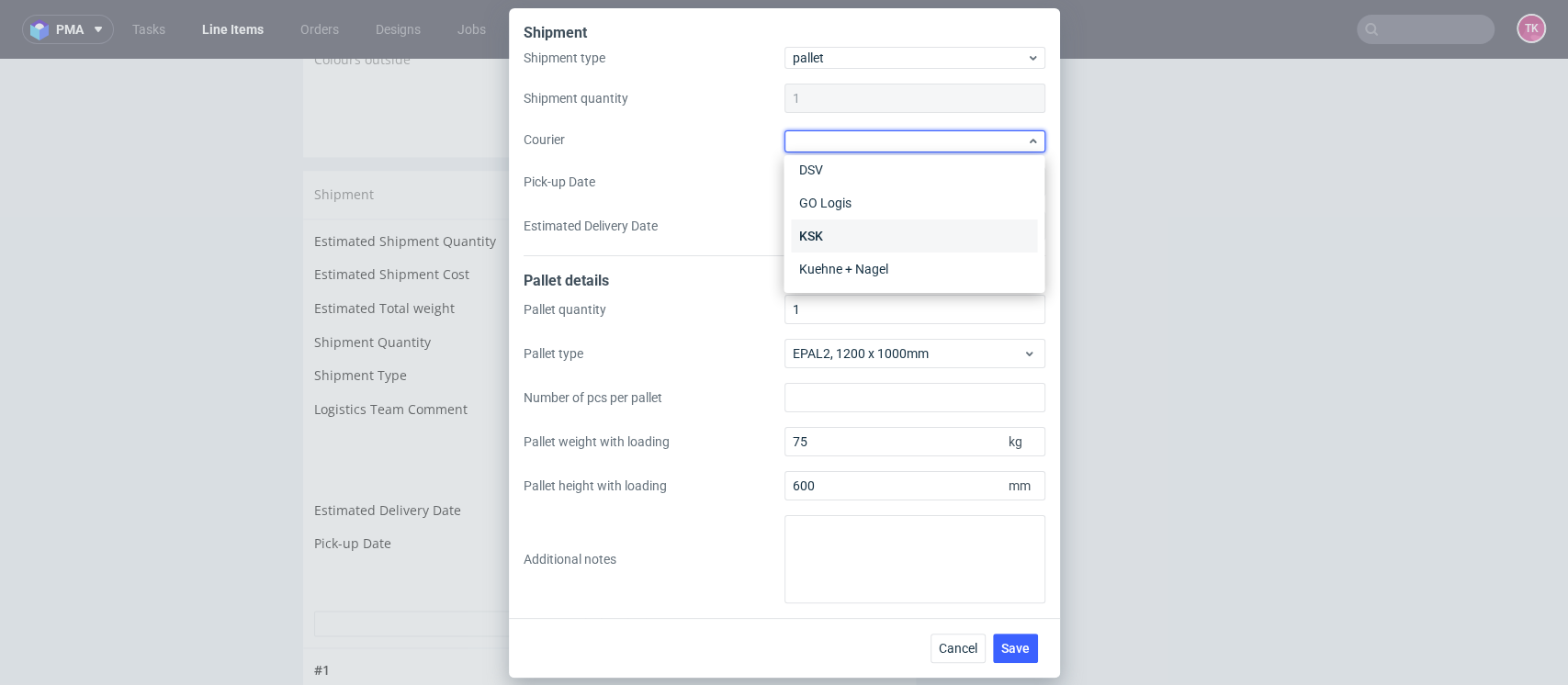
scroll to position [144, 0]
click at [885, 274] on div "Kuehne + Nagel" at bounding box center [915, 267] width 246 height 34
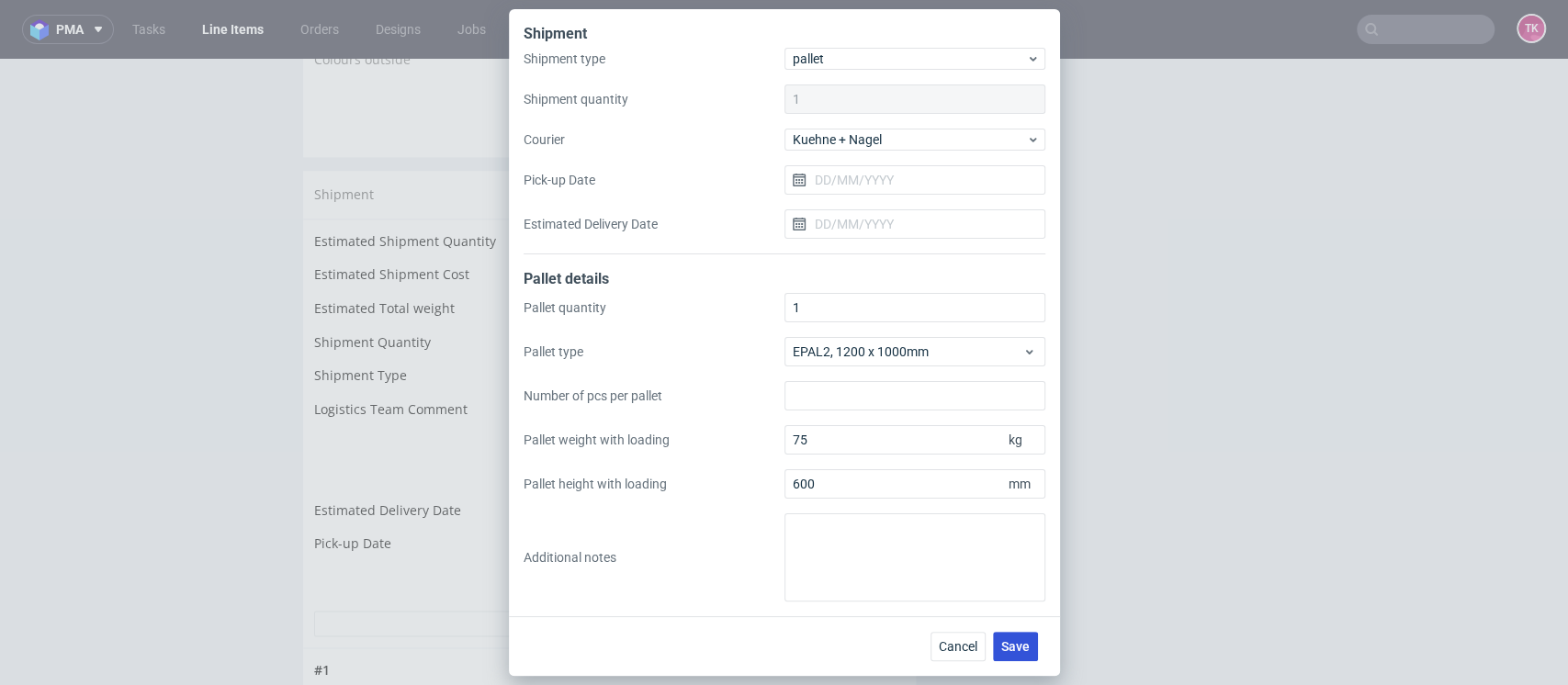
click at [1036, 634] on button "Save" at bounding box center [1016, 647] width 45 height 30
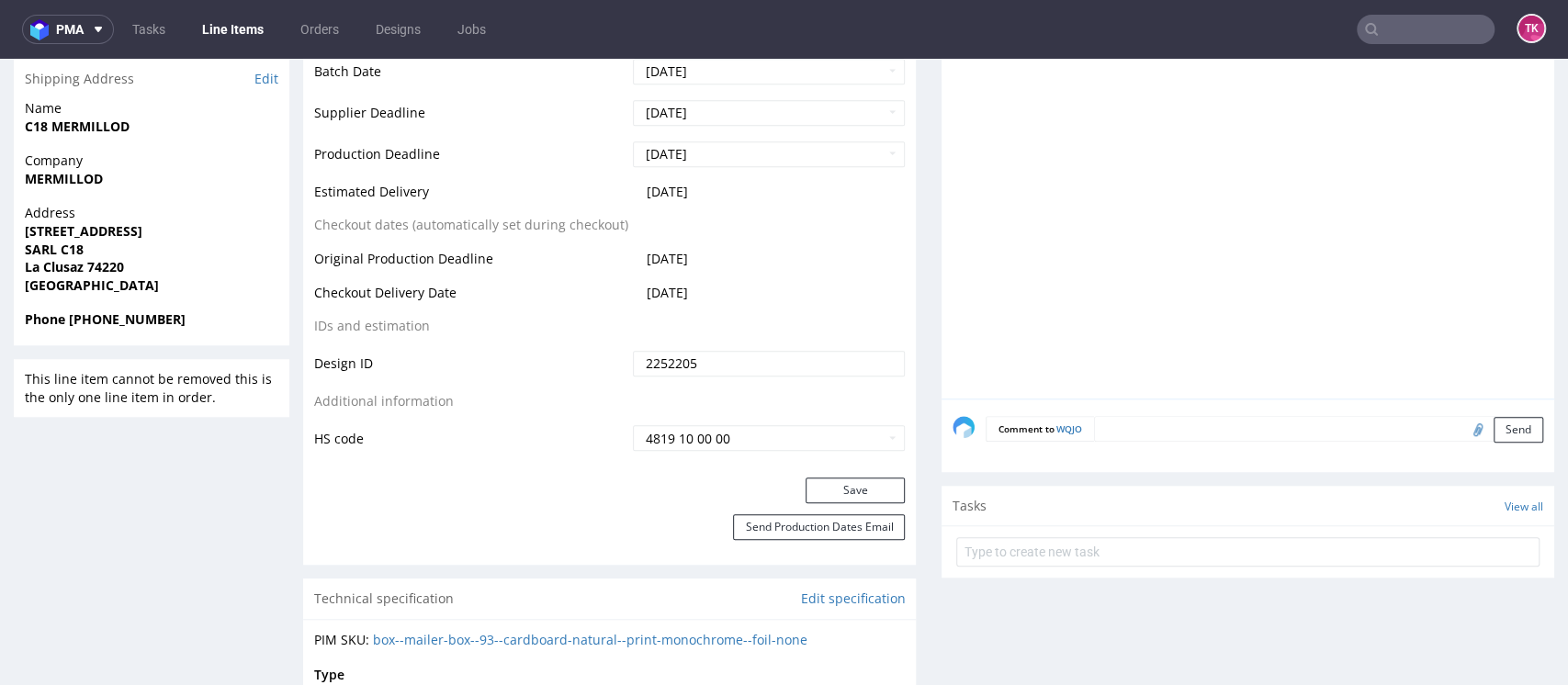
scroll to position [818, 0]
click at [37, 181] on strong "MERMILLOD" at bounding box center [63, 177] width 78 height 18
copy strong "MERMILLOD"
drag, startPoint x: 7, startPoint y: 223, endPoint x: 157, endPoint y: 264, distance: 155.5
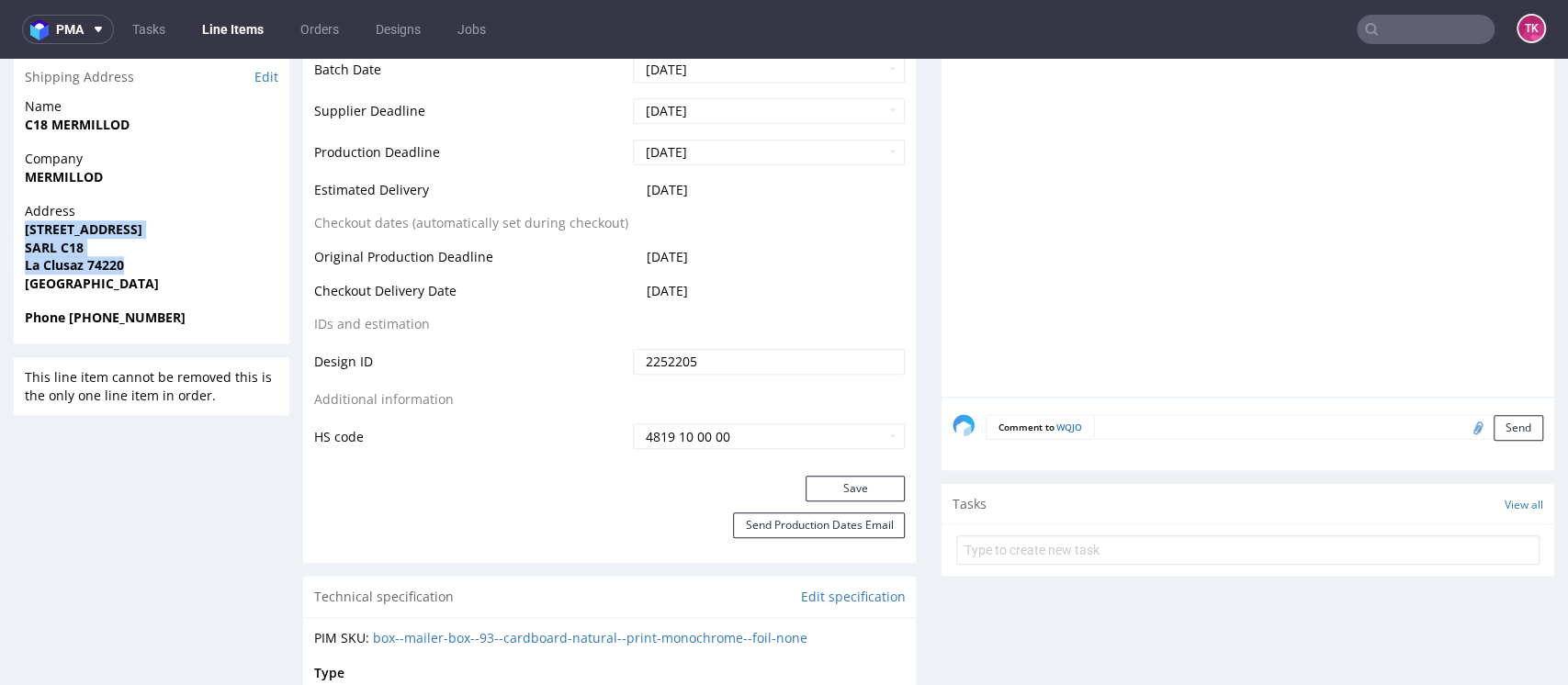
copy p "[STREET_ADDRESS]"
drag, startPoint x: 70, startPoint y: 319, endPoint x: 234, endPoint y: 330, distance: 164.4
click at [234, 330] on div "Phone [PHONE_NUMBER]" at bounding box center [152, 325] width 276 height 34
copy strong "[PHONE_NUMBER]"
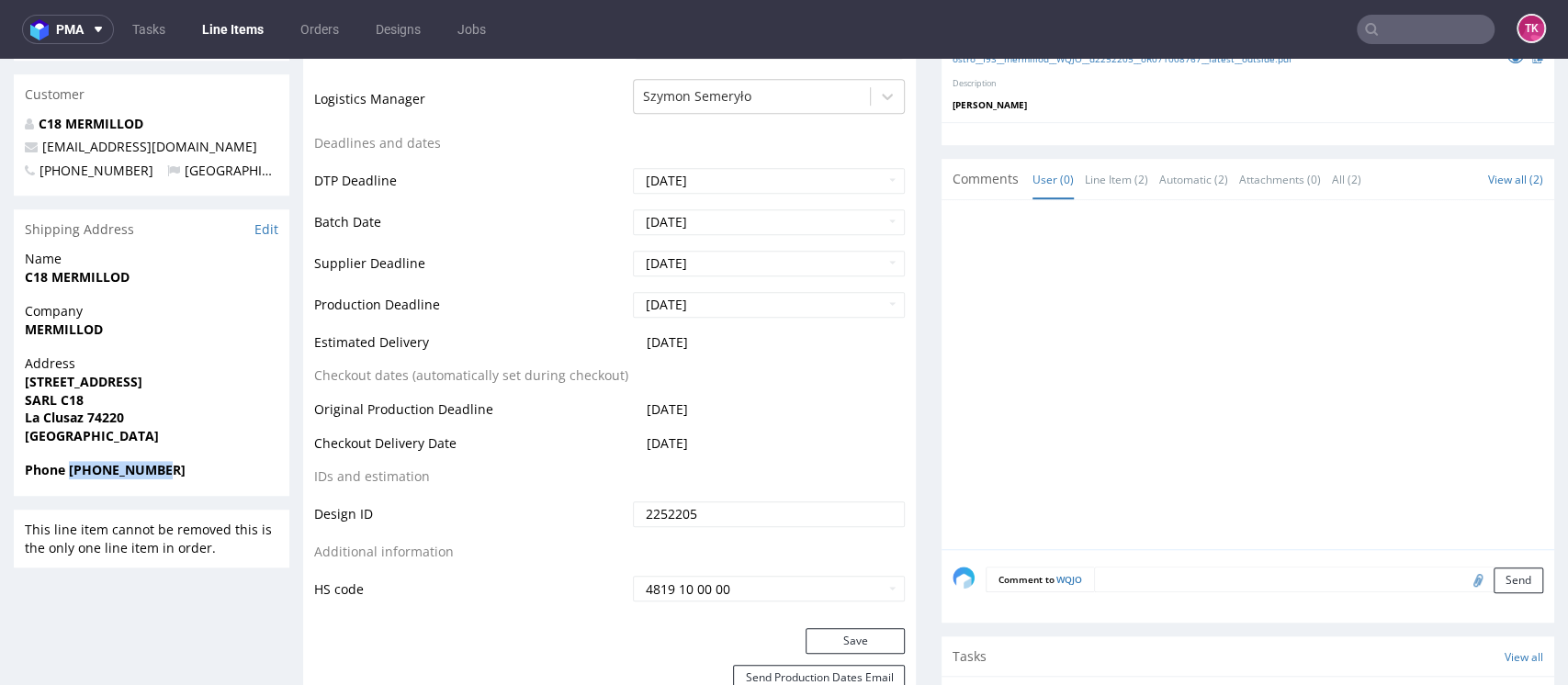
scroll to position [663, 0]
drag, startPoint x: 161, startPoint y: 155, endPoint x: 34, endPoint y: 103, distance: 137.2
click at [34, 153] on p "[EMAIL_ADDRESS][DOMAIN_NAME]" at bounding box center [151, 149] width 253 height 19
copy span "[EMAIL_ADDRESS][DOMAIN_NAME]"
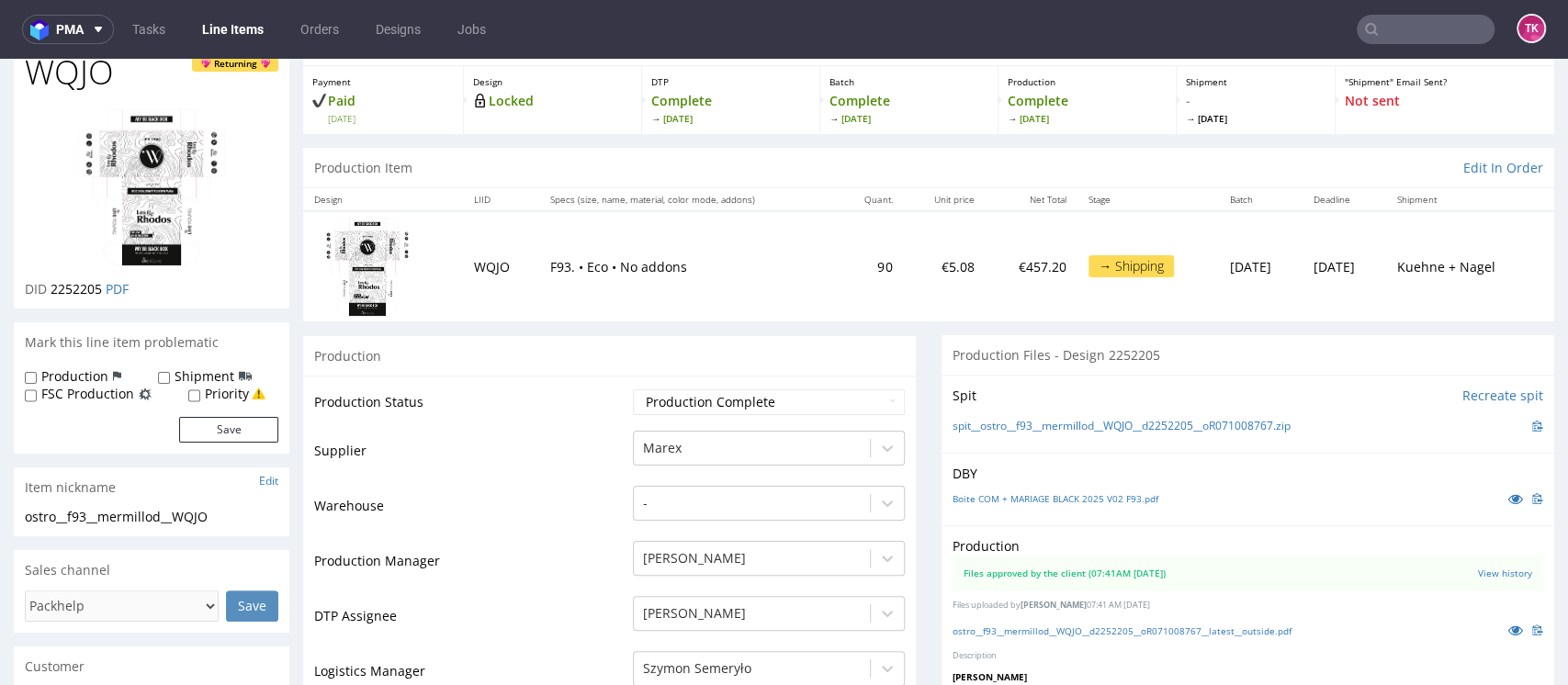
scroll to position [0, 0]
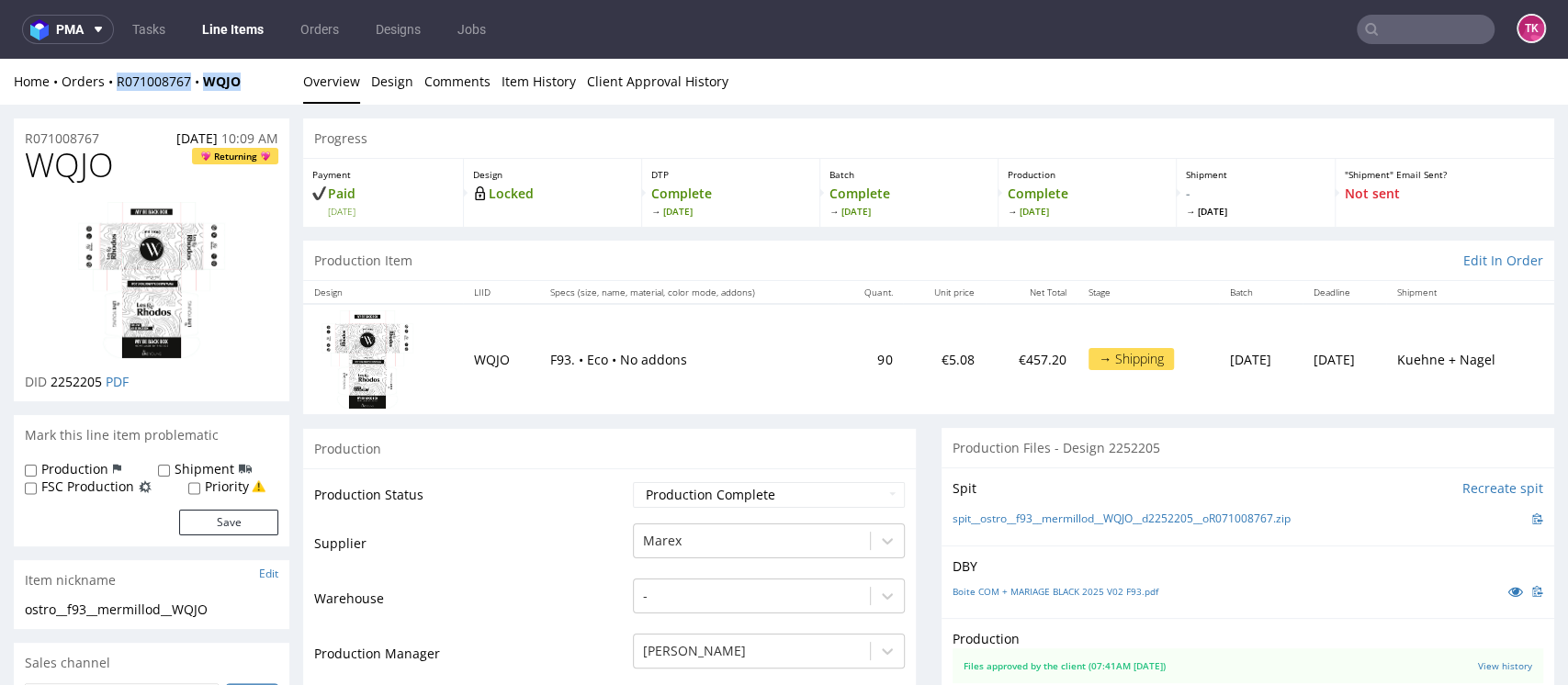
drag, startPoint x: 257, startPoint y: 81, endPoint x: 110, endPoint y: 100, distance: 148.2
click at [110, 100] on div "Home Orders R071008767 WQJO Overview Design Comments Item History Client Approv…" at bounding box center [784, 82] width 1568 height 46
copy div "R071008767 WQJO"
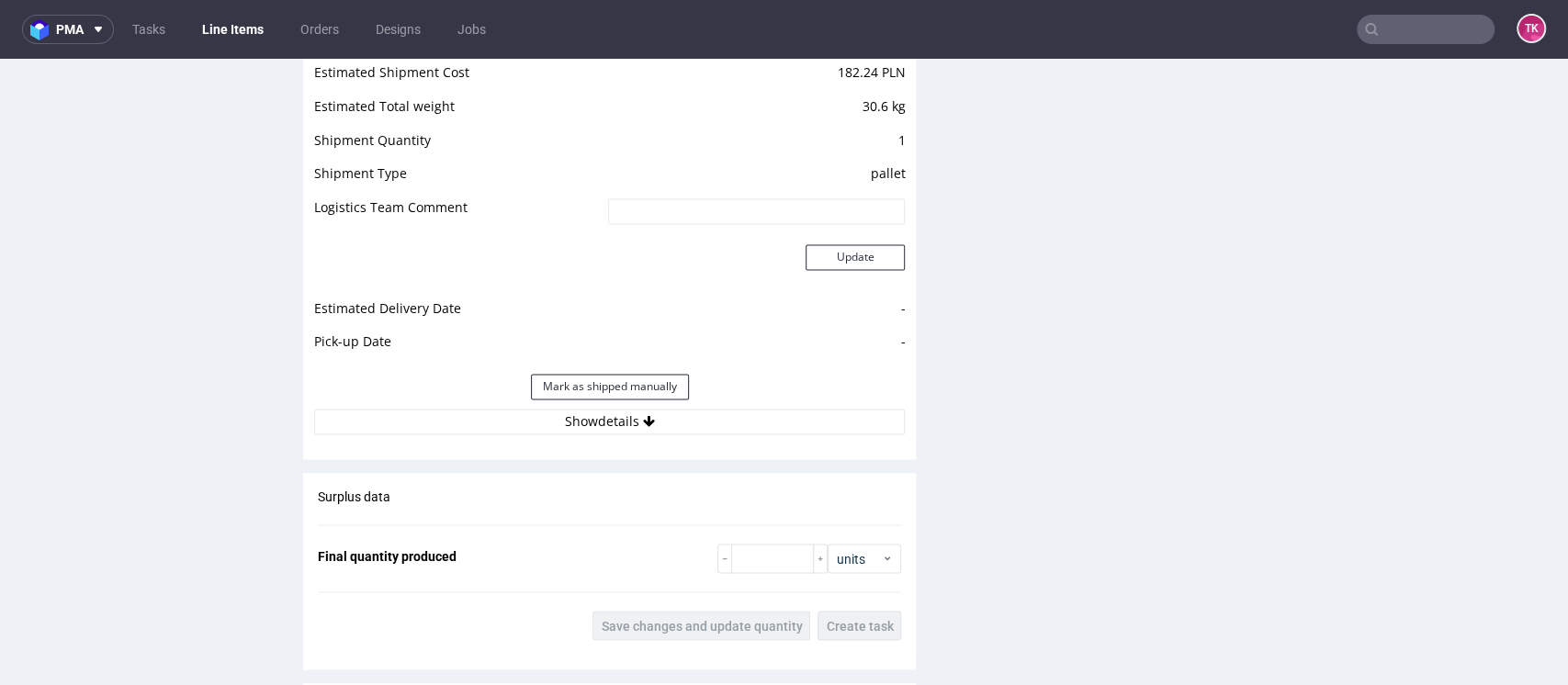
scroll to position [1927, 0]
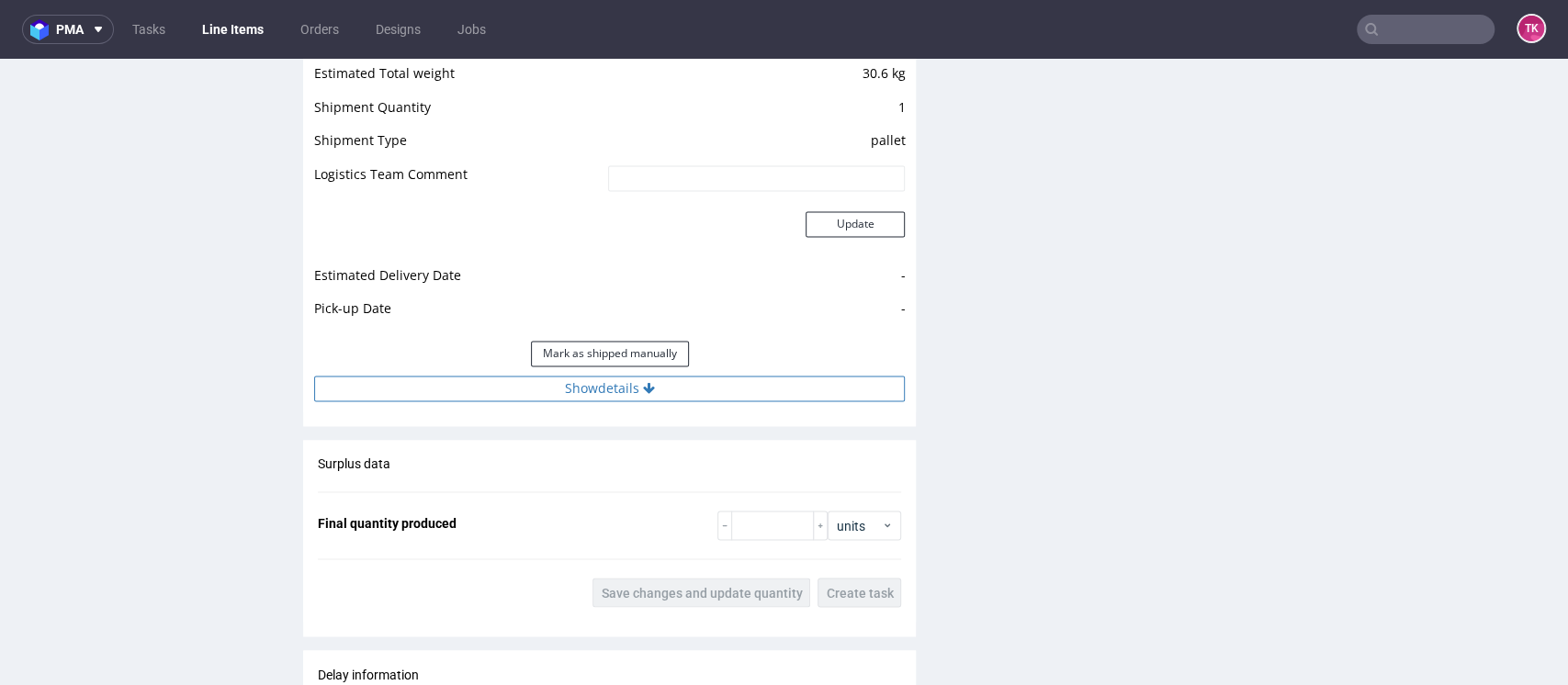
click at [765, 385] on button "Show details" at bounding box center [609, 388] width 590 height 26
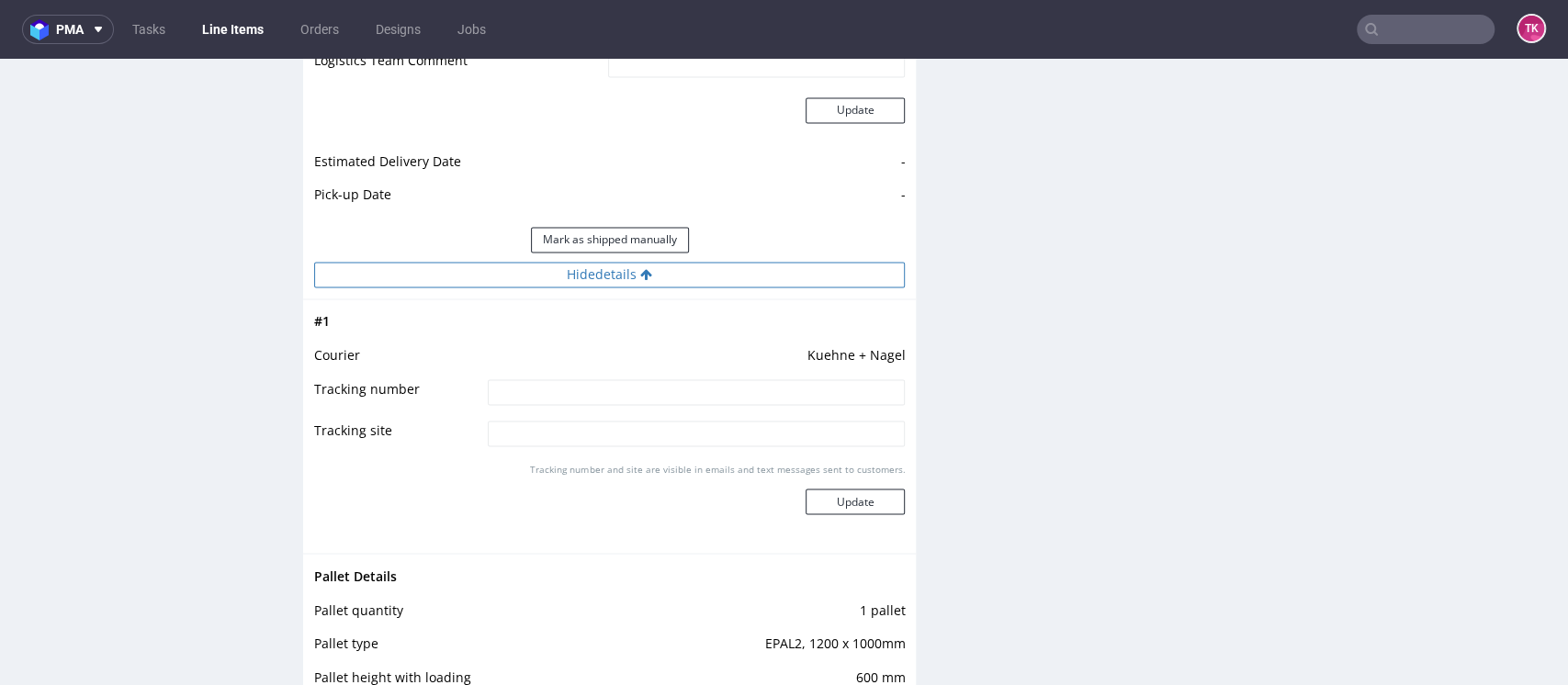
scroll to position [2044, 0]
drag, startPoint x: 743, startPoint y: 284, endPoint x: 577, endPoint y: 399, distance: 201.9
click at [577, 399] on input at bounding box center [697, 388] width 418 height 26
paste input "RWM006418915"
type input "RWM006418915"
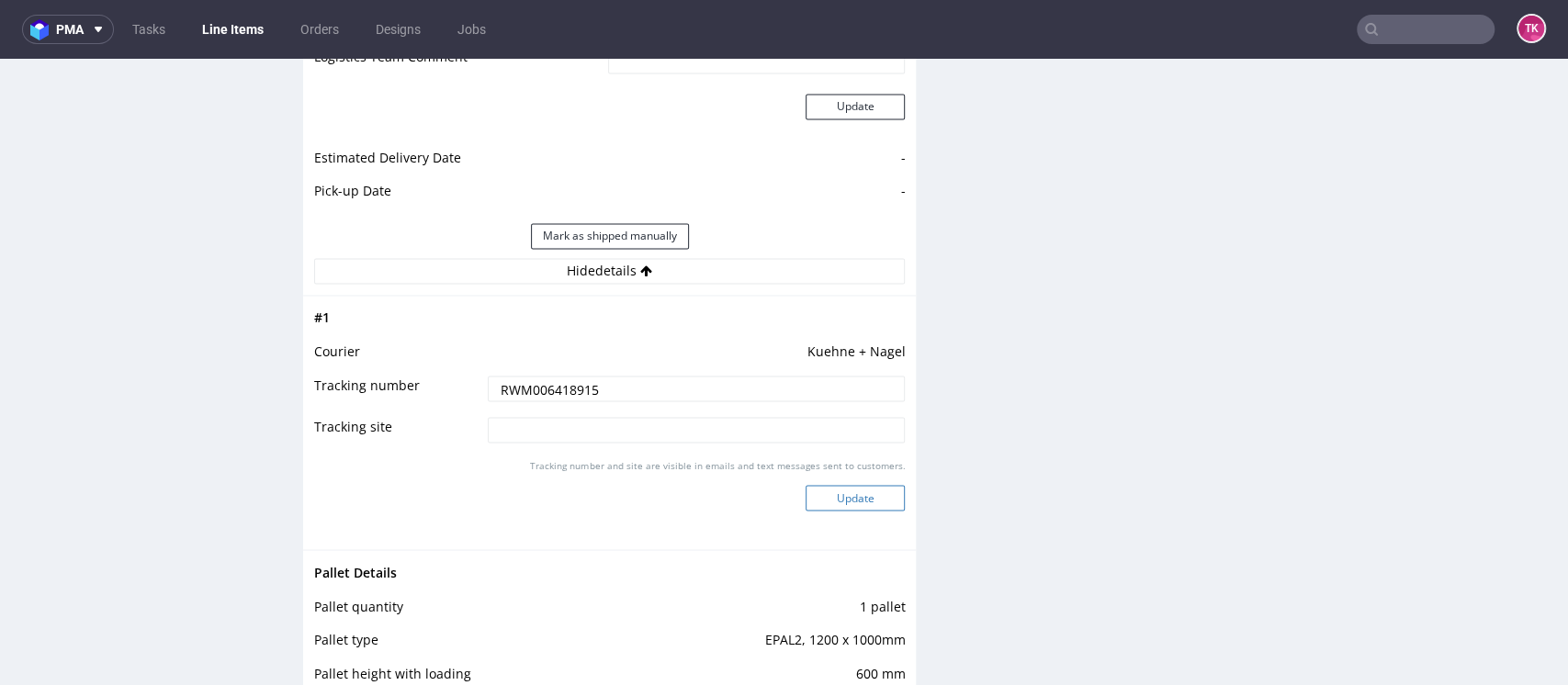
click at [805, 496] on button "Update" at bounding box center [854, 498] width 100 height 26
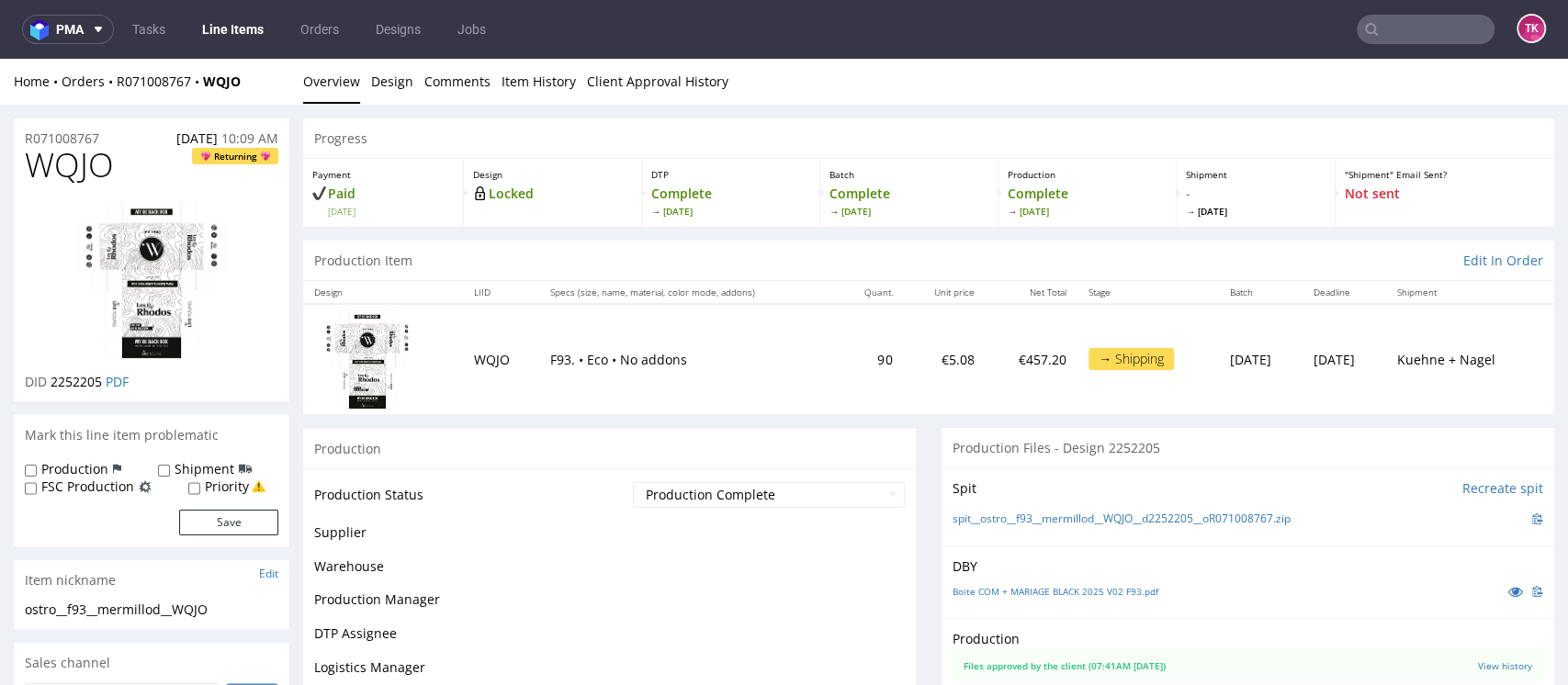
scroll to position [1291, 0]
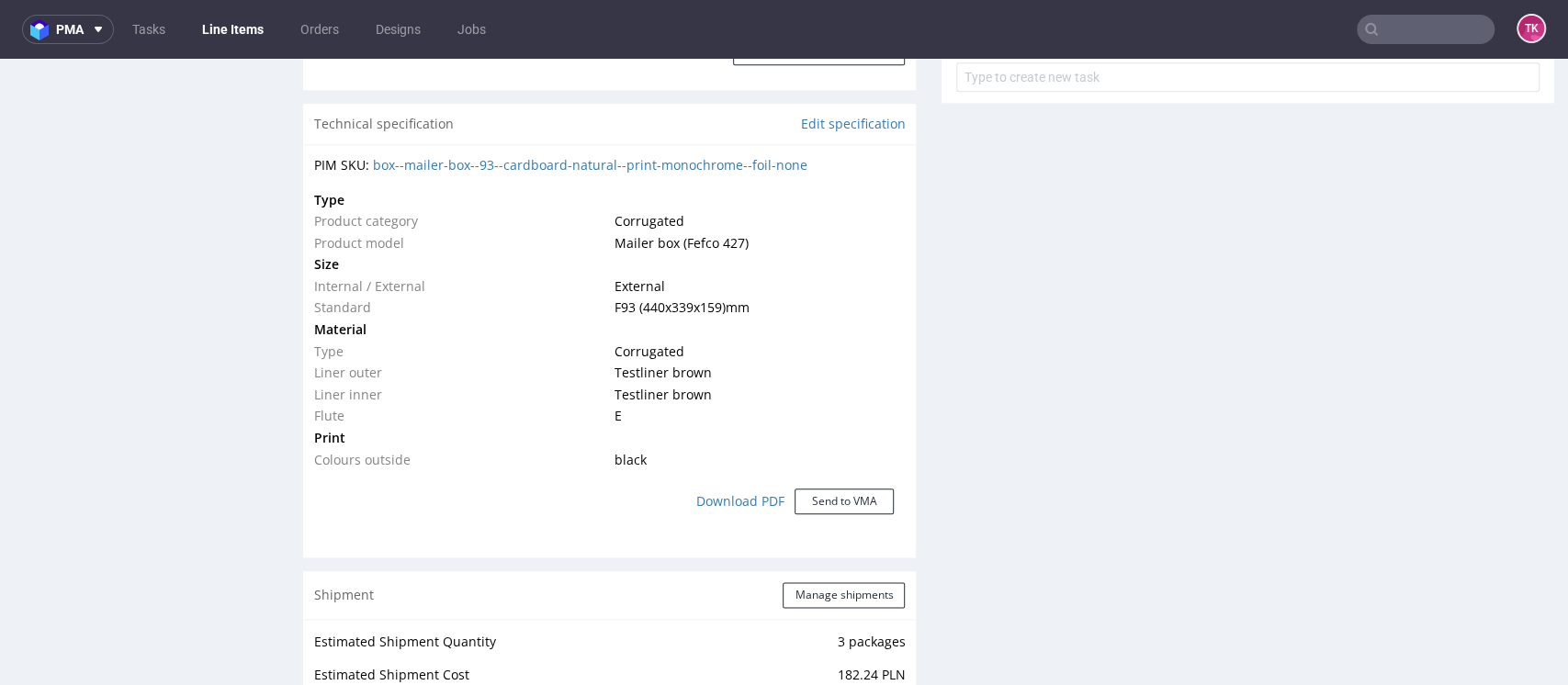
click at [222, 15] on link "Line Items" at bounding box center [233, 30] width 84 height 30
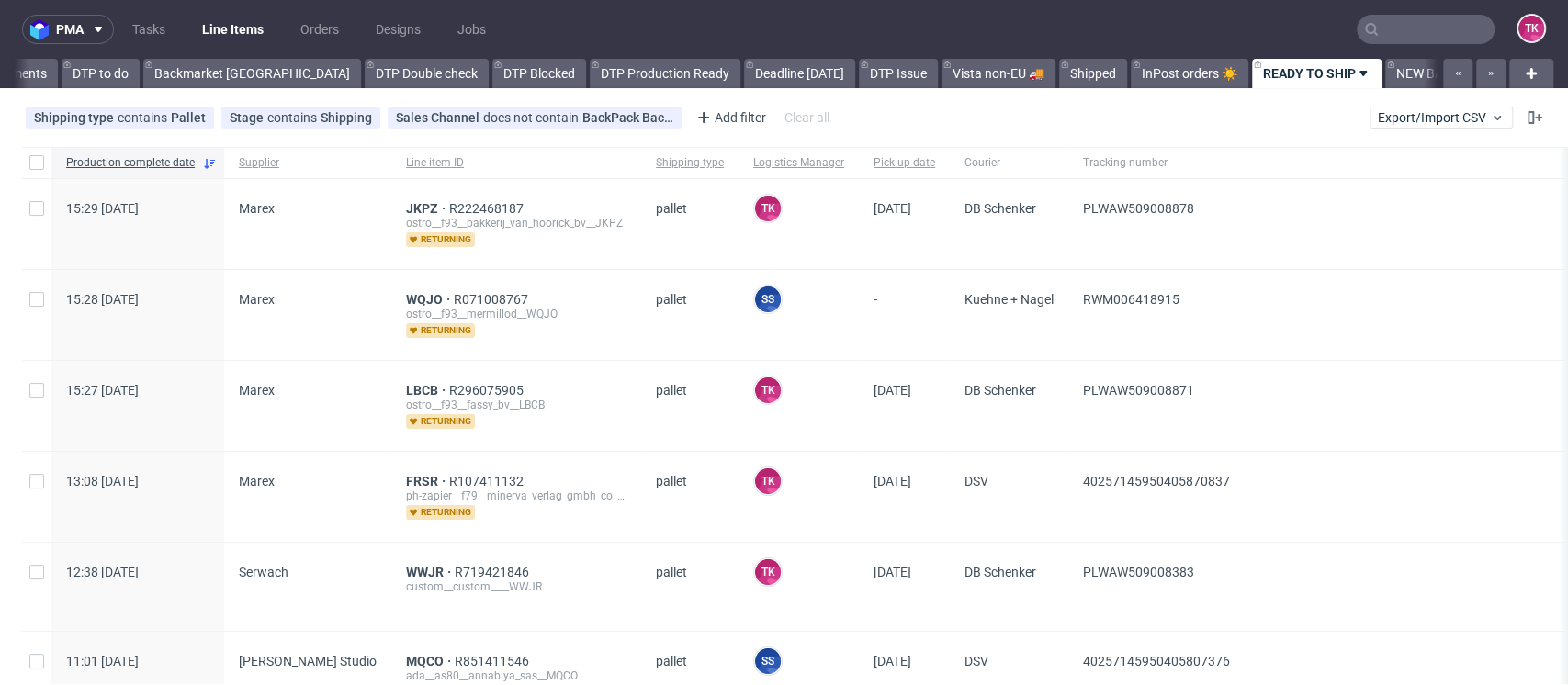
click at [250, 34] on link "Line Items" at bounding box center [233, 30] width 84 height 30
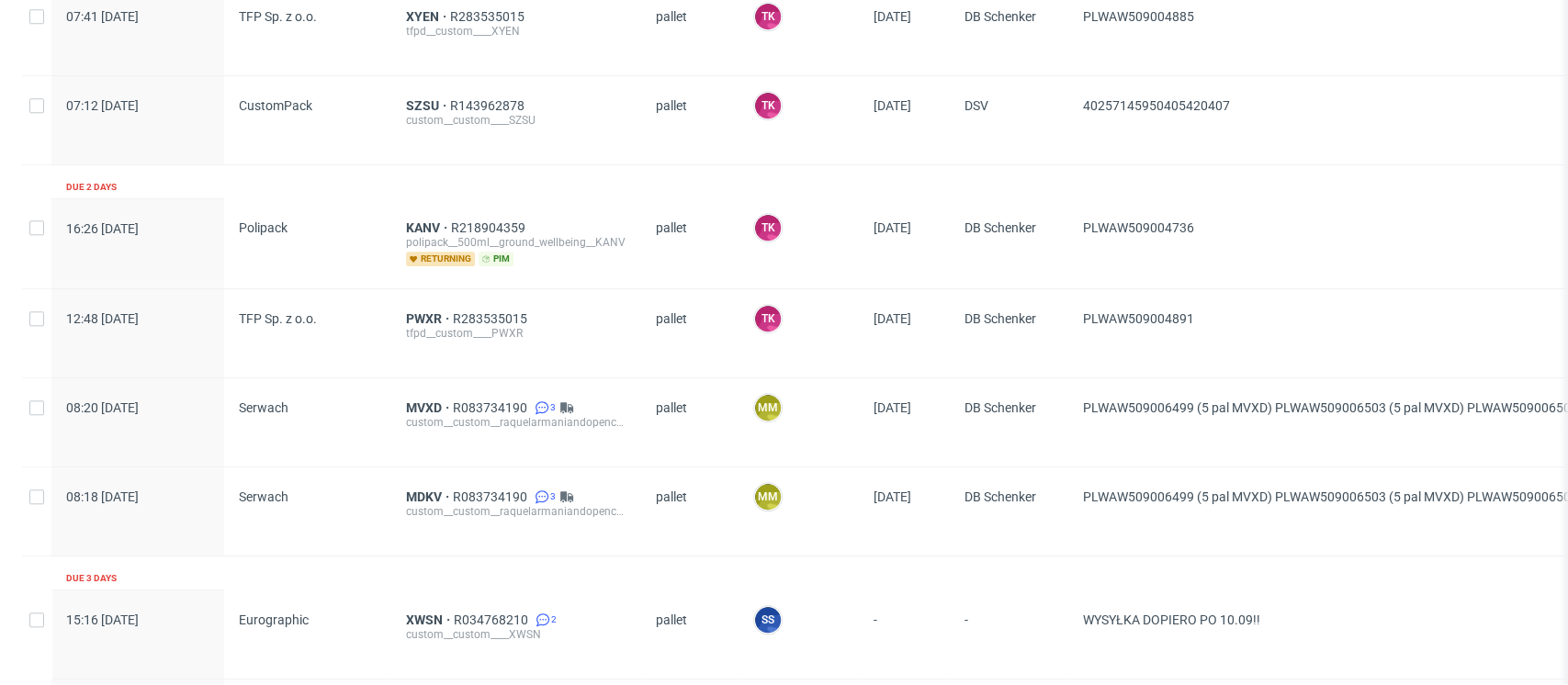
scroll to position [1130, 0]
click at [958, 476] on div "DB Schenker" at bounding box center [1009, 511] width 118 height 88
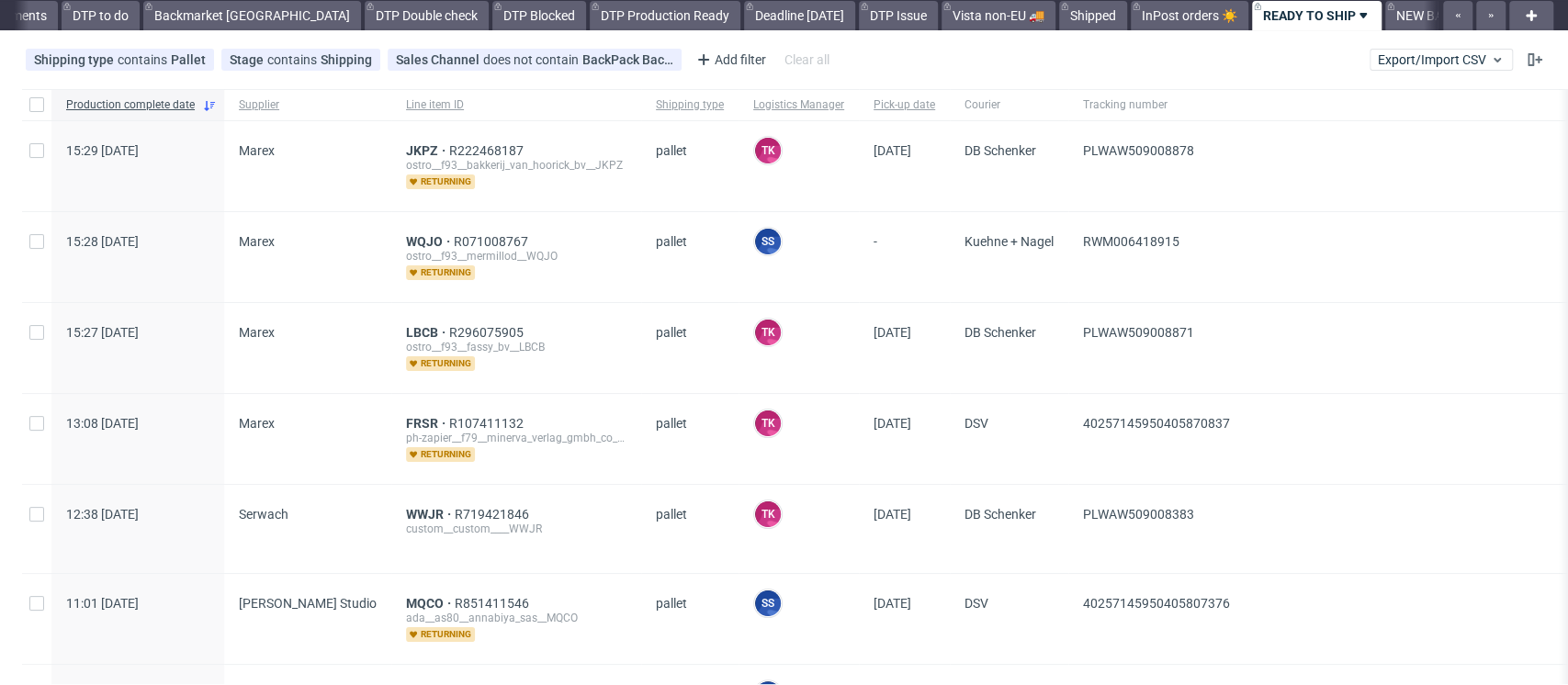
scroll to position [0, 0]
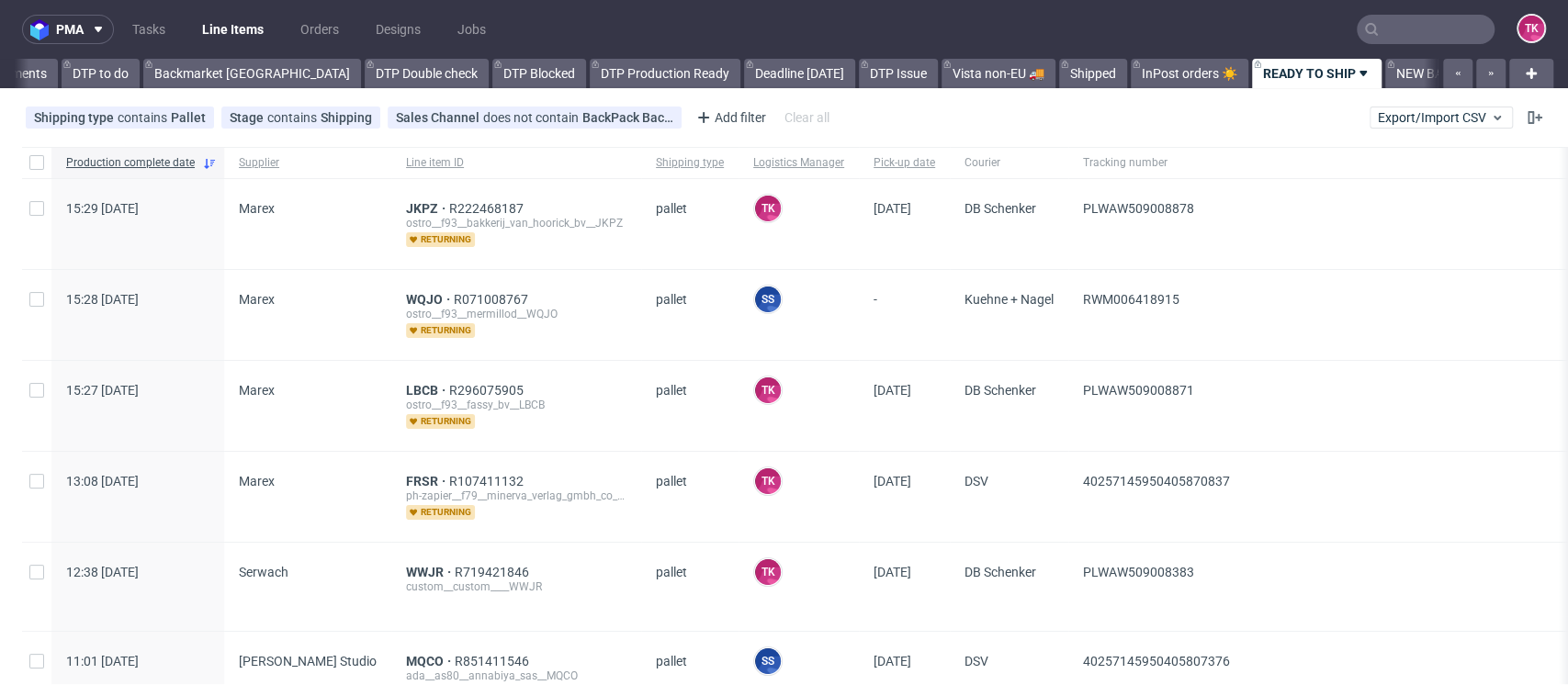
click at [239, 34] on link "Line Items" at bounding box center [233, 30] width 84 height 30
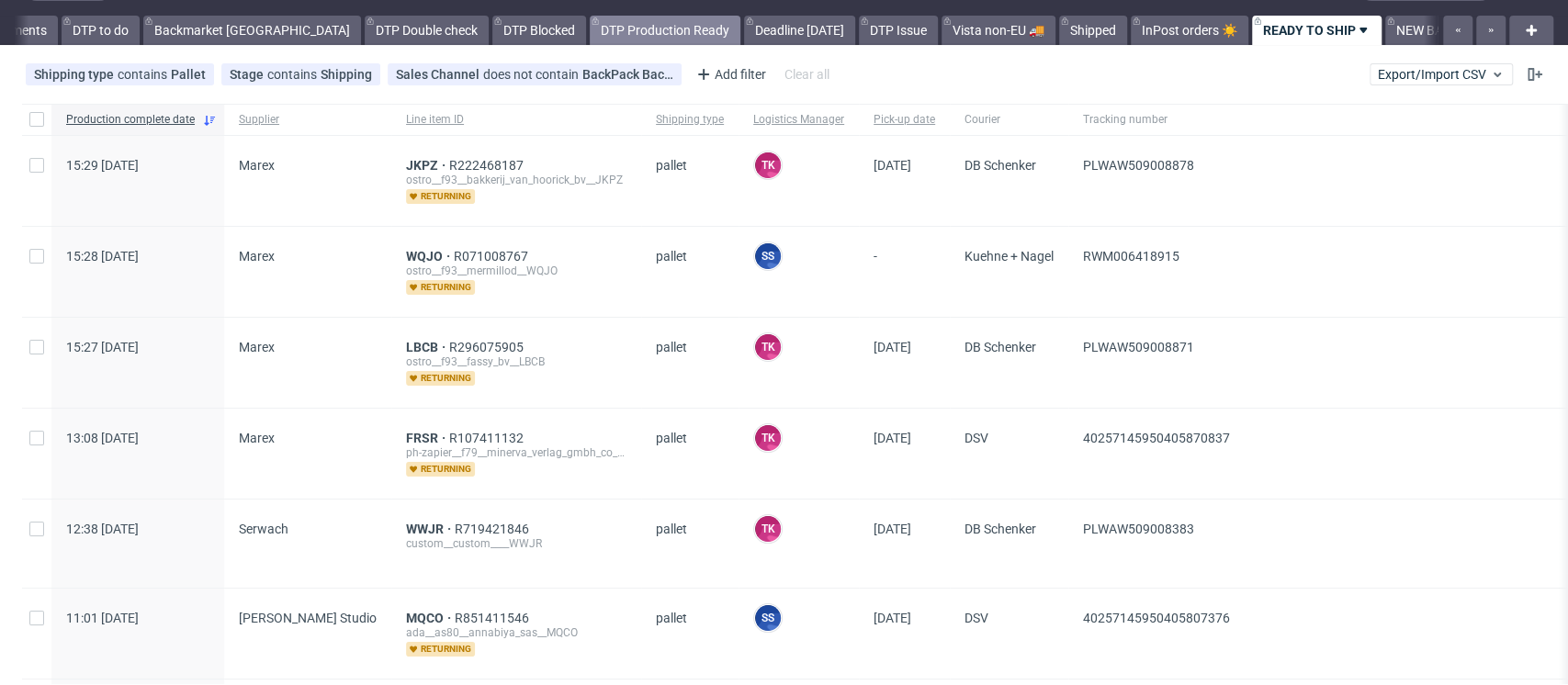
scroll to position [5, 0]
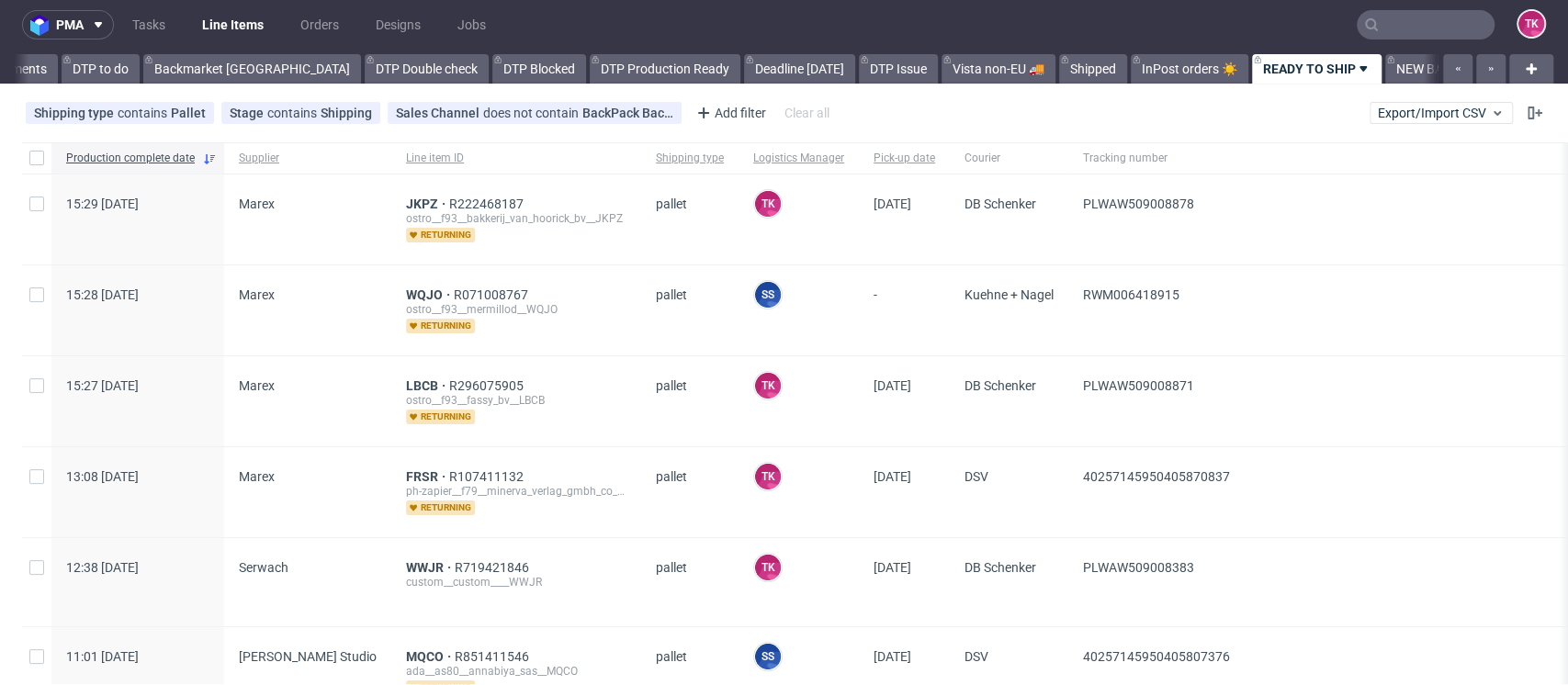
click at [209, 30] on link "Line Items" at bounding box center [233, 25] width 84 height 30
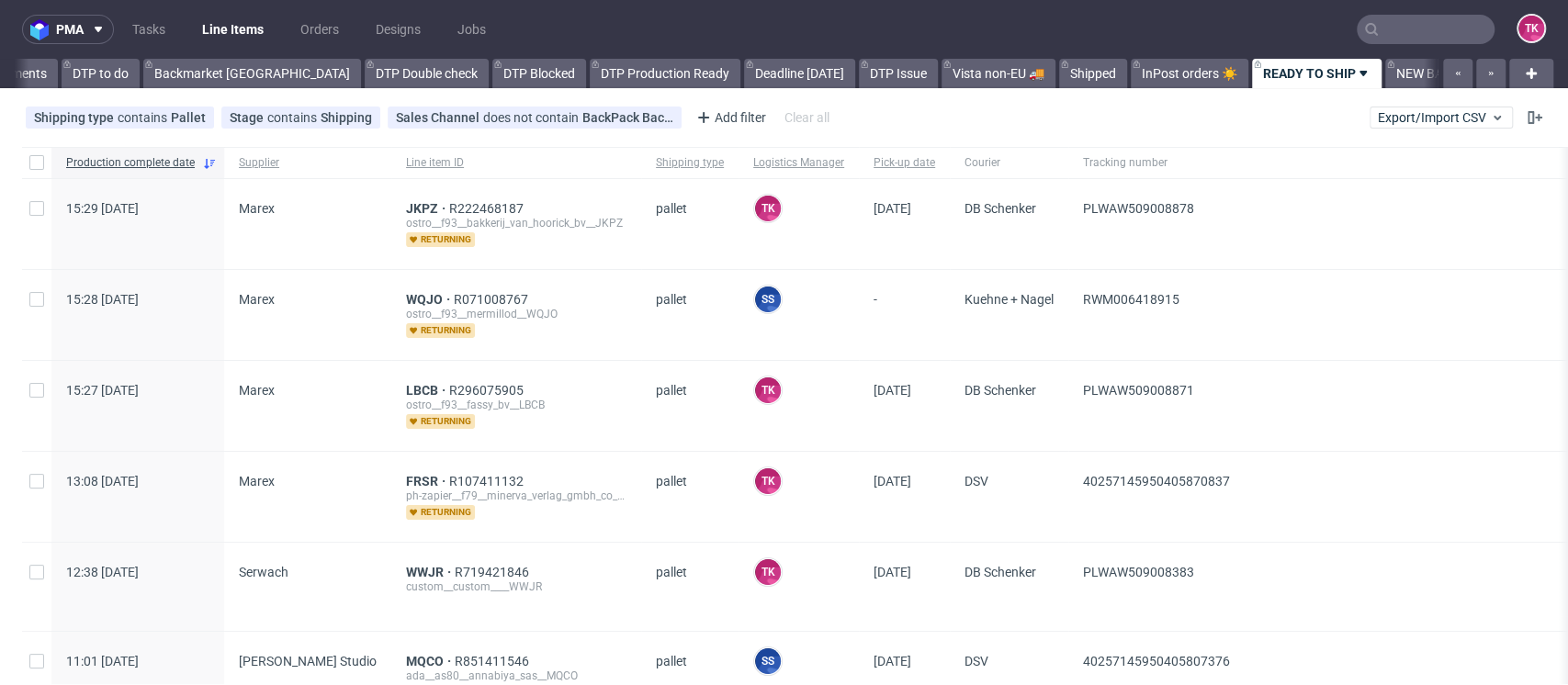
click at [242, 34] on link "Line Items" at bounding box center [233, 30] width 84 height 30
